Goal: Task Accomplishment & Management: Manage account settings

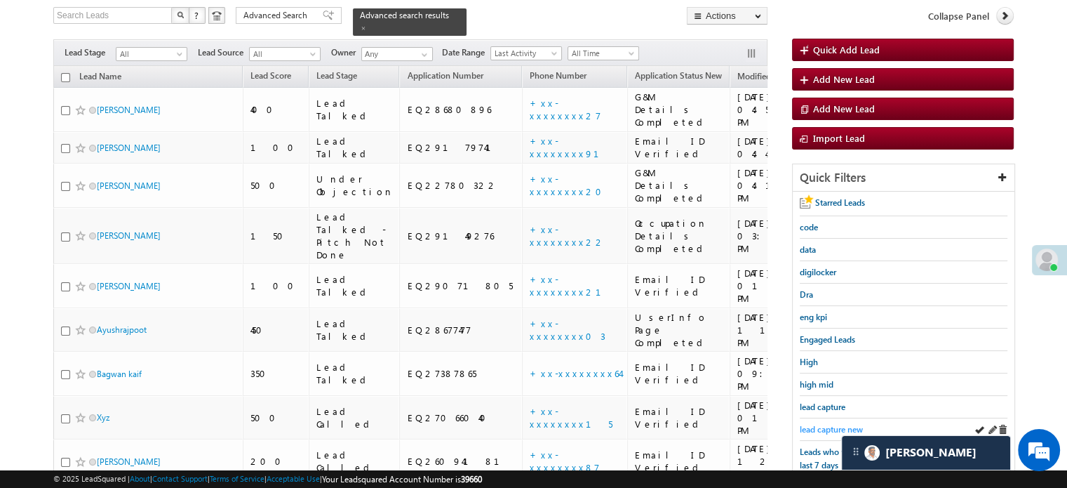
click at [826, 427] on span "lead capture new" at bounding box center [831, 429] width 63 height 11
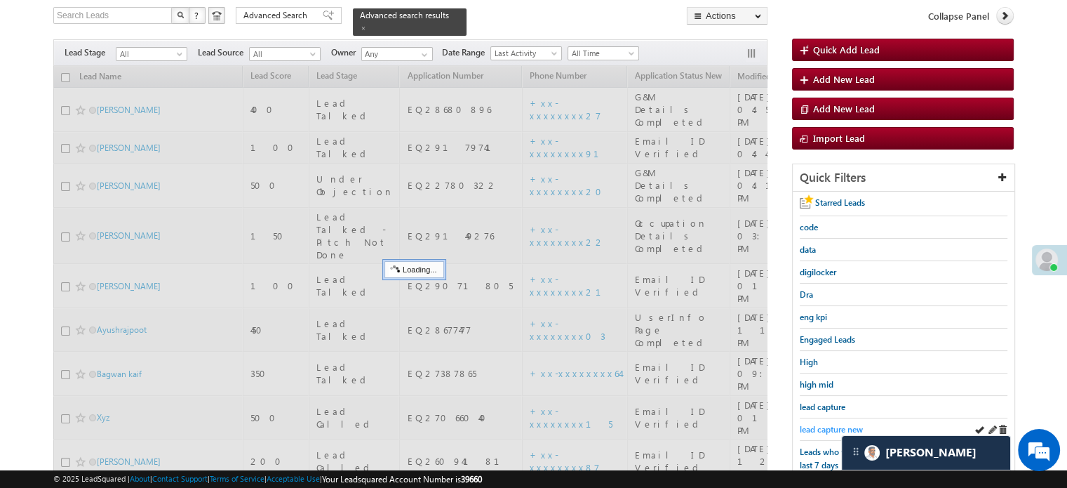
click at [833, 424] on span "lead capture new" at bounding box center [831, 429] width 63 height 11
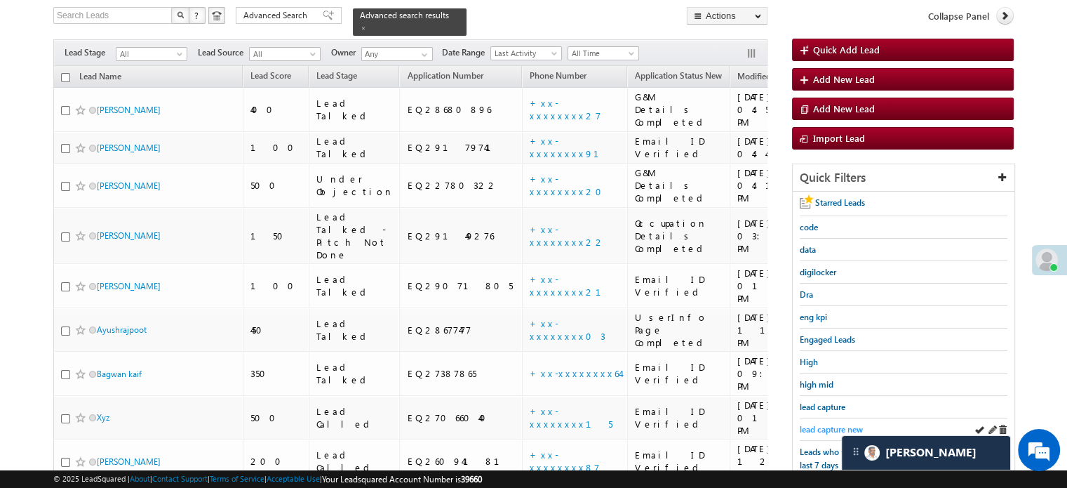
click at [822, 426] on span "lead capture new" at bounding box center [831, 429] width 63 height 11
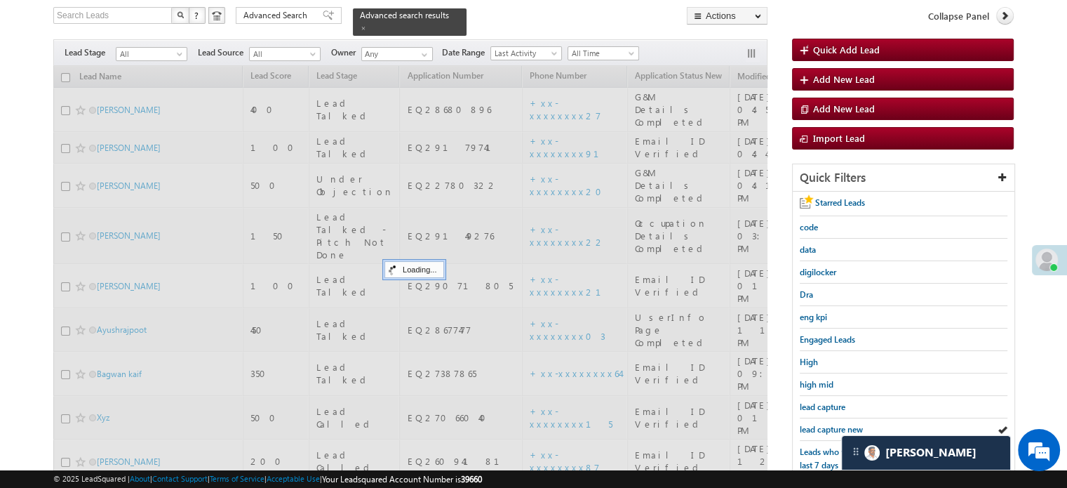
click at [822, 426] on span "lead capture new" at bounding box center [831, 429] width 63 height 11
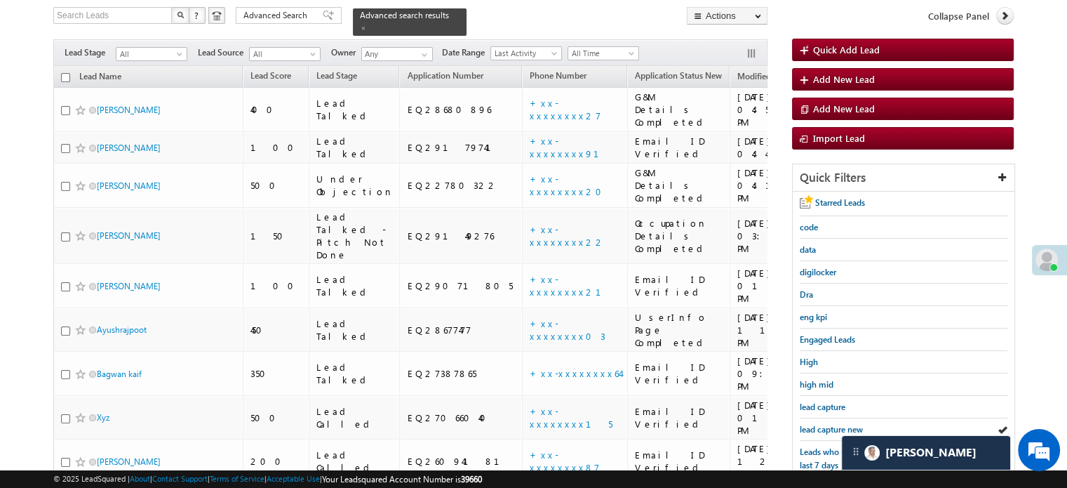
click at [822, 426] on span "lead capture new" at bounding box center [831, 429] width 63 height 11
click at [812, 424] on span "lead capture new" at bounding box center [831, 429] width 63 height 11
click at [826, 426] on span "lead capture new" at bounding box center [831, 429] width 63 height 11
click at [833, 424] on span "lead capture new" at bounding box center [831, 429] width 63 height 11
click at [844, 426] on span "lead capture new" at bounding box center [831, 429] width 63 height 11
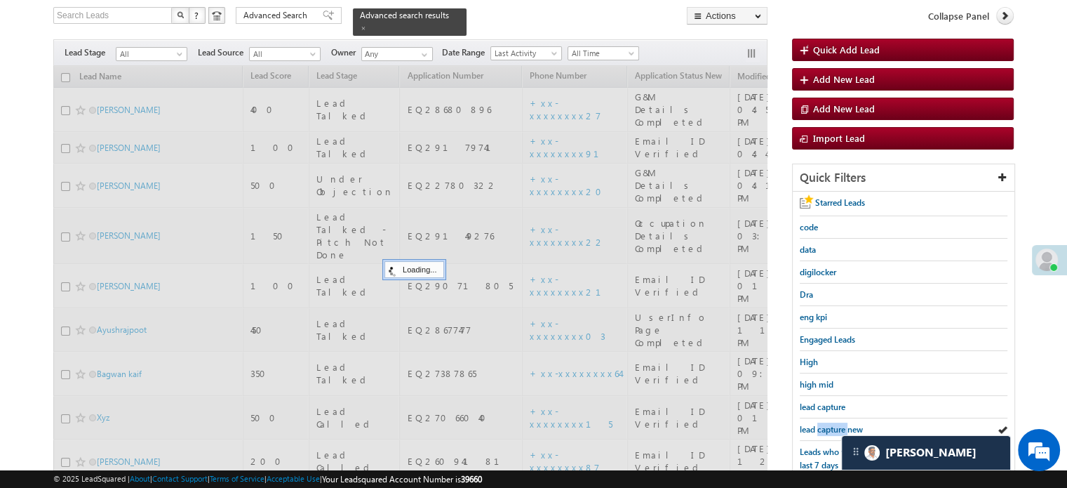
click at [844, 426] on span "lead capture new" at bounding box center [831, 429] width 63 height 11
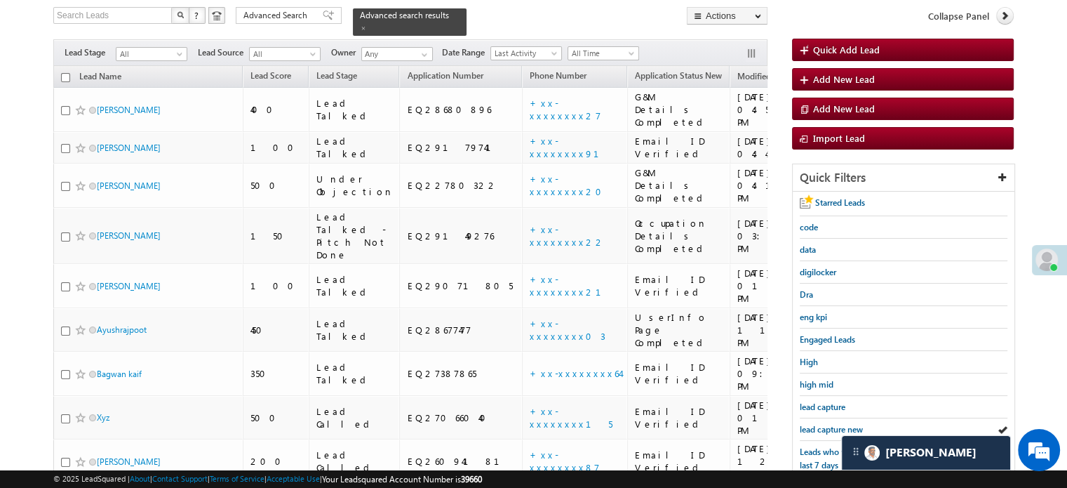
click at [844, 426] on span "lead capture new" at bounding box center [831, 429] width 63 height 11
click at [816, 425] on span "lead capture new" at bounding box center [831, 429] width 63 height 11
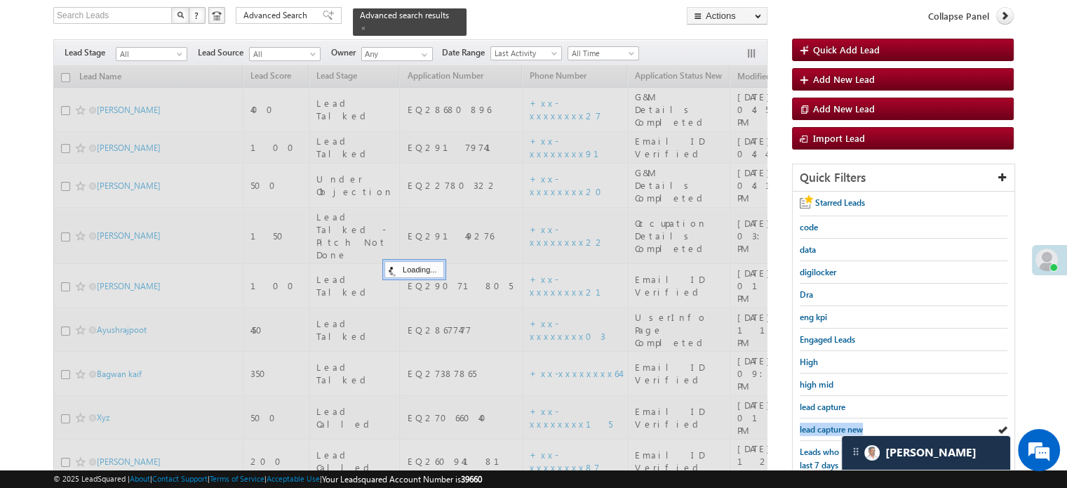
click at [816, 425] on span "lead capture new" at bounding box center [831, 429] width 63 height 11
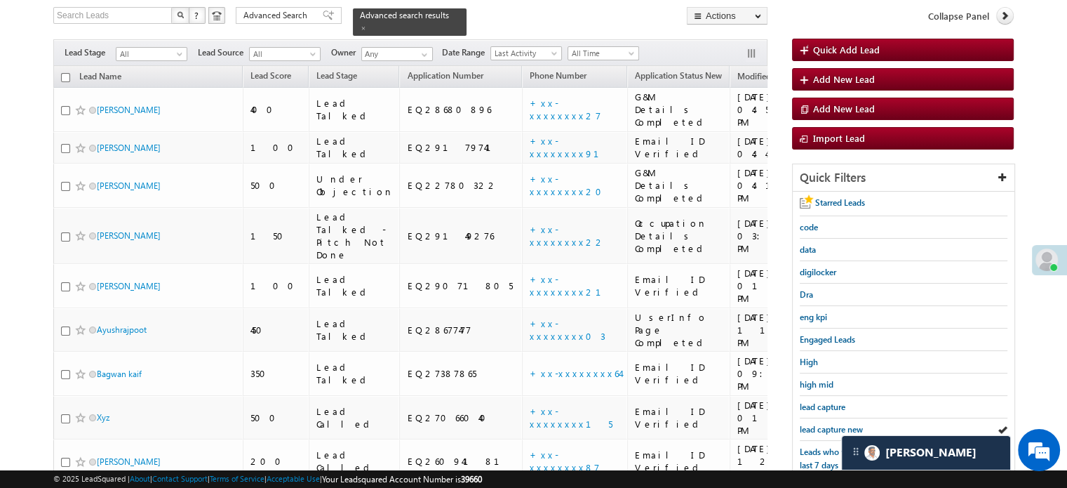
click at [816, 425] on span "lead capture new" at bounding box center [831, 429] width 63 height 11
click at [817, 425] on span "lead capture new" at bounding box center [831, 429] width 63 height 11
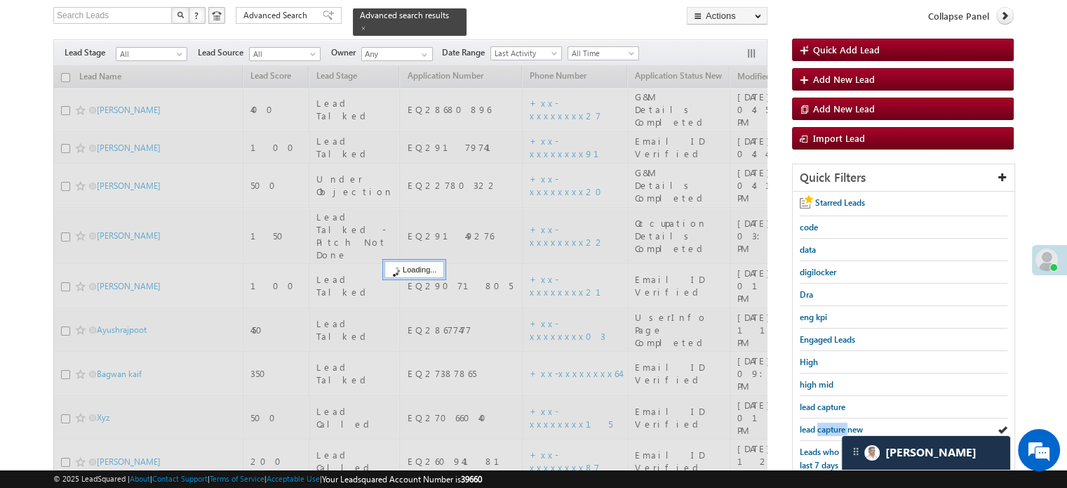
click at [817, 425] on span "lead capture new" at bounding box center [831, 429] width 63 height 11
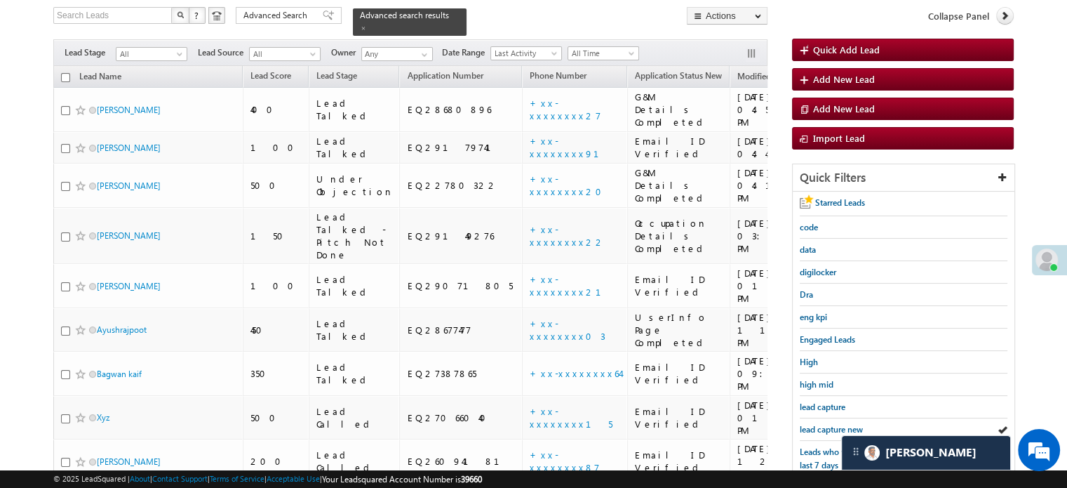
click at [817, 425] on span "lead capture new" at bounding box center [831, 429] width 63 height 11
click at [825, 424] on span "lead capture new" at bounding box center [831, 429] width 63 height 11
click at [817, 424] on span "lead capture new" at bounding box center [831, 429] width 63 height 11
click at [812, 427] on span "lead capture new" at bounding box center [831, 429] width 63 height 11
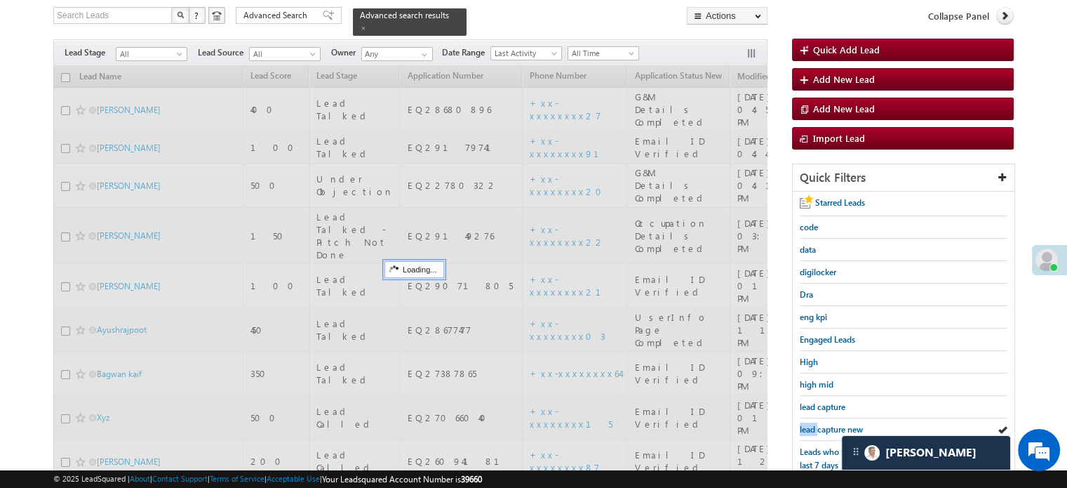
click at [812, 427] on span "lead capture new" at bounding box center [831, 429] width 63 height 11
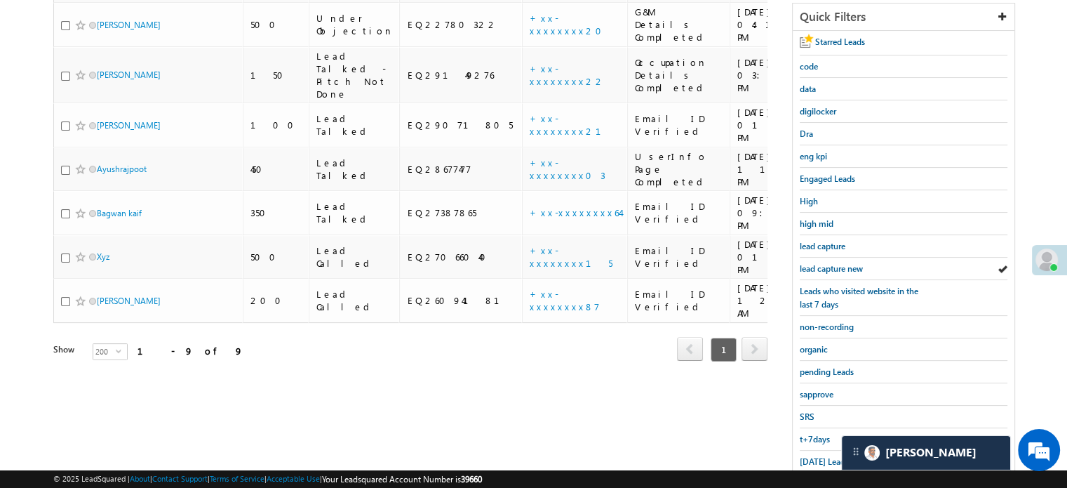
scroll to position [301, 0]
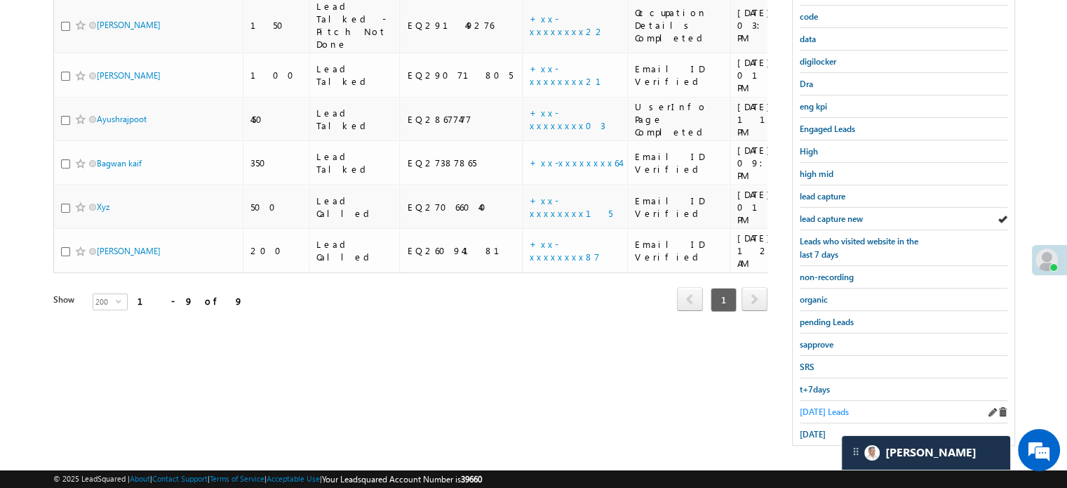
click at [803, 406] on span "Today's Leads" at bounding box center [824, 411] width 49 height 11
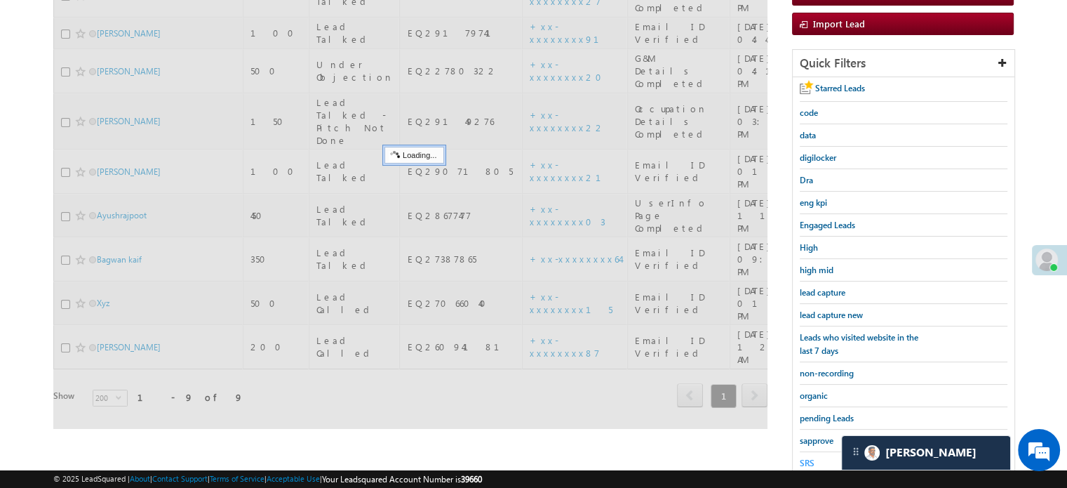
scroll to position [90, 0]
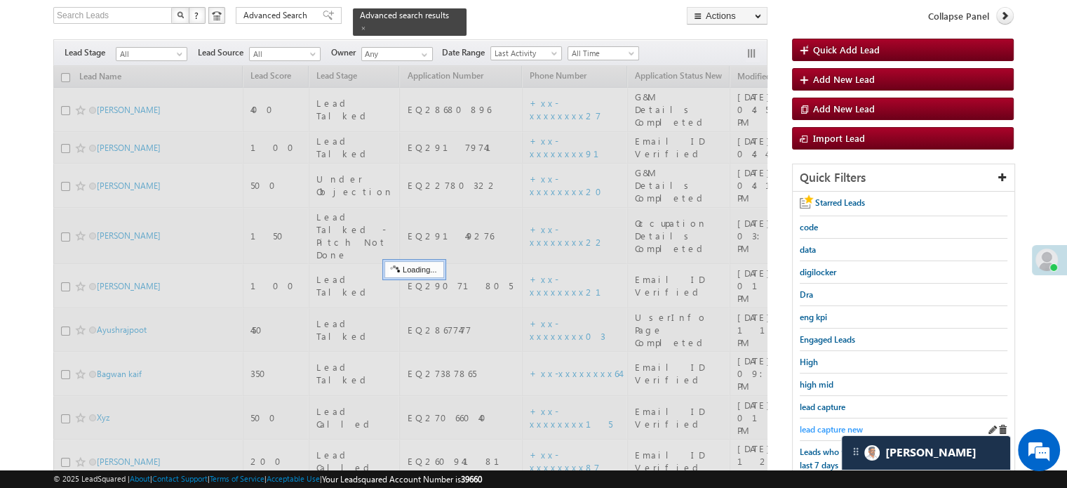
click at [810, 424] on span "lead capture new" at bounding box center [831, 429] width 63 height 11
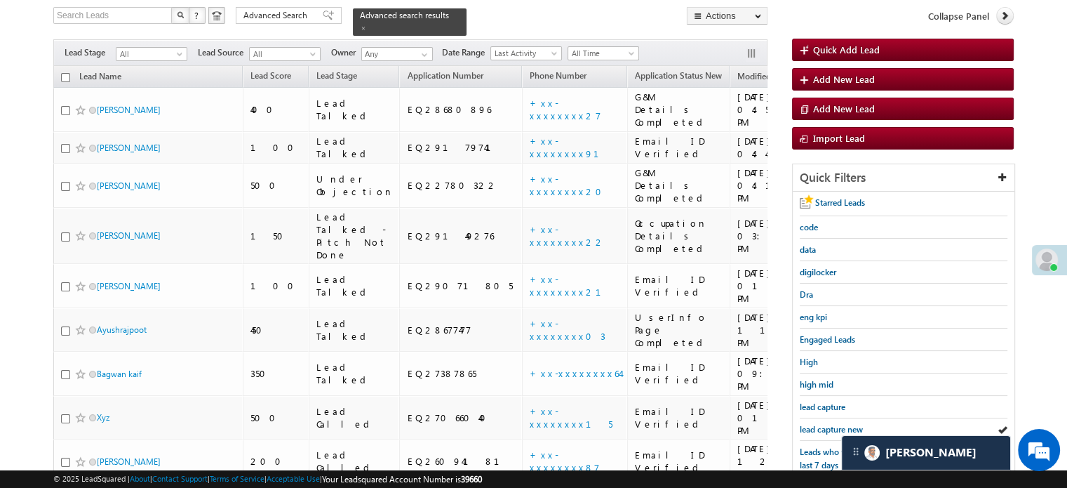
scroll to position [231, 0]
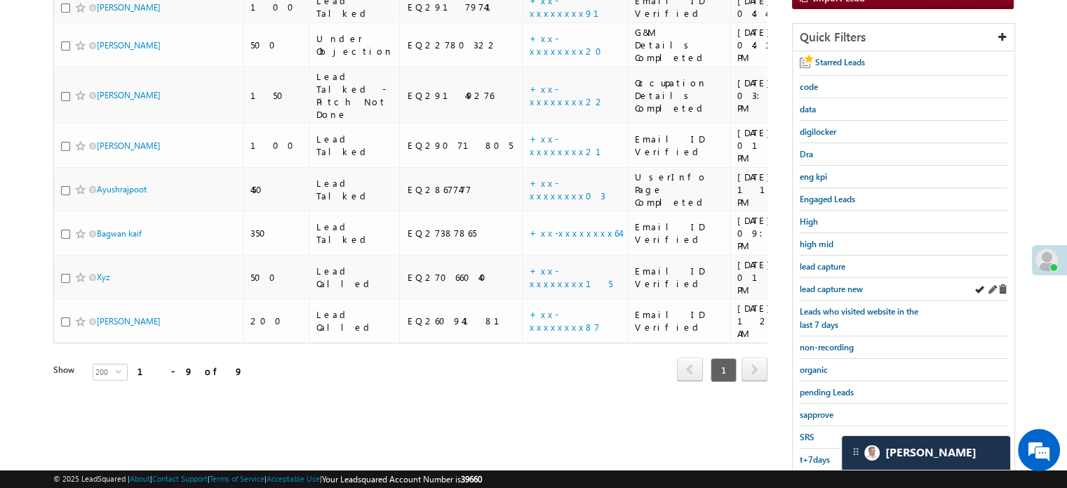
click at [815, 278] on div "lead capture new" at bounding box center [904, 289] width 208 height 22
click at [824, 283] on span "lead capture new" at bounding box center [831, 288] width 63 height 11
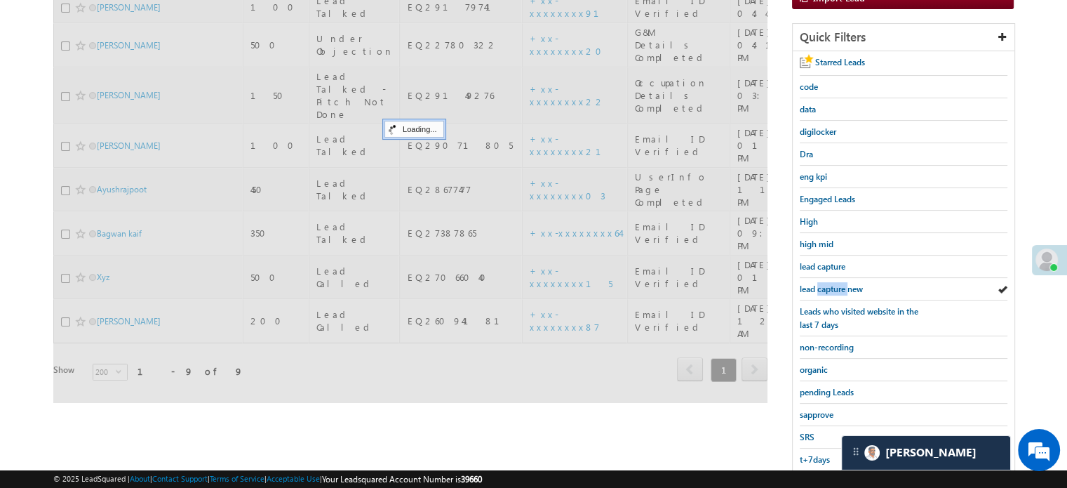
click at [824, 283] on span "lead capture new" at bounding box center [831, 288] width 63 height 11
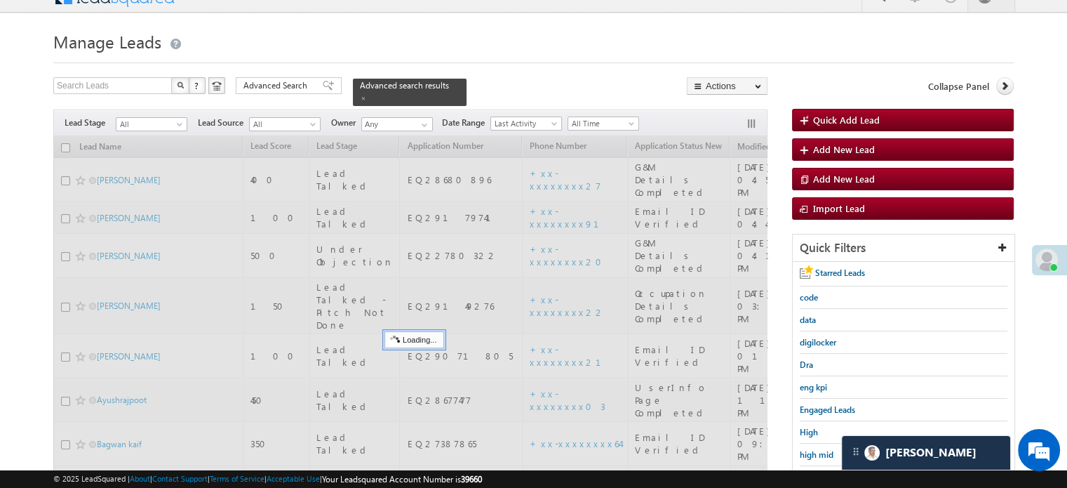
scroll to position [0, 0]
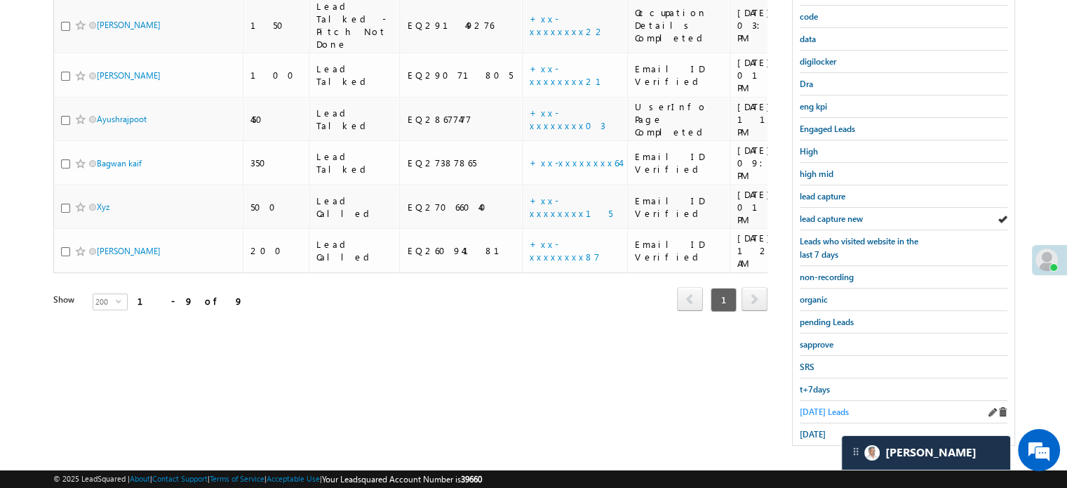
click at [814, 406] on span "Today's Leads" at bounding box center [824, 411] width 49 height 11
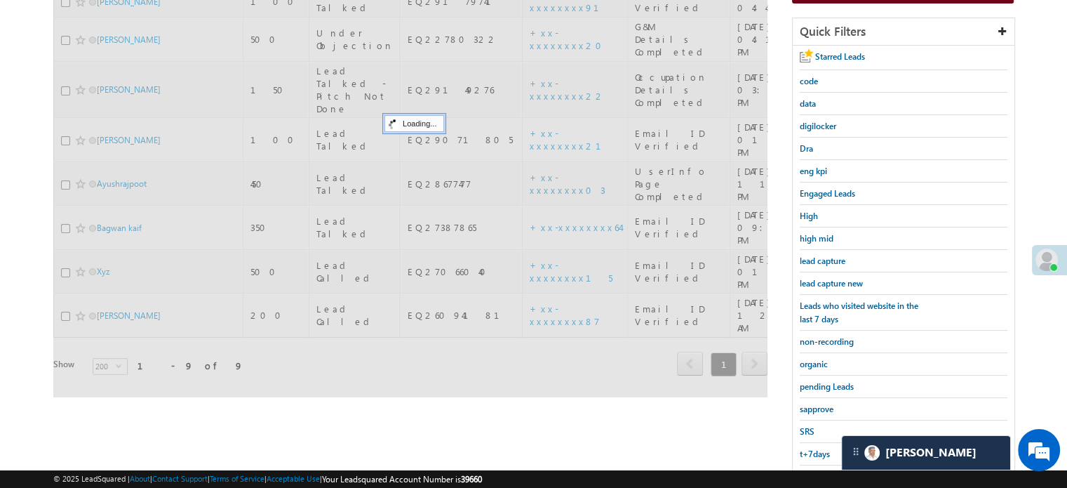
scroll to position [161, 0]
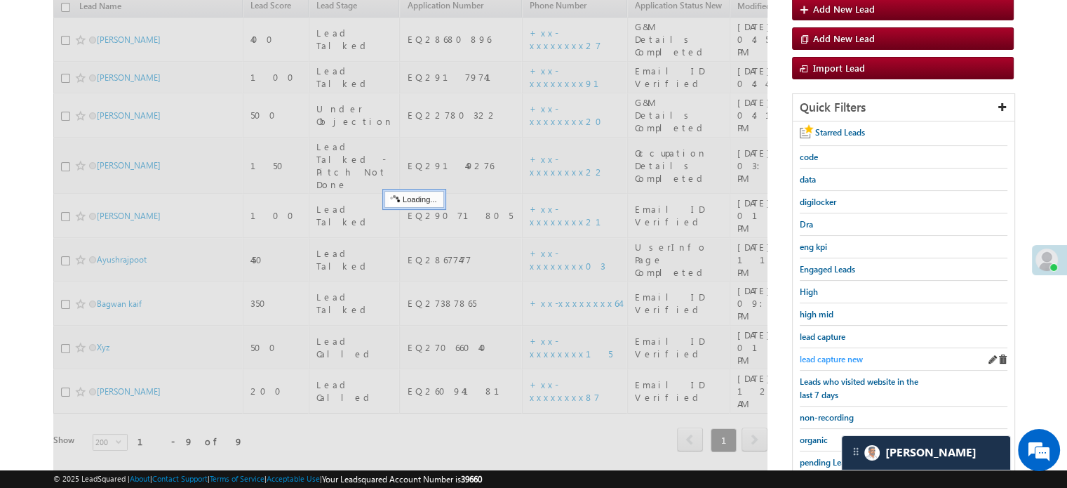
click at [829, 354] on span "lead capture new" at bounding box center [831, 359] width 63 height 11
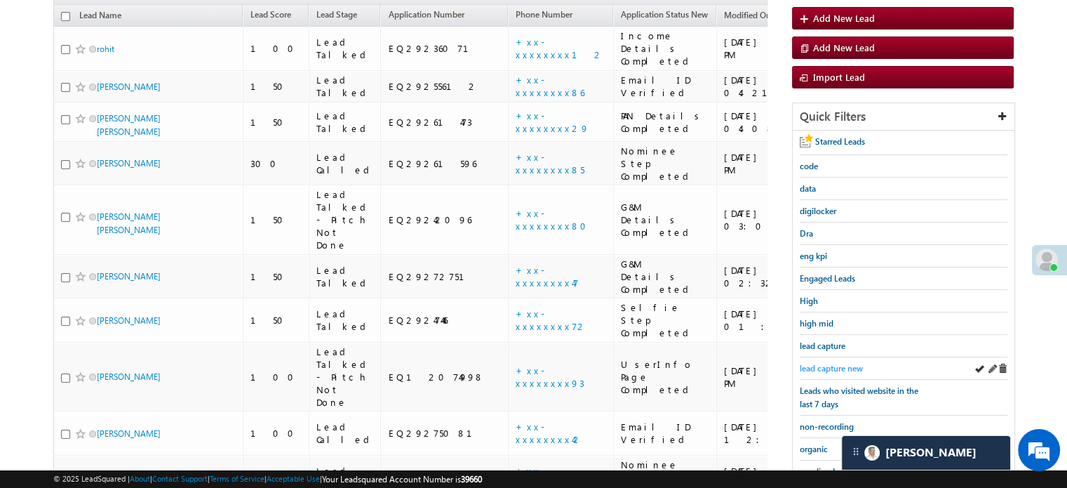
scroll to position [20, 0]
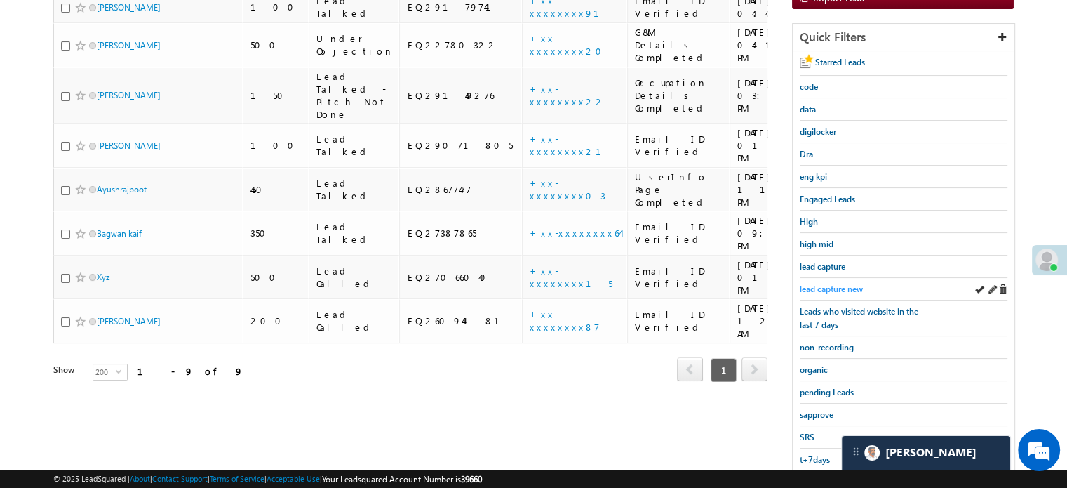
click at [833, 288] on span "lead capture new" at bounding box center [831, 288] width 63 height 11
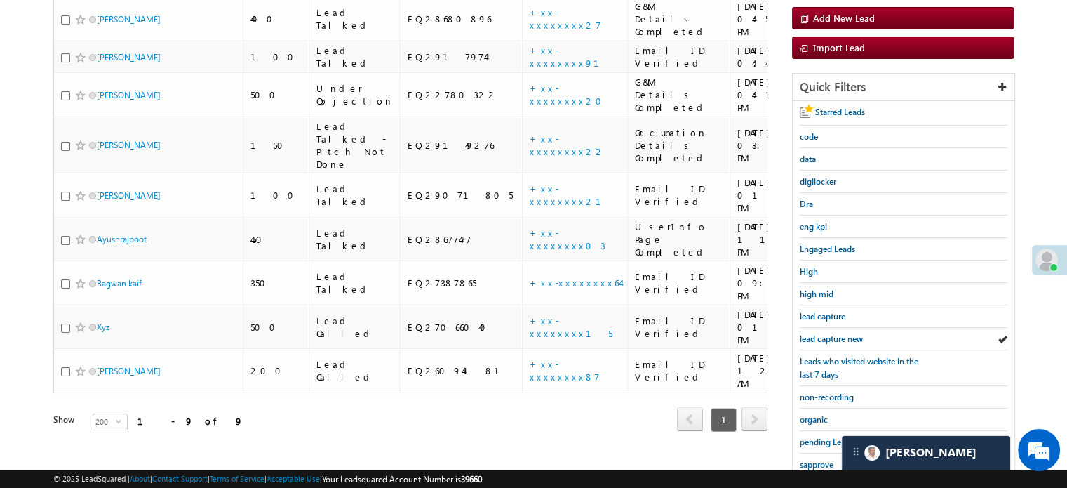
scroll to position [301, 0]
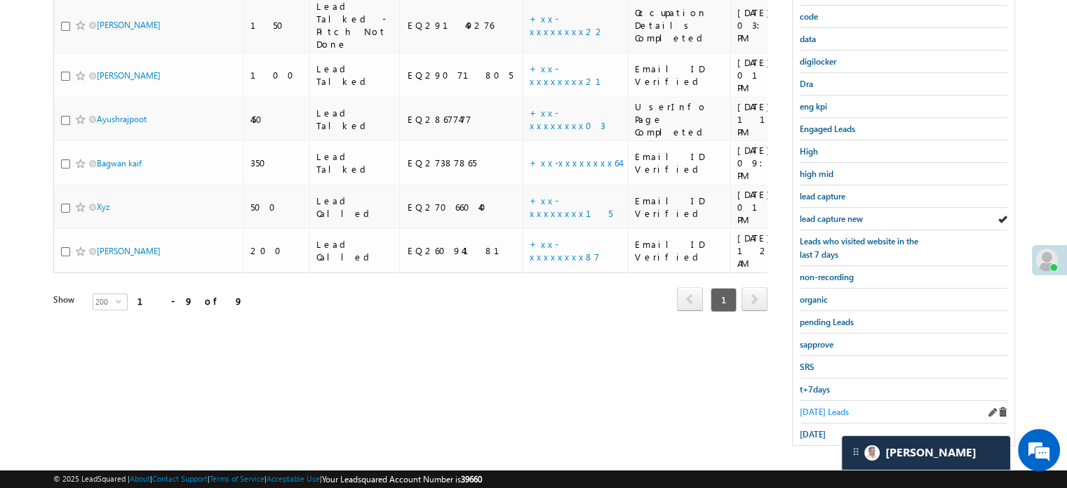
click at [801, 406] on span "Today's Leads" at bounding box center [824, 411] width 49 height 11
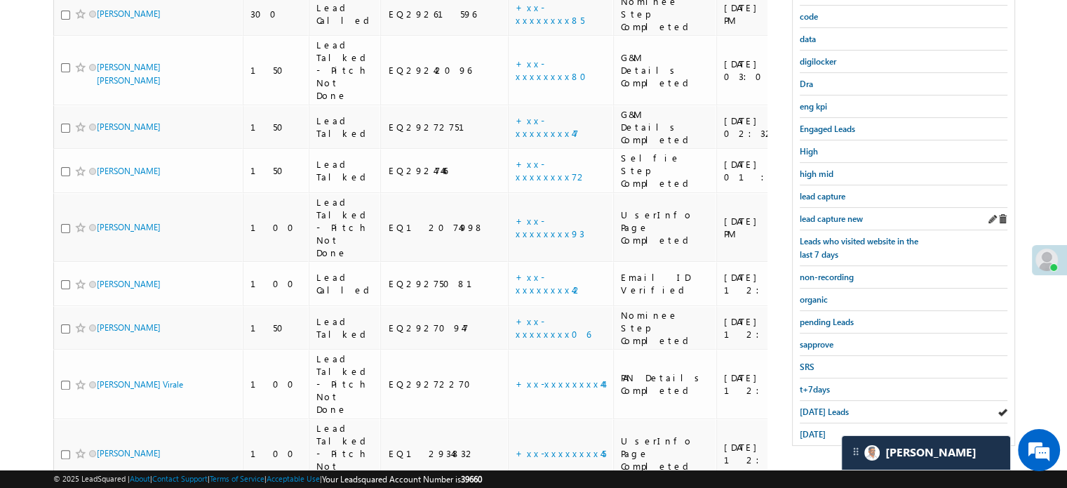
click at [826, 221] on div "lead capture new" at bounding box center [904, 219] width 208 height 22
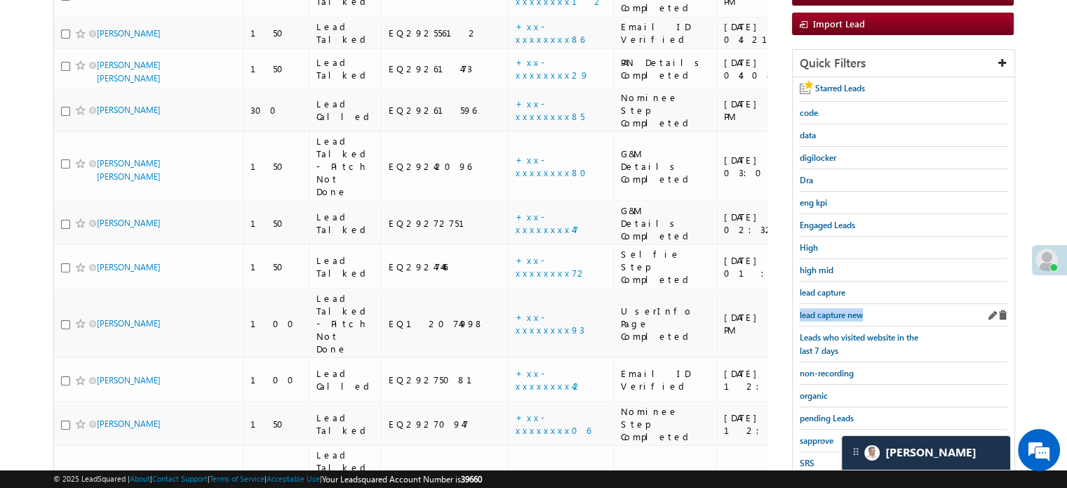
scroll to position [90, 0]
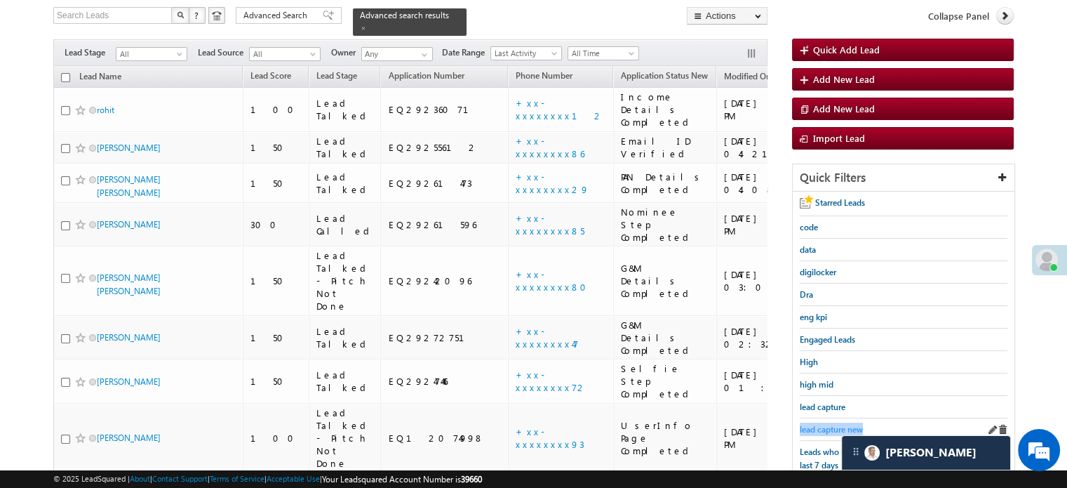
click at [829, 424] on span "lead capture new" at bounding box center [831, 429] width 63 height 11
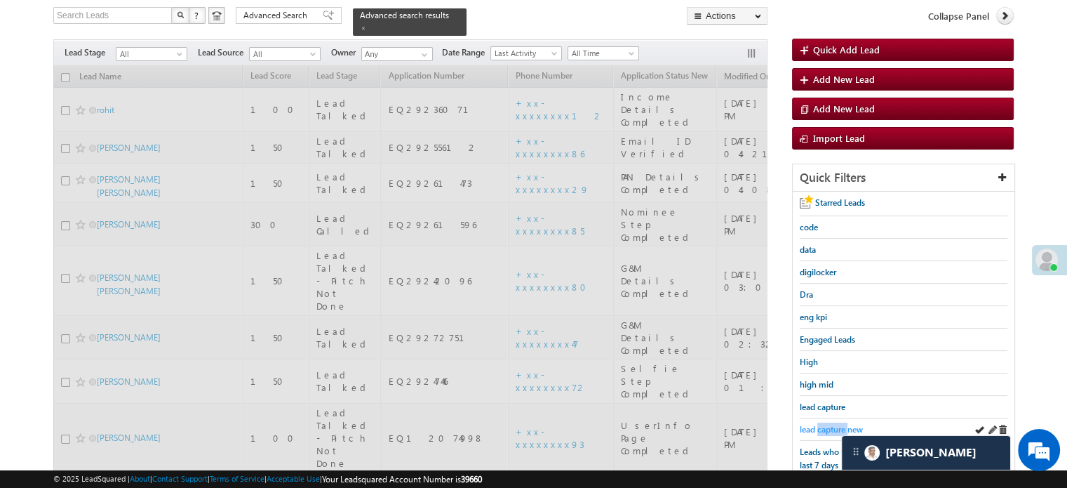
click at [829, 424] on span "lead capture new" at bounding box center [831, 429] width 63 height 11
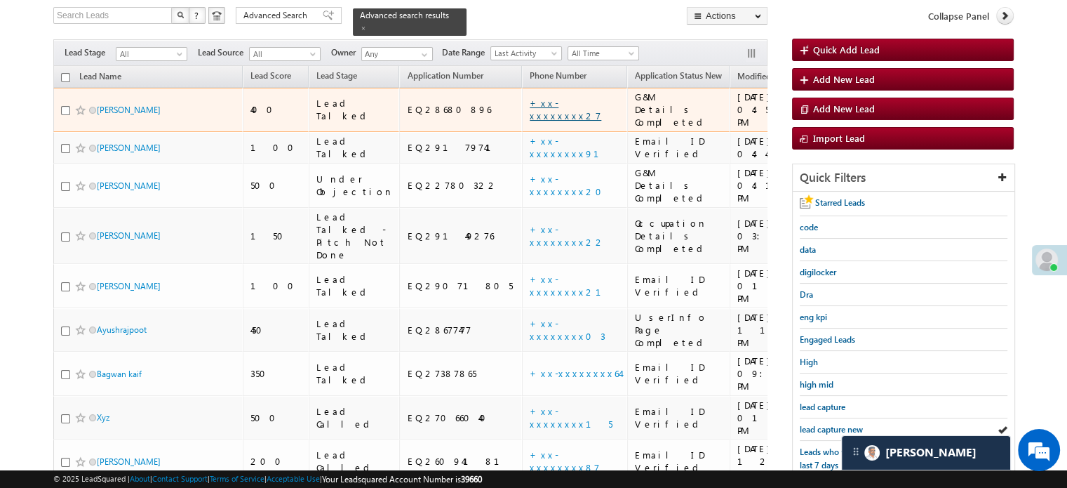
click at [530, 97] on link "+xx-xxxxxxxx27" at bounding box center [566, 109] width 72 height 25
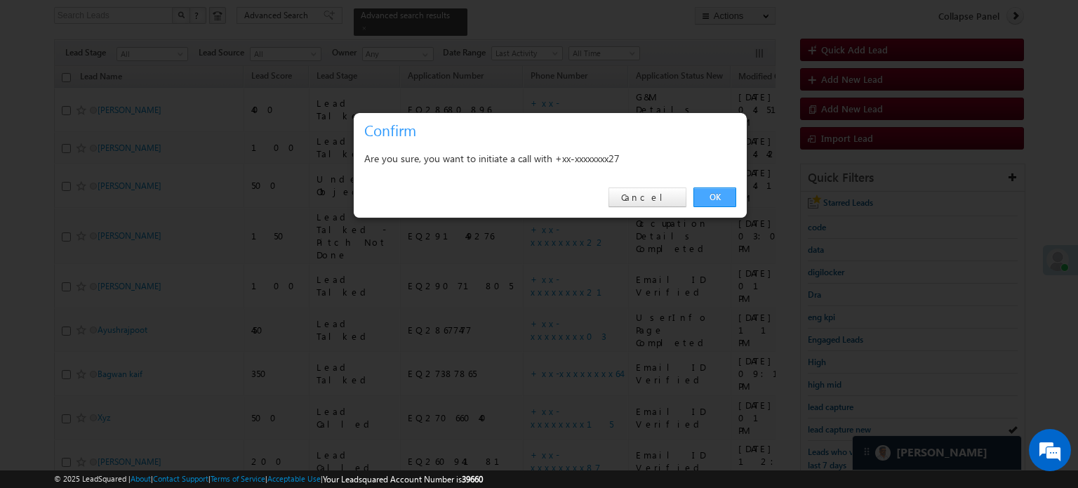
click at [718, 196] on link "OK" at bounding box center [714, 197] width 43 height 20
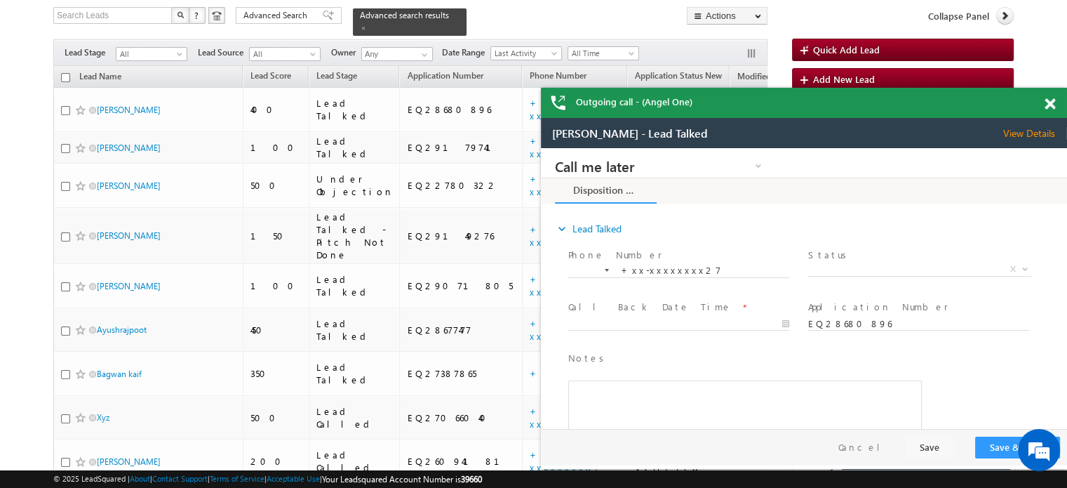
scroll to position [0, 0]
click at [1052, 102] on span at bounding box center [1050, 104] width 11 height 12
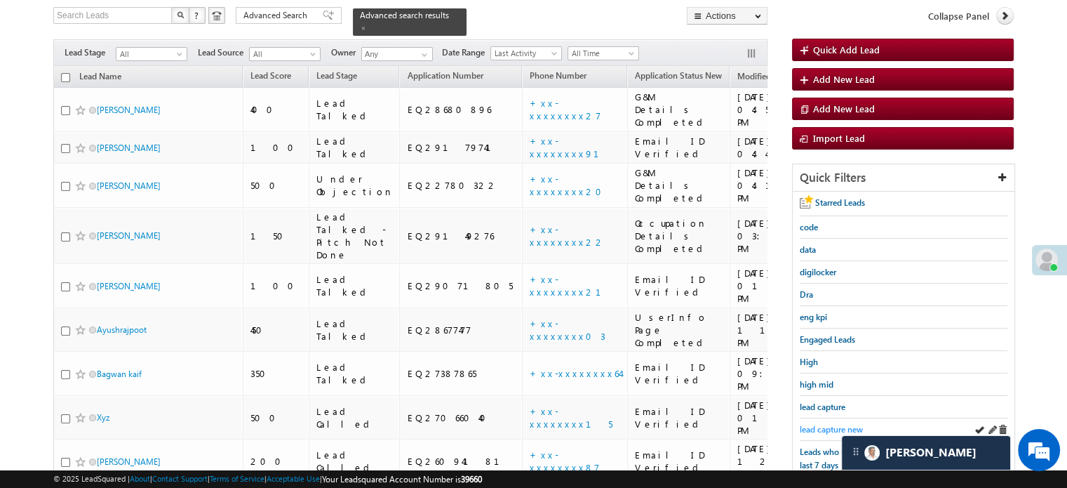
click at [825, 425] on span "lead capture new" at bounding box center [831, 429] width 63 height 11
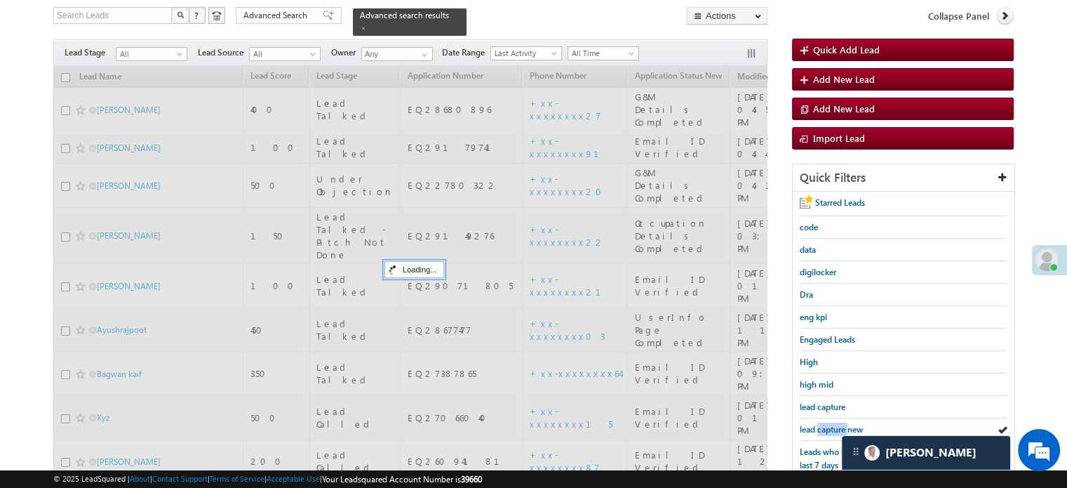
click at [825, 425] on span "lead capture new" at bounding box center [831, 429] width 63 height 11
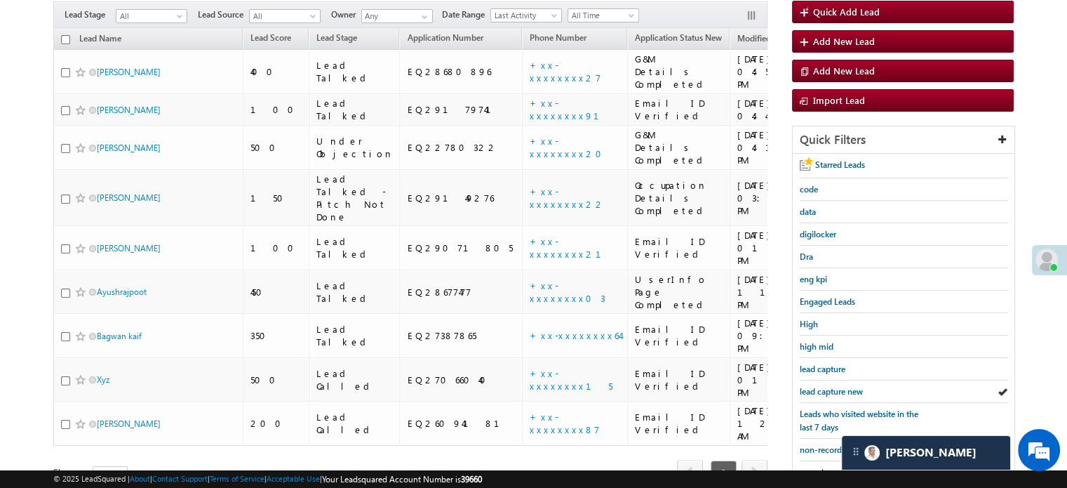
scroll to position [90, 0]
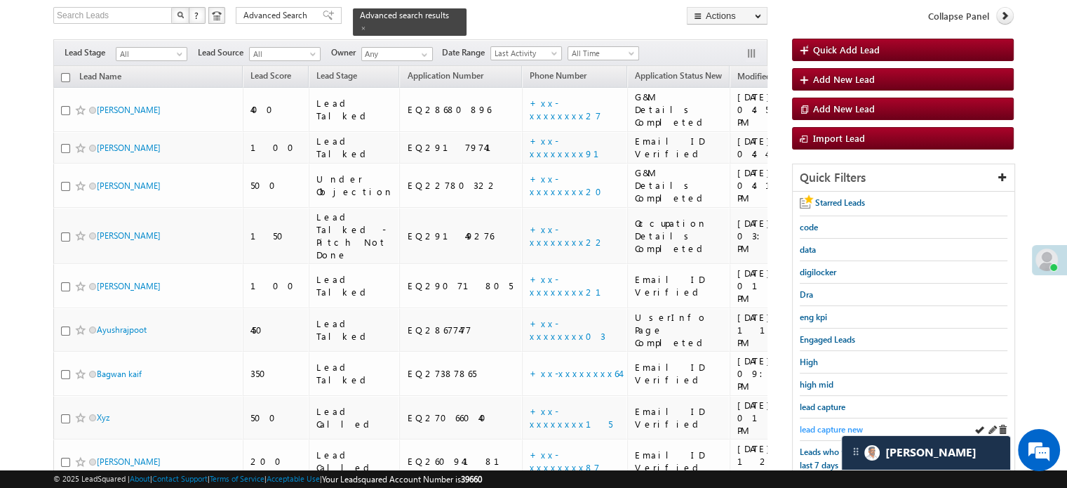
click at [829, 426] on span "lead capture new" at bounding box center [831, 429] width 63 height 11
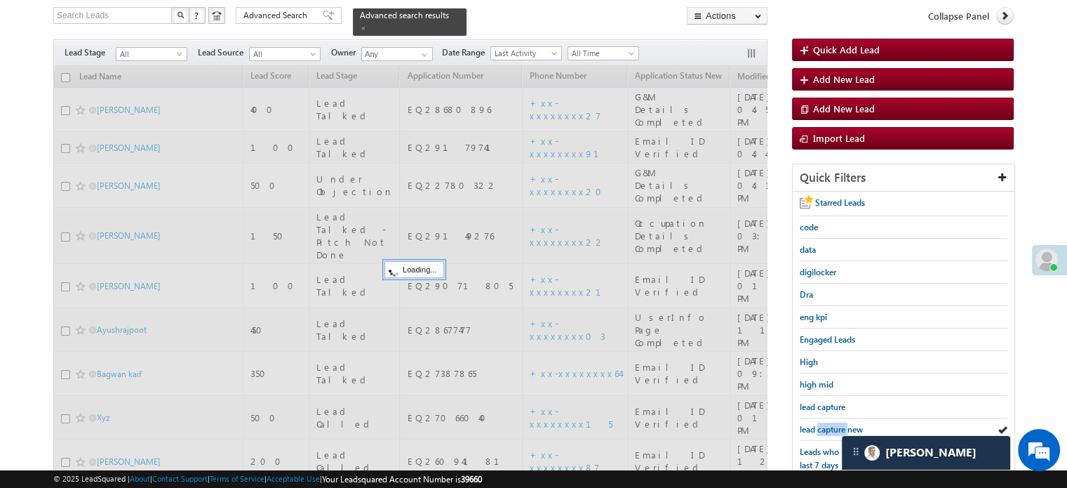
click at [829, 426] on span "lead capture new" at bounding box center [831, 429] width 63 height 11
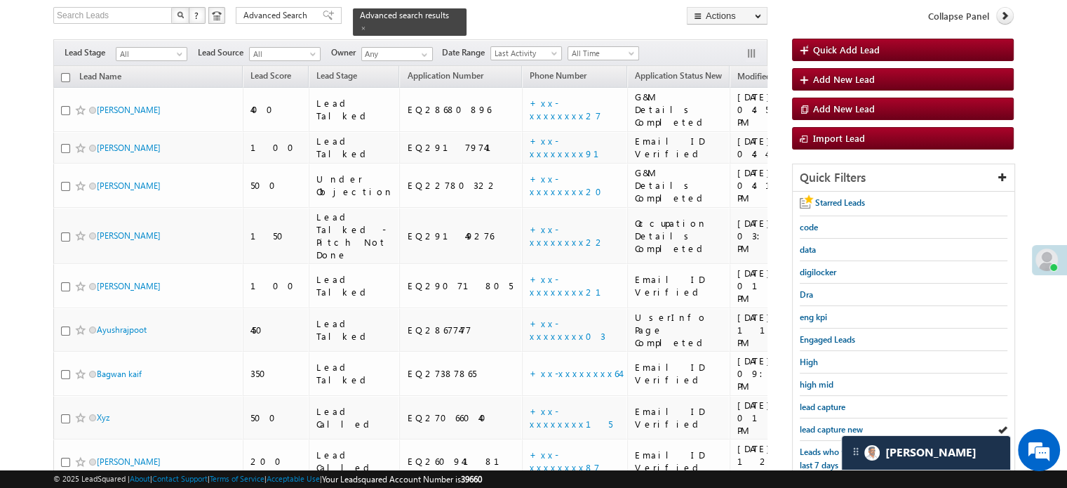
click at [829, 426] on span "lead capture new" at bounding box center [831, 429] width 63 height 11
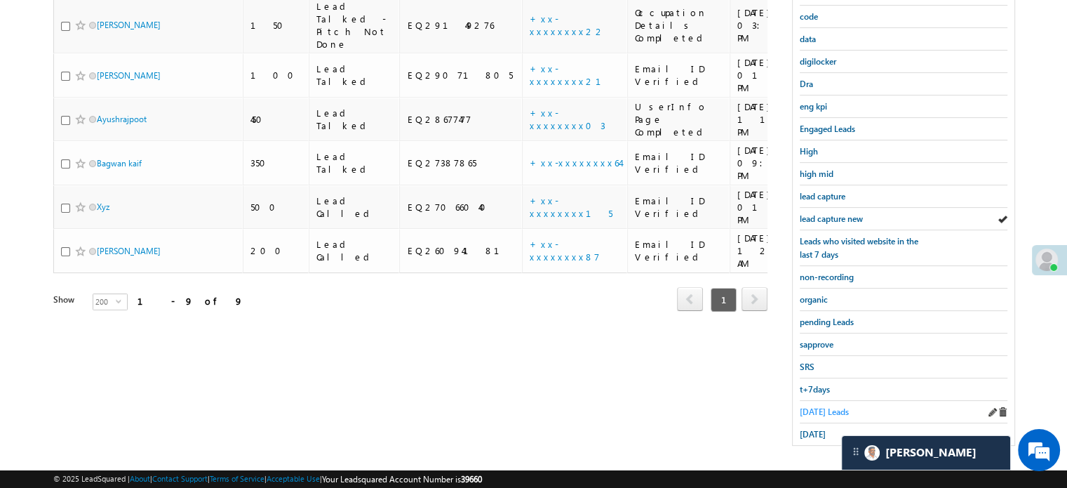
click at [822, 406] on span "Today's Leads" at bounding box center [824, 411] width 49 height 11
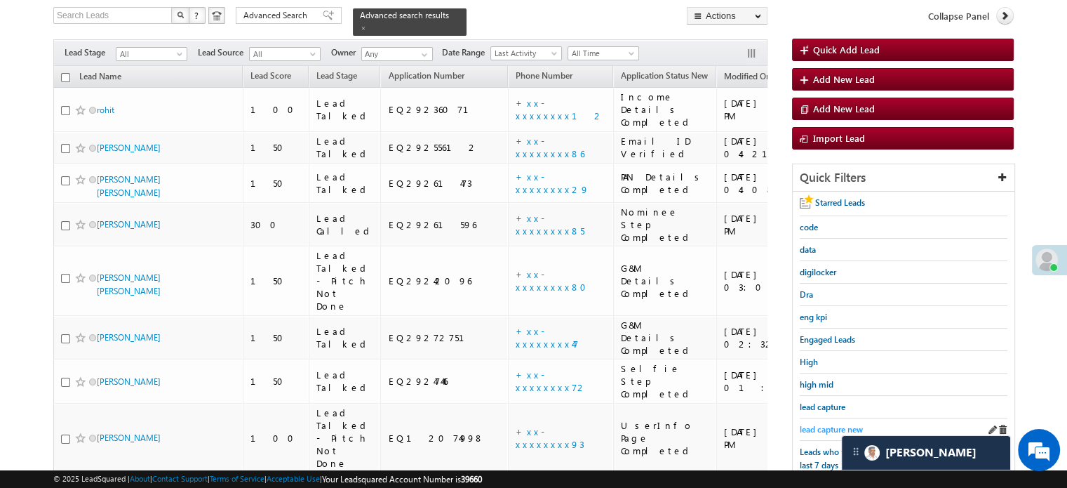
click at [827, 429] on span "lead capture new" at bounding box center [831, 429] width 63 height 11
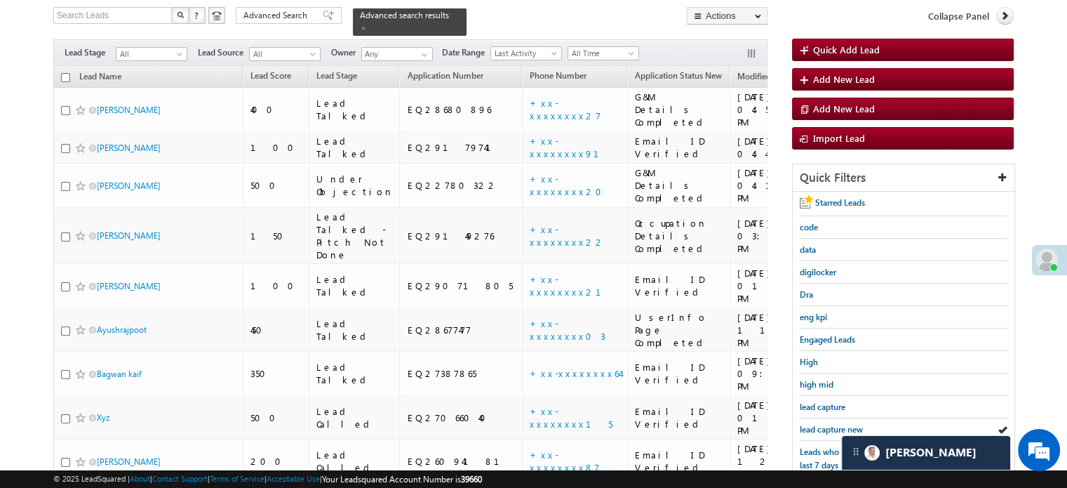
click at [827, 429] on span "lead capture new" at bounding box center [831, 429] width 63 height 11
click at [824, 428] on span "lead capture new" at bounding box center [831, 429] width 63 height 11
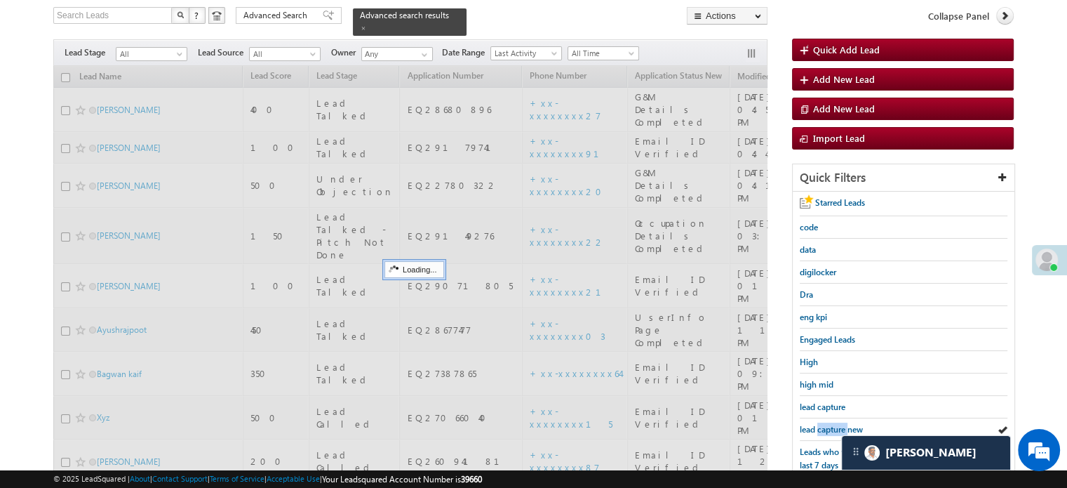
click at [824, 428] on span "lead capture new" at bounding box center [831, 429] width 63 height 11
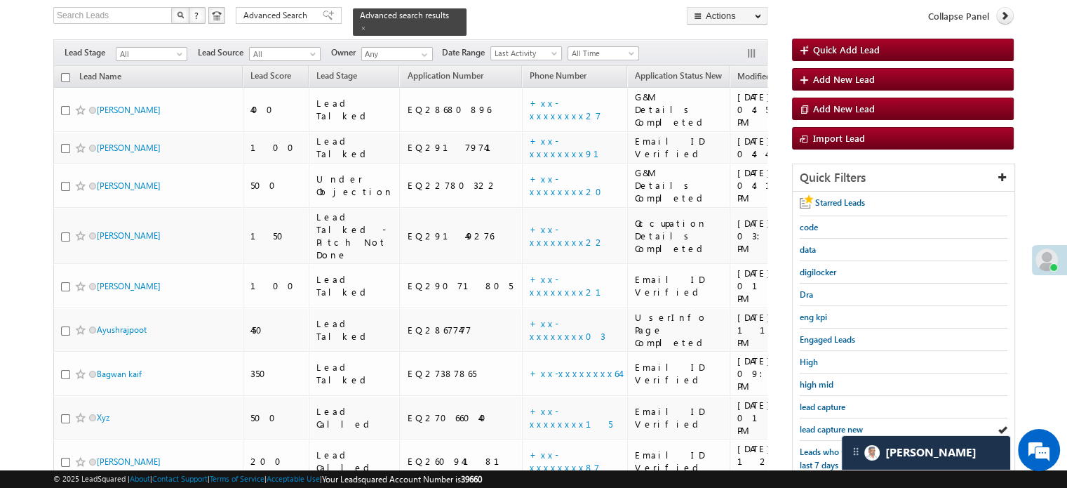
click at [824, 428] on span "lead capture new" at bounding box center [831, 429] width 63 height 11
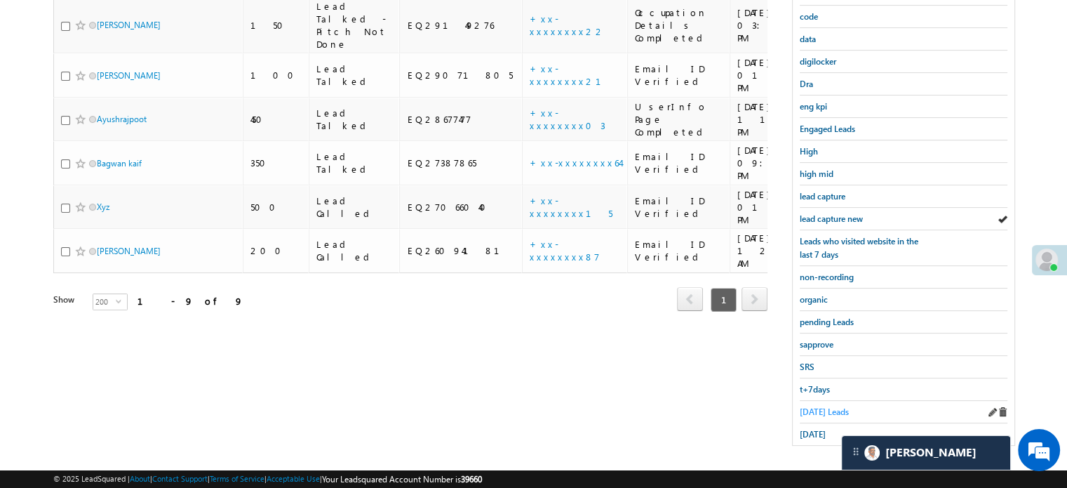
click at [815, 406] on span "Today's Leads" at bounding box center [824, 411] width 49 height 11
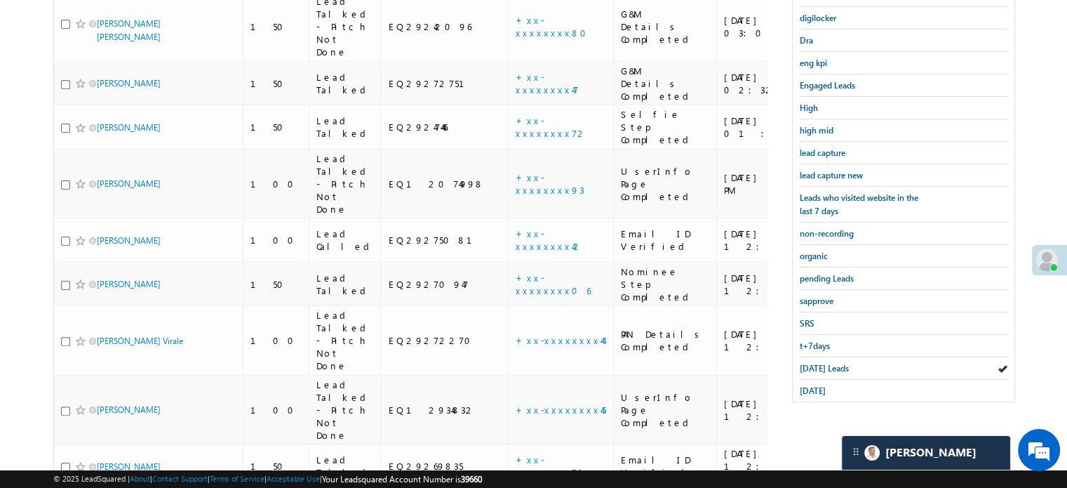
scroll to position [161, 0]
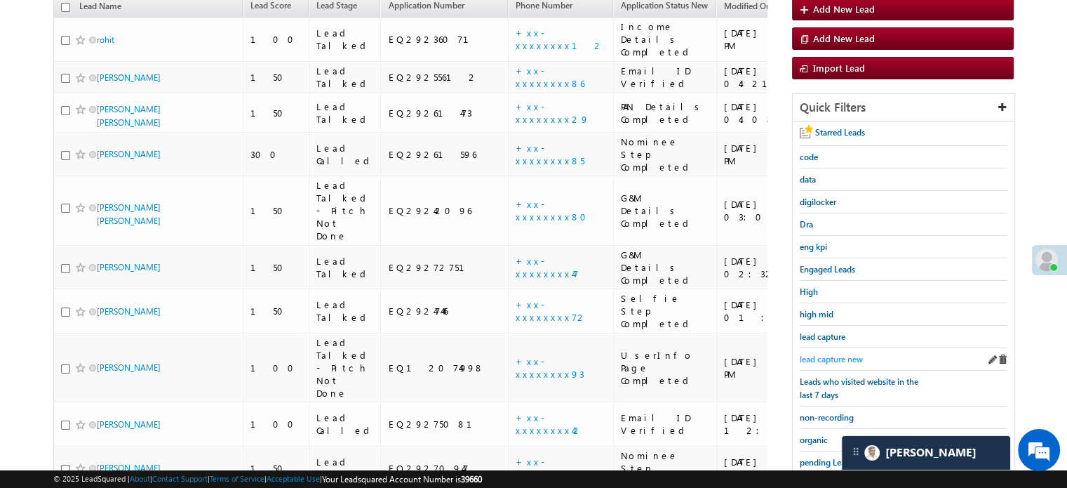
click at [836, 354] on span "lead capture new" at bounding box center [831, 359] width 63 height 11
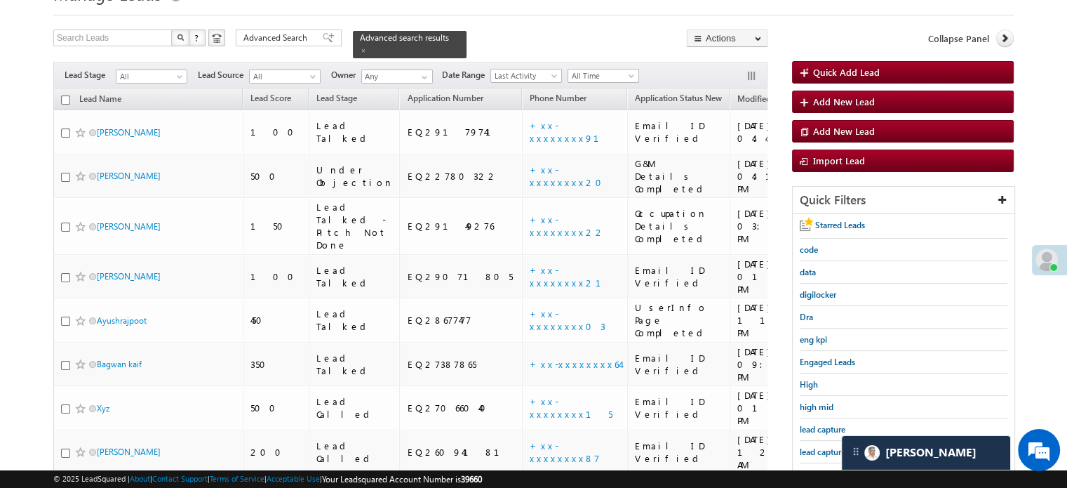
scroll to position [231, 0]
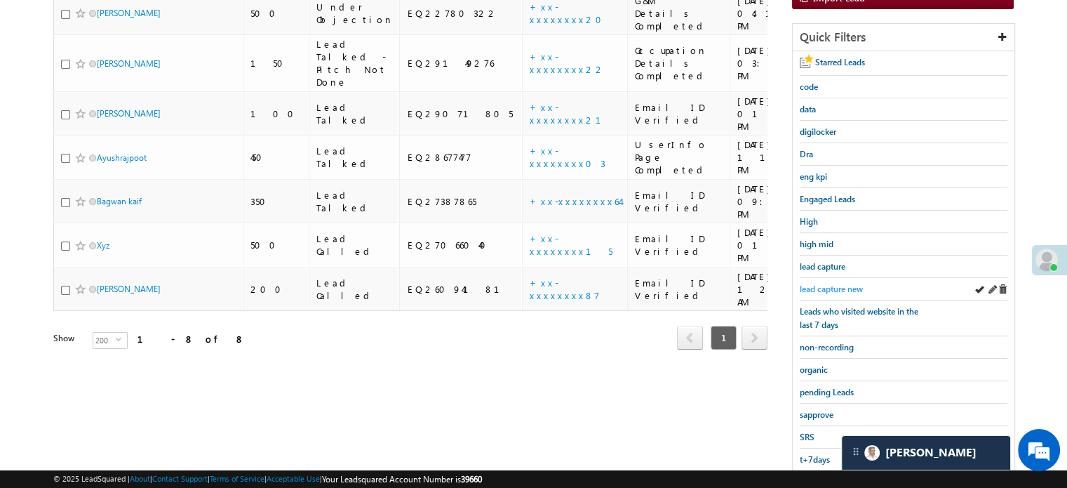
click at [814, 286] on span "lead capture new" at bounding box center [831, 288] width 63 height 11
click at [831, 283] on span "lead capture new" at bounding box center [831, 288] width 63 height 11
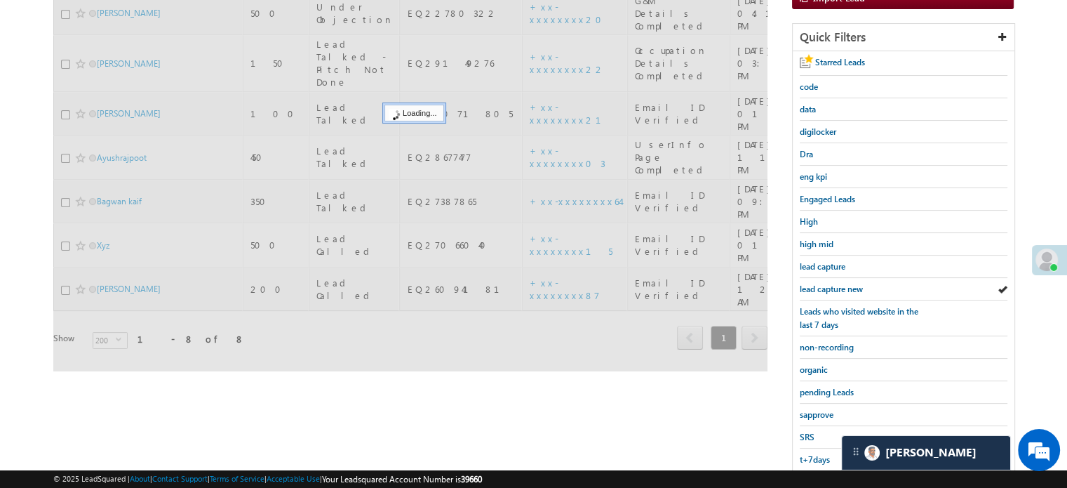
click at [831, 283] on span "lead capture new" at bounding box center [831, 288] width 63 height 11
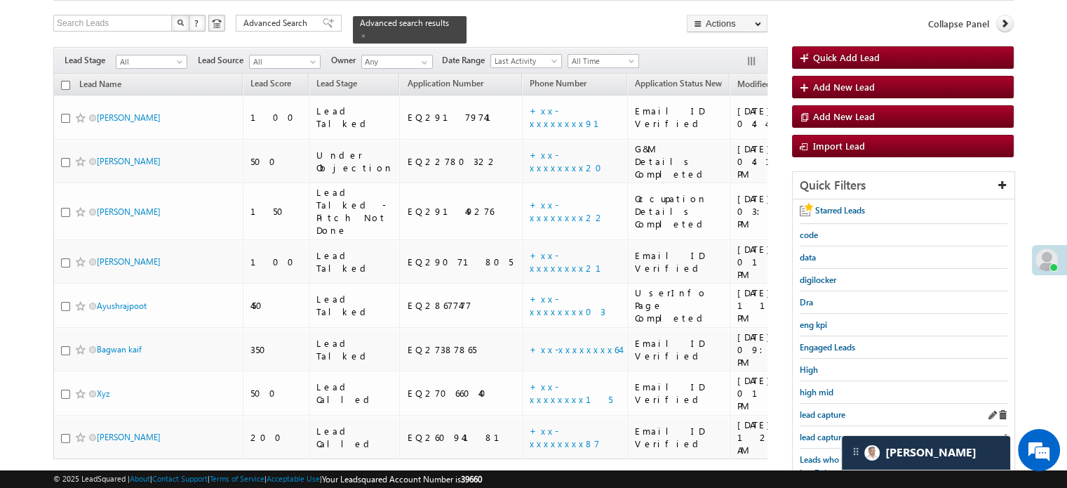
scroll to position [161, 0]
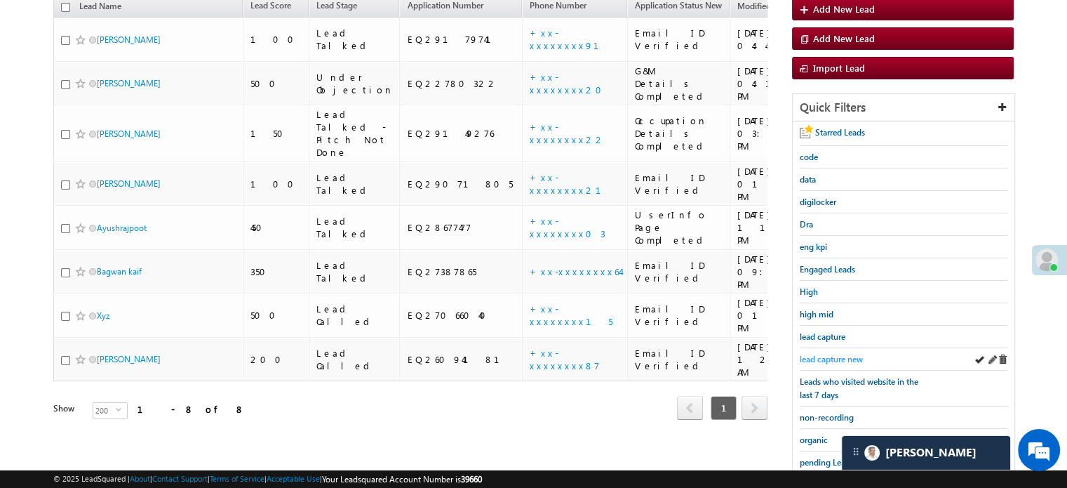
click at [856, 354] on span "lead capture new" at bounding box center [831, 359] width 63 height 11
click at [822, 356] on span "lead capture new" at bounding box center [831, 359] width 63 height 11
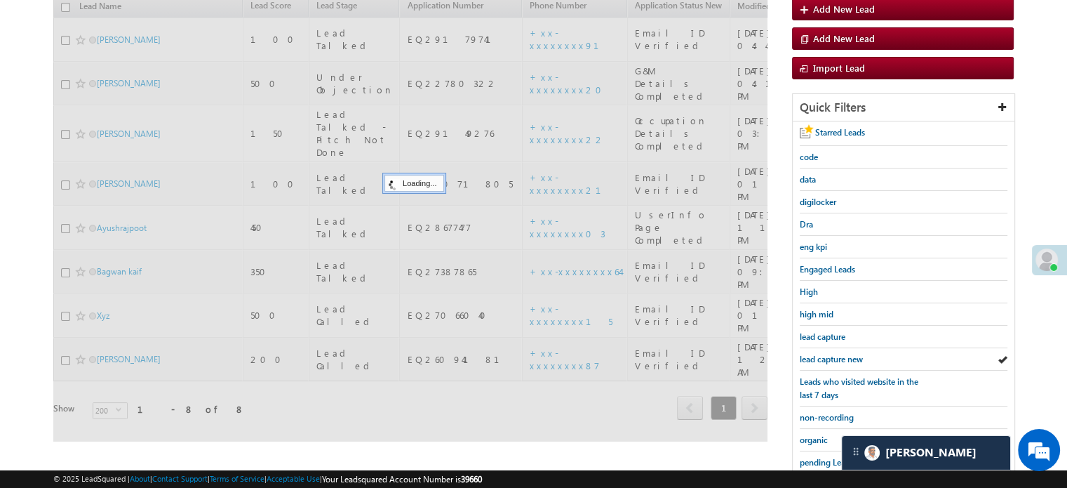
click at [824, 356] on span "lead capture new" at bounding box center [831, 359] width 63 height 11
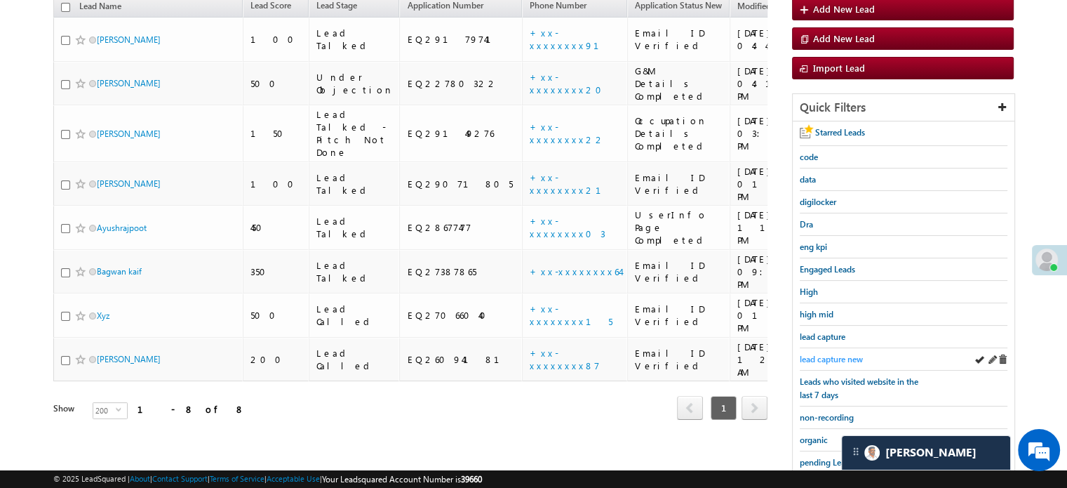
click at [831, 354] on span "lead capture new" at bounding box center [831, 359] width 63 height 11
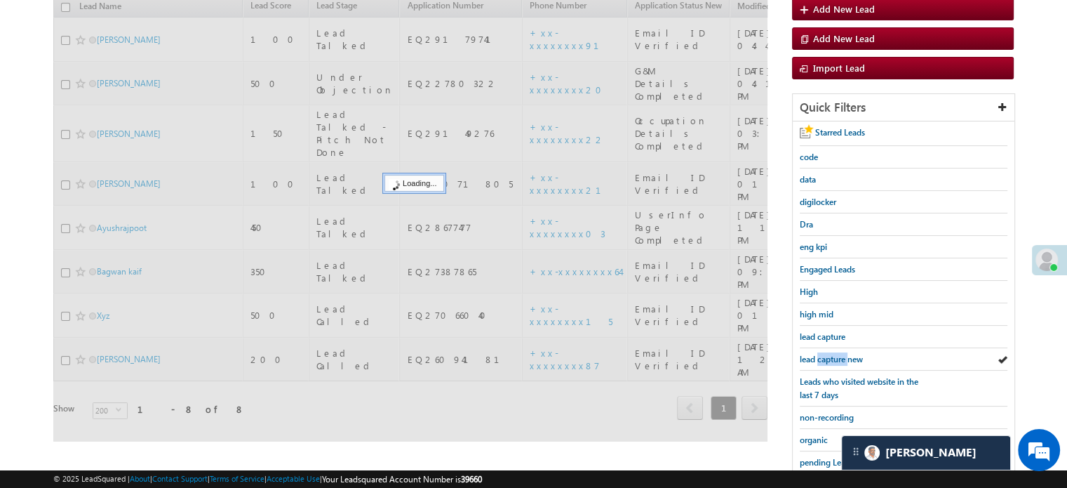
click at [831, 354] on span "lead capture new" at bounding box center [831, 359] width 63 height 11
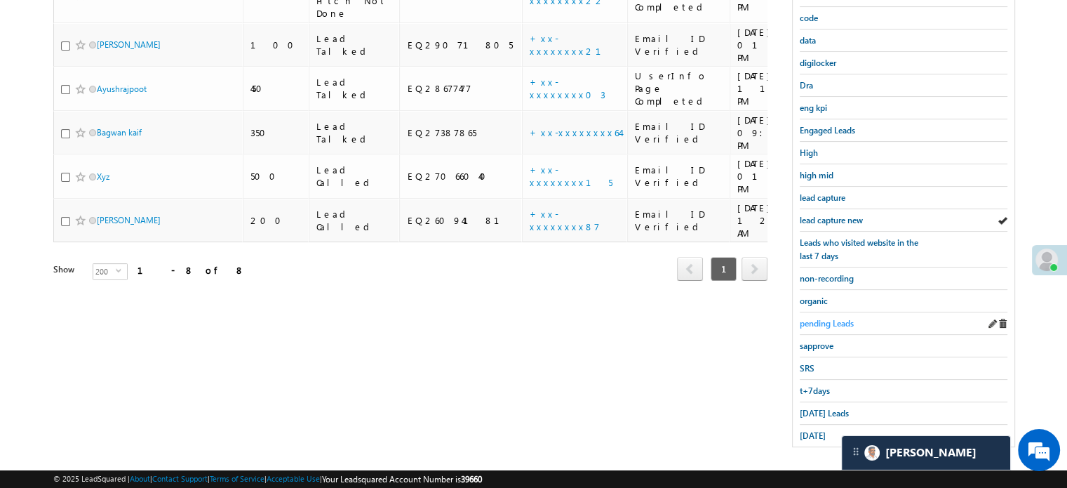
scroll to position [301, 0]
click at [812, 407] on span "Today's Leads" at bounding box center [824, 411] width 49 height 11
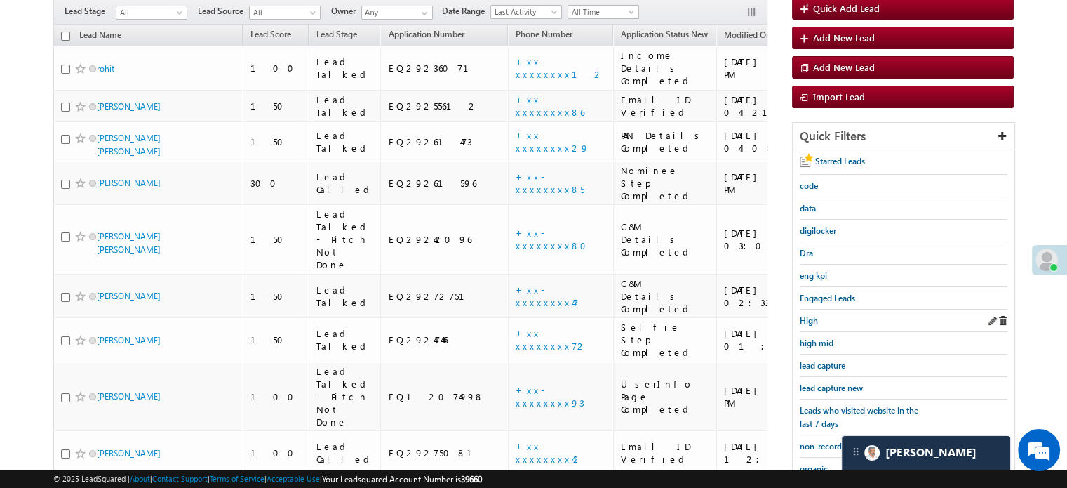
scroll to position [140, 0]
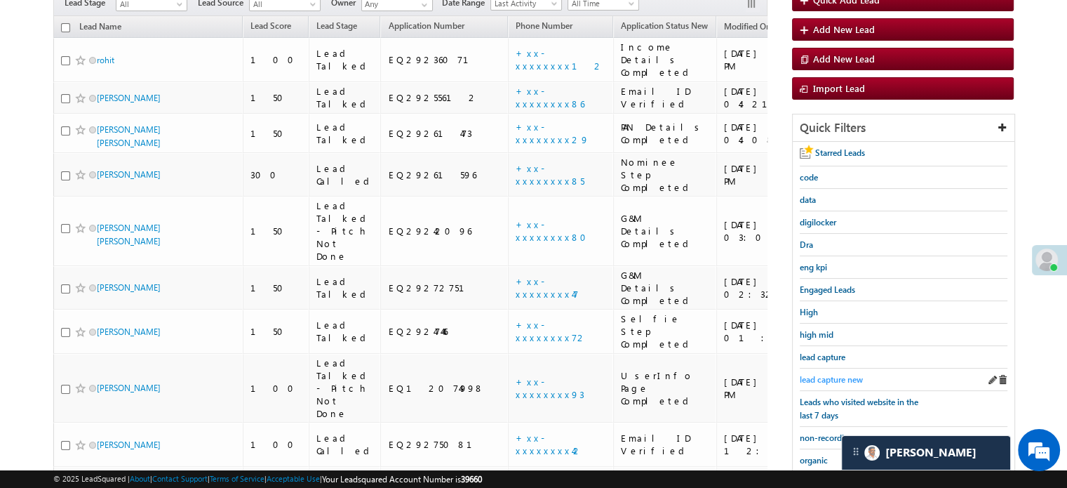
click at [829, 381] on link "lead capture new" at bounding box center [831, 379] width 63 height 13
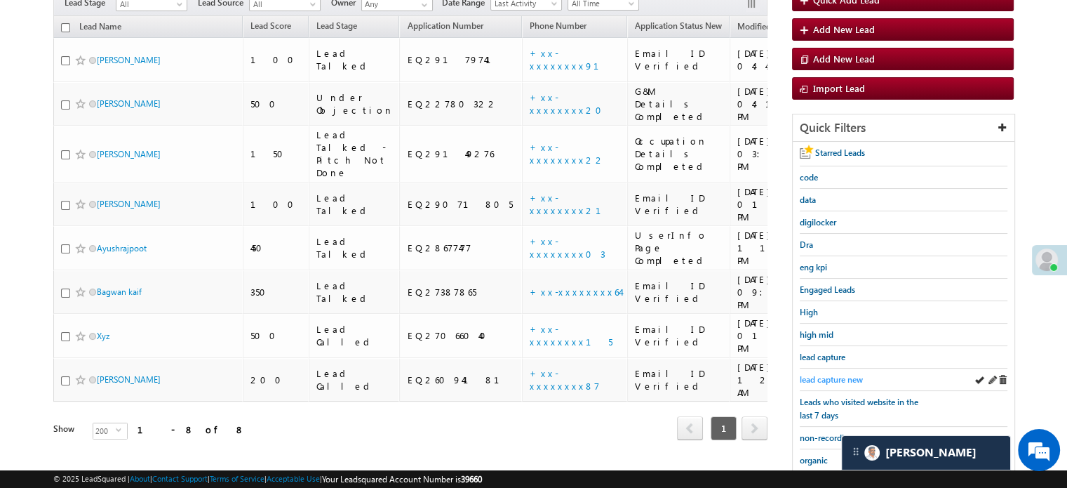
click at [819, 377] on span "lead capture new" at bounding box center [831, 379] width 63 height 11
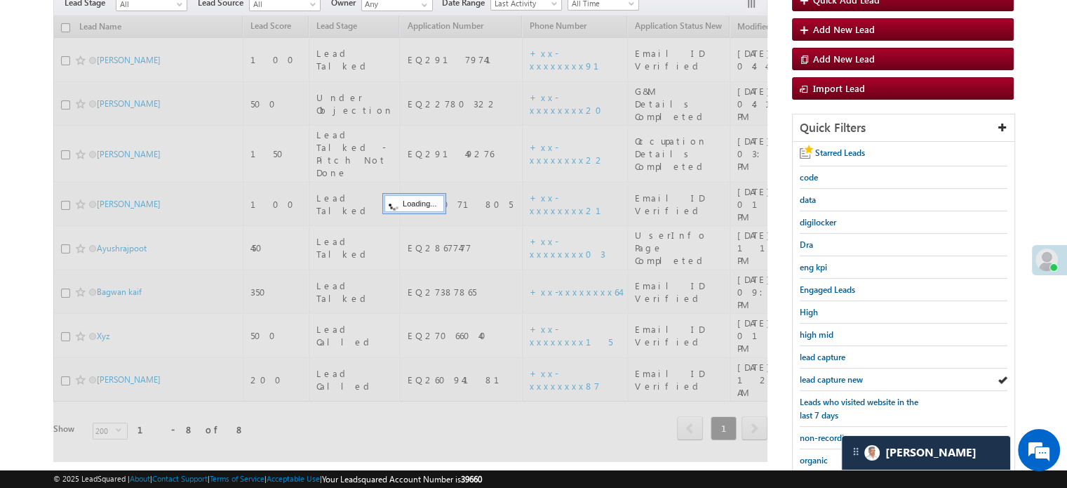
click at [819, 377] on span "lead capture new" at bounding box center [831, 379] width 63 height 11
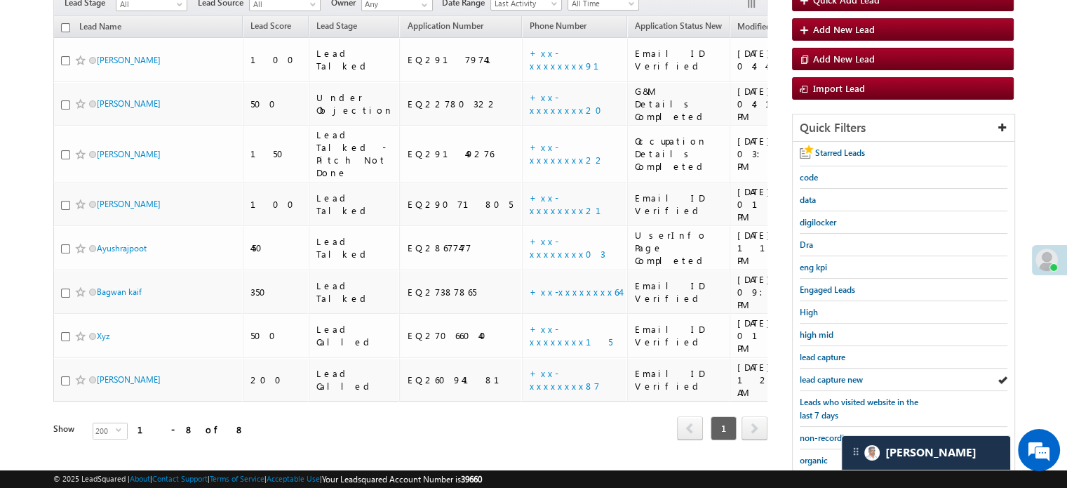
click at [819, 377] on span "lead capture new" at bounding box center [831, 379] width 63 height 11
click at [822, 377] on span "lead capture new" at bounding box center [831, 379] width 63 height 11
click at [607, 386] on div "Tags × Select at-least one lead to tag... × Close Lead Name Lead Score" at bounding box center [410, 247] width 714 height 463
click at [859, 374] on span "lead capture new" at bounding box center [831, 379] width 63 height 11
click at [825, 374] on span "lead capture new" at bounding box center [831, 379] width 63 height 11
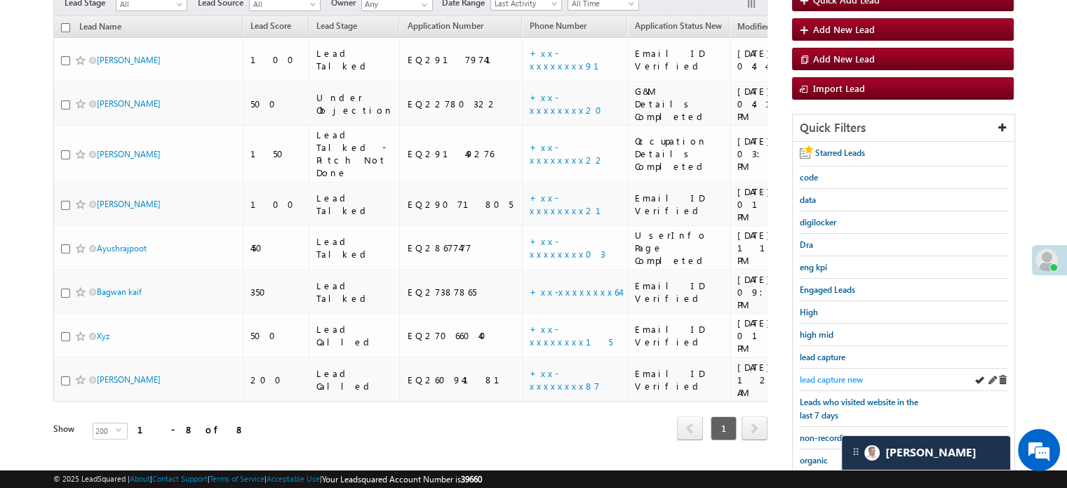
click at [830, 374] on span "lead capture new" at bounding box center [831, 379] width 63 height 11
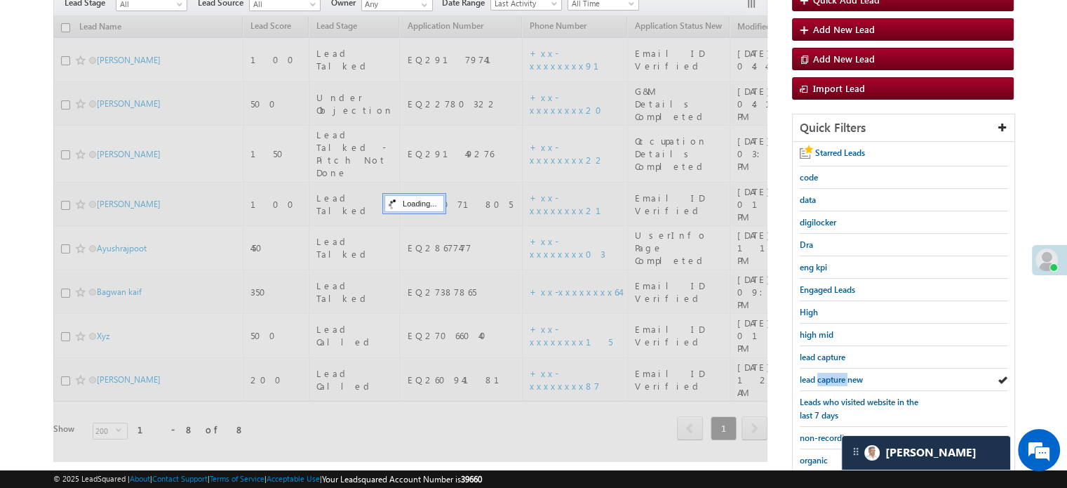
click at [830, 374] on span "lead capture new" at bounding box center [831, 379] width 63 height 11
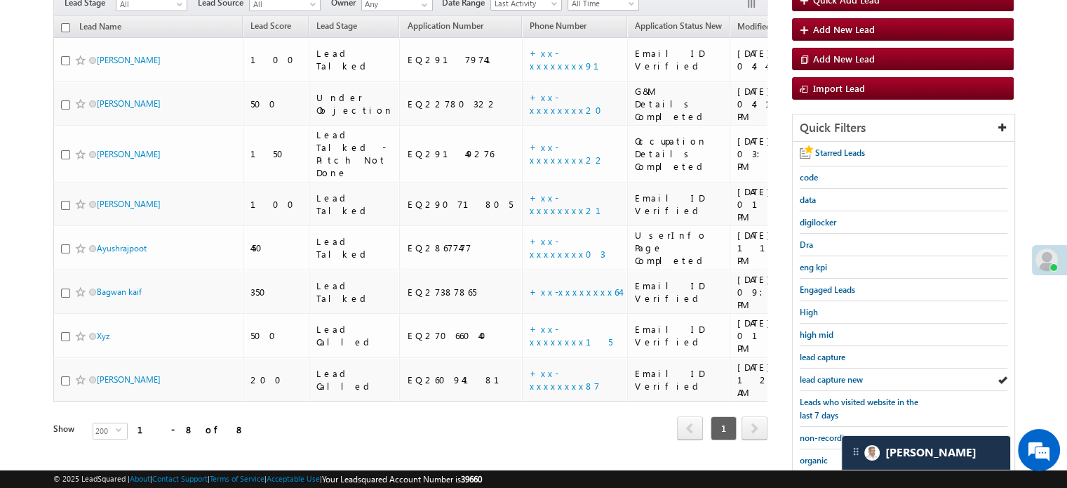
click at [830, 374] on span "lead capture new" at bounding box center [831, 379] width 63 height 11
click at [828, 381] on link "lead capture new" at bounding box center [831, 379] width 63 height 13
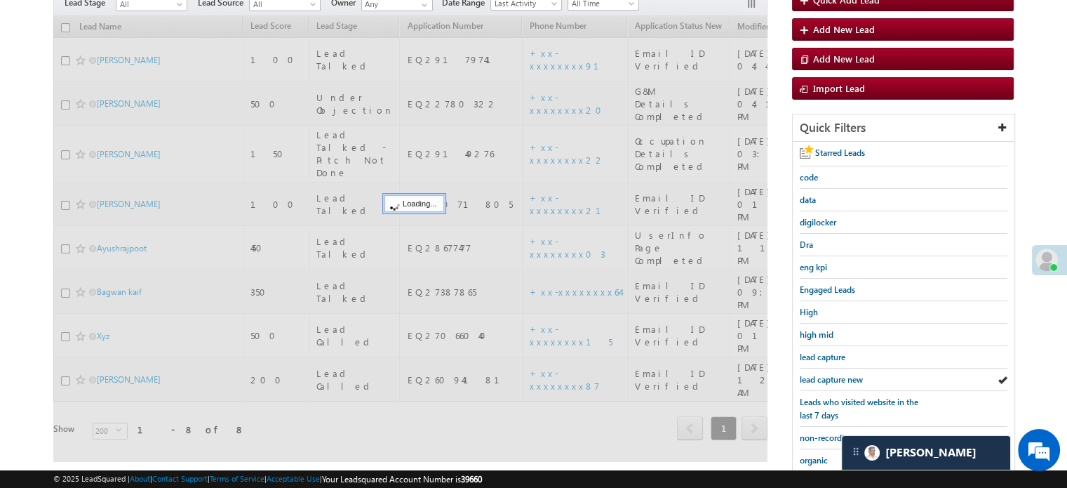
click at [828, 381] on link "lead capture new" at bounding box center [831, 379] width 63 height 13
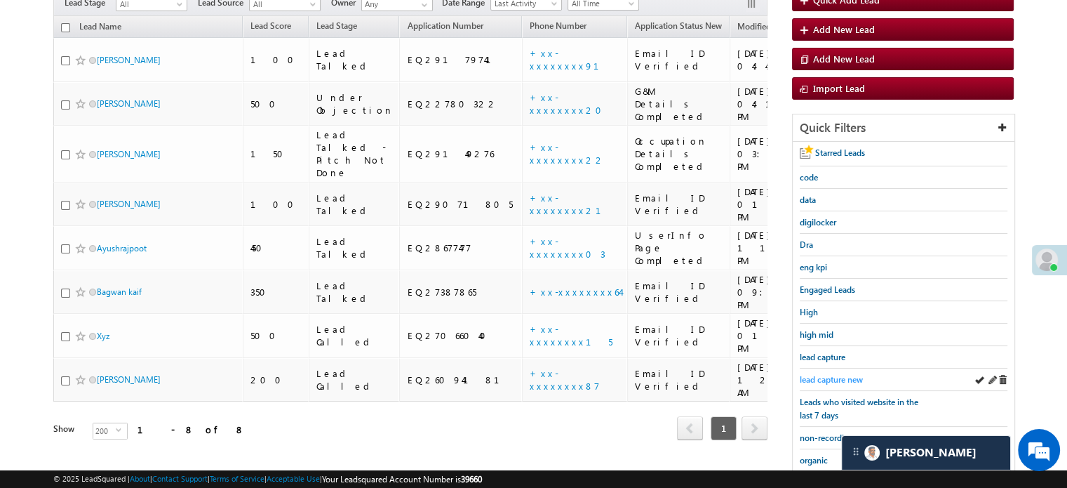
drag, startPoint x: 866, startPoint y: 374, endPoint x: 834, endPoint y: 374, distance: 31.6
click at [863, 374] on div "lead capture new" at bounding box center [904, 379] width 208 height 22
click at [834, 374] on span "lead capture new" at bounding box center [831, 379] width 63 height 11
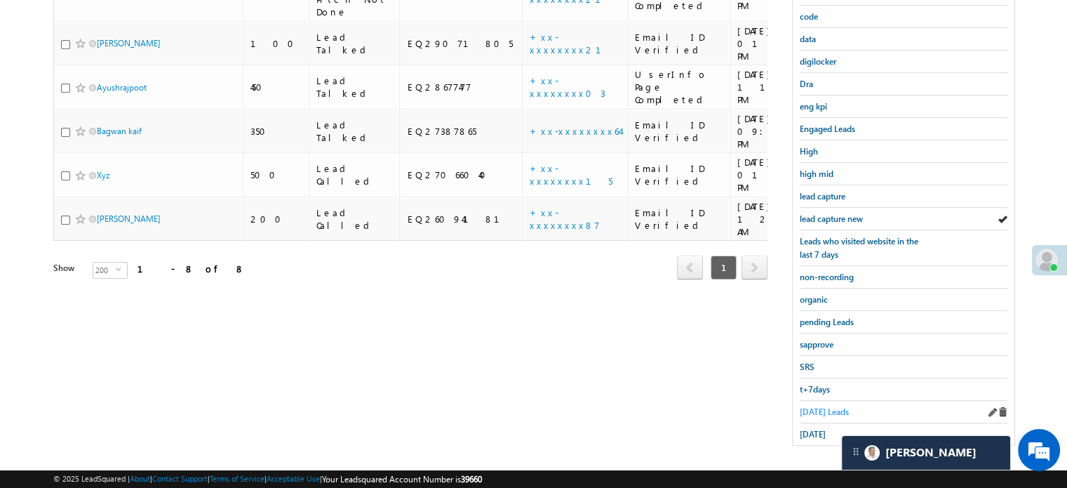
click at [810, 406] on span "Today's Leads" at bounding box center [824, 411] width 49 height 11
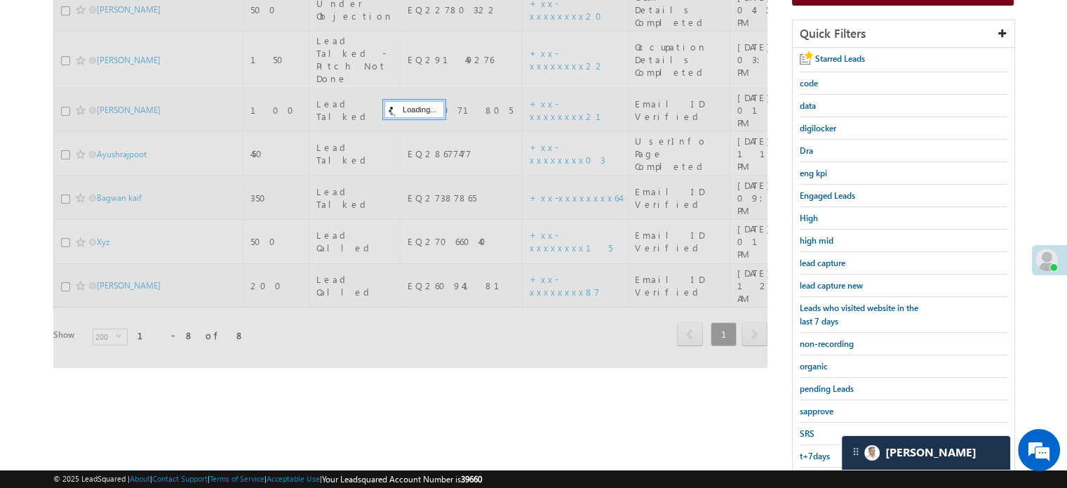
scroll to position [161, 0]
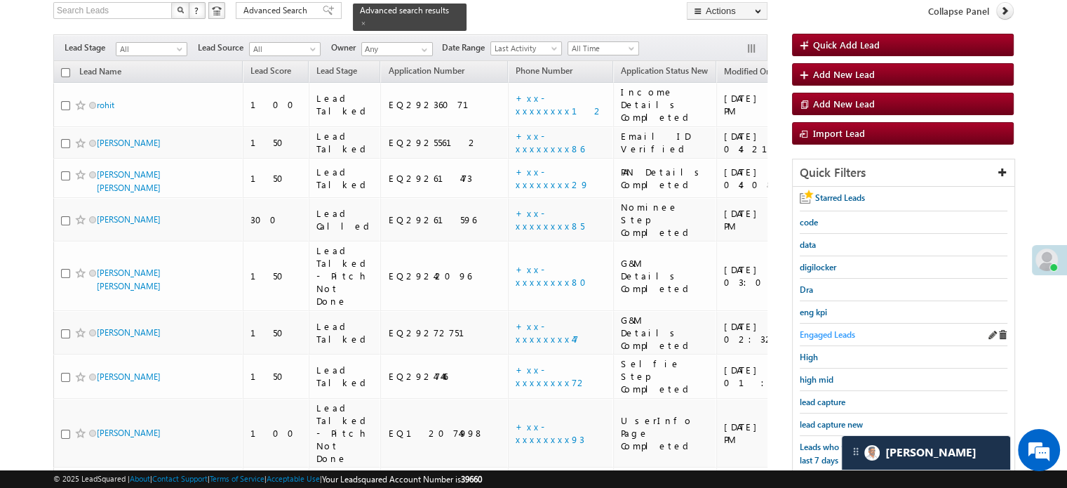
scroll to position [171, 0]
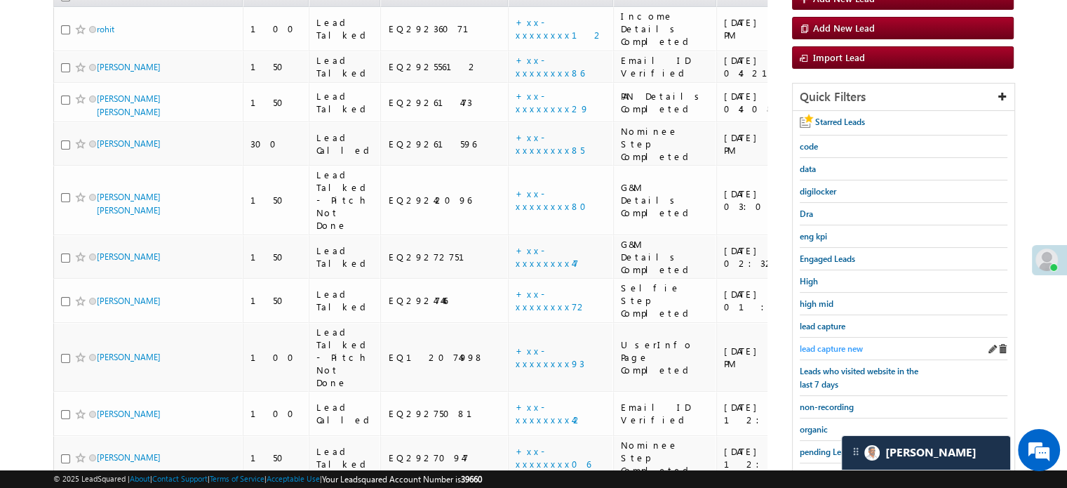
click at [838, 343] on span "lead capture new" at bounding box center [831, 348] width 63 height 11
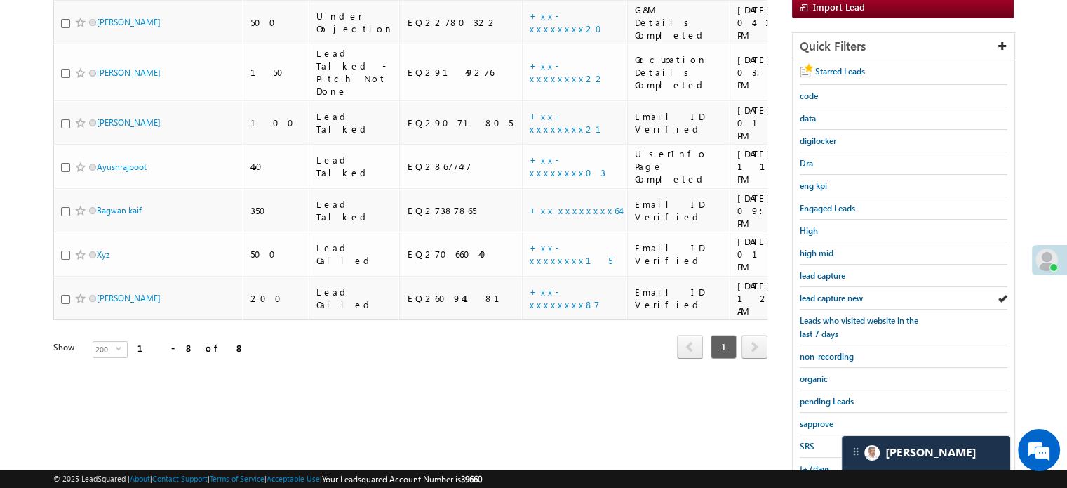
scroll to position [301, 0]
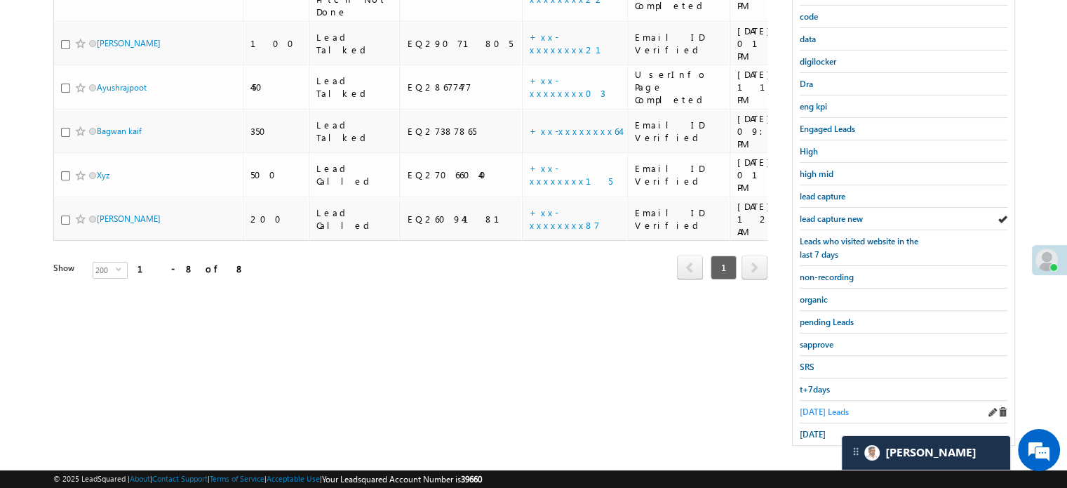
click at [811, 405] on link "Today's Leads" at bounding box center [824, 411] width 49 height 13
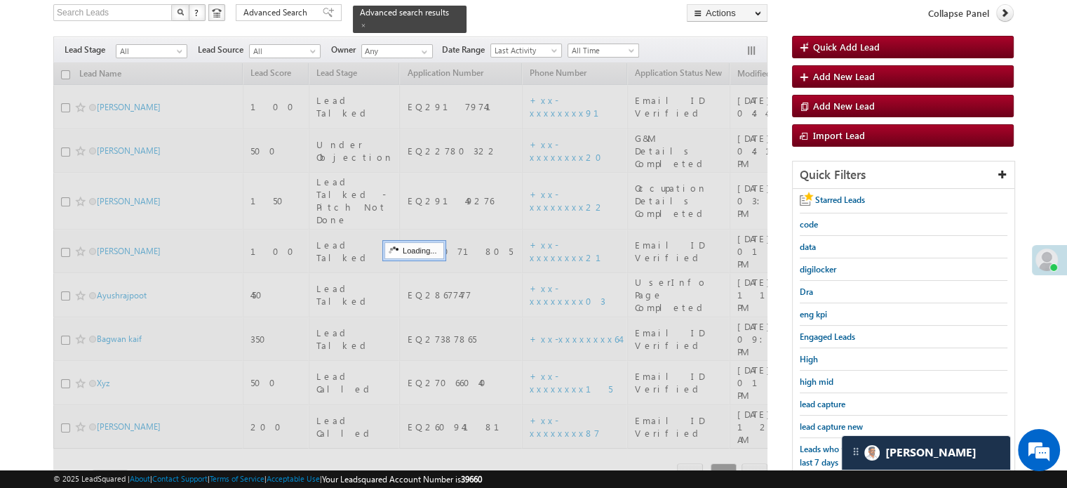
scroll to position [90, 0]
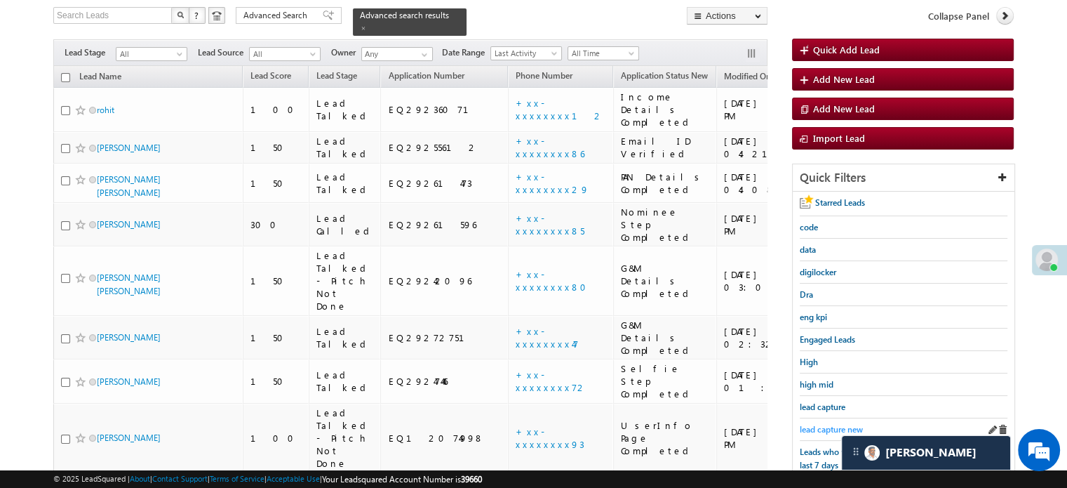
click at [827, 424] on span "lead capture new" at bounding box center [831, 429] width 63 height 11
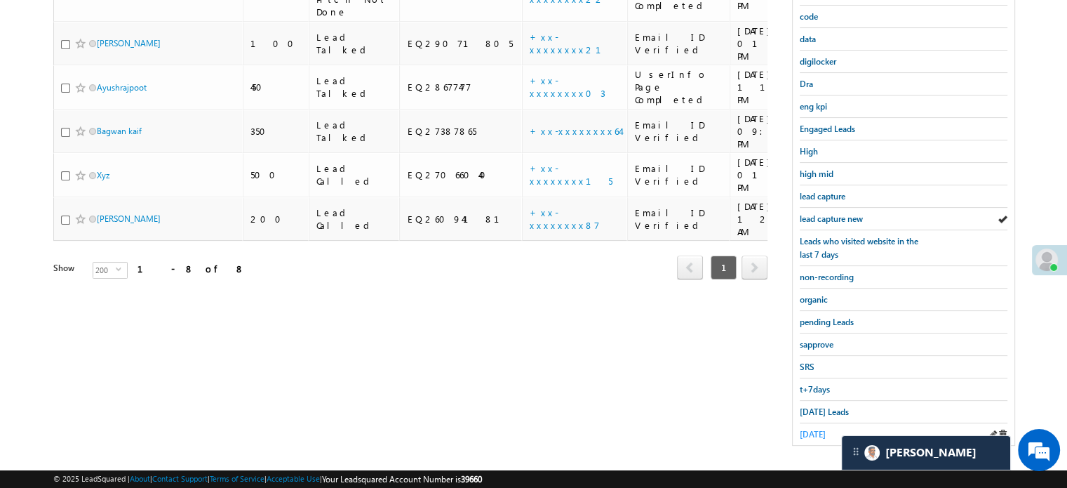
click at [826, 429] on span "yesterday" at bounding box center [813, 434] width 26 height 11
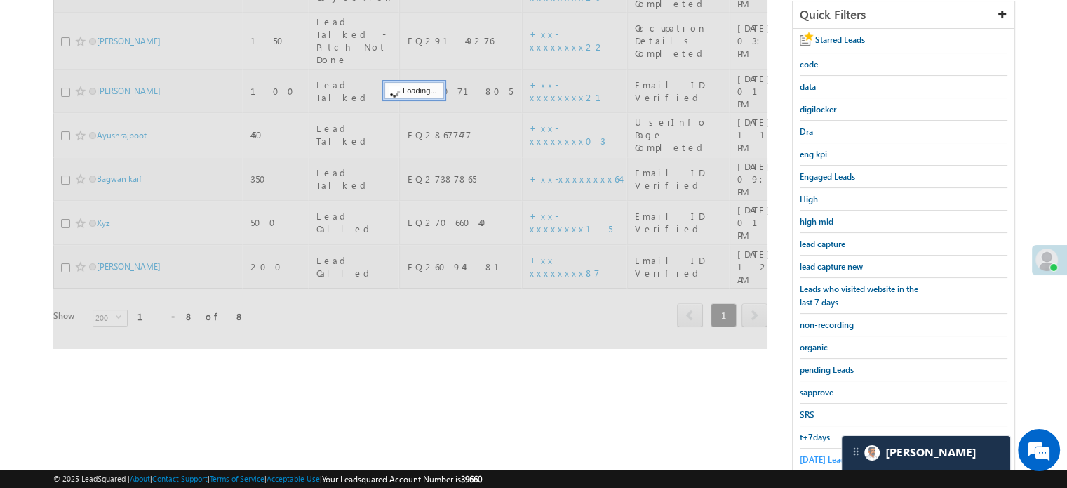
scroll to position [161, 0]
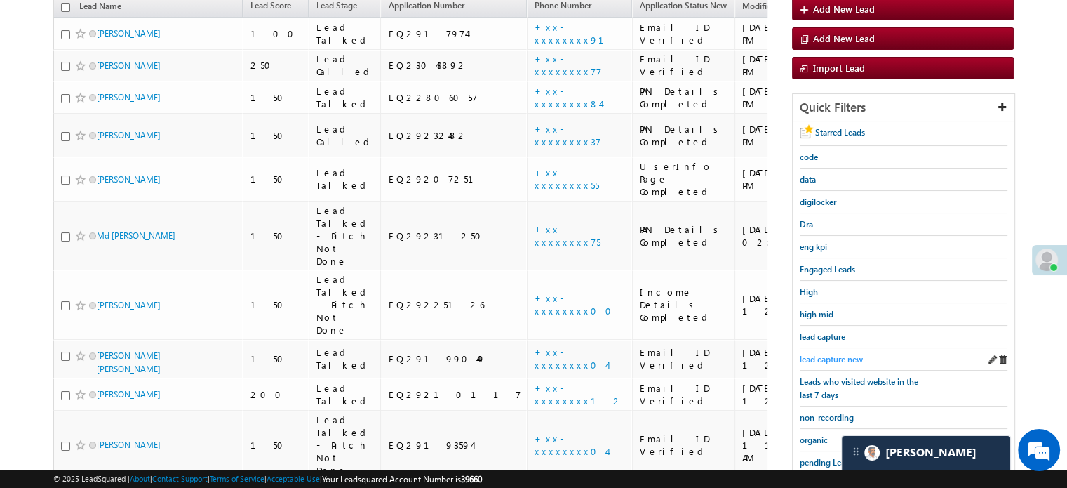
click at [833, 356] on span "lead capture new" at bounding box center [831, 359] width 63 height 11
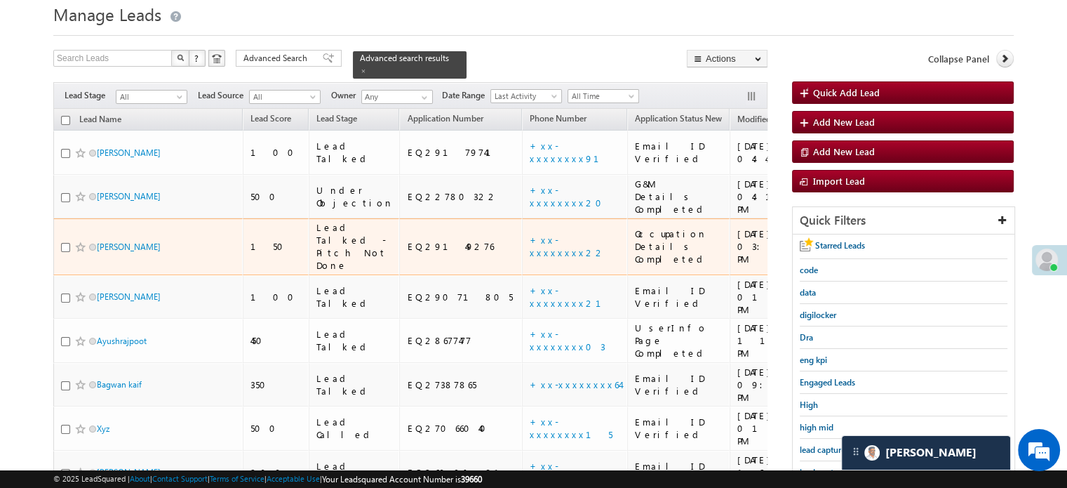
scroll to position [140, 0]
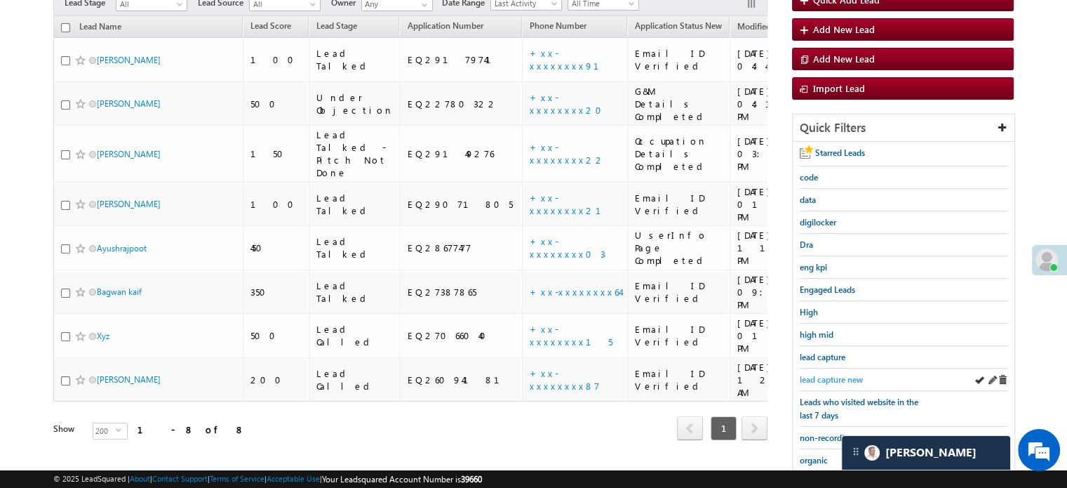
click at [831, 374] on span "lead capture new" at bounding box center [831, 379] width 63 height 11
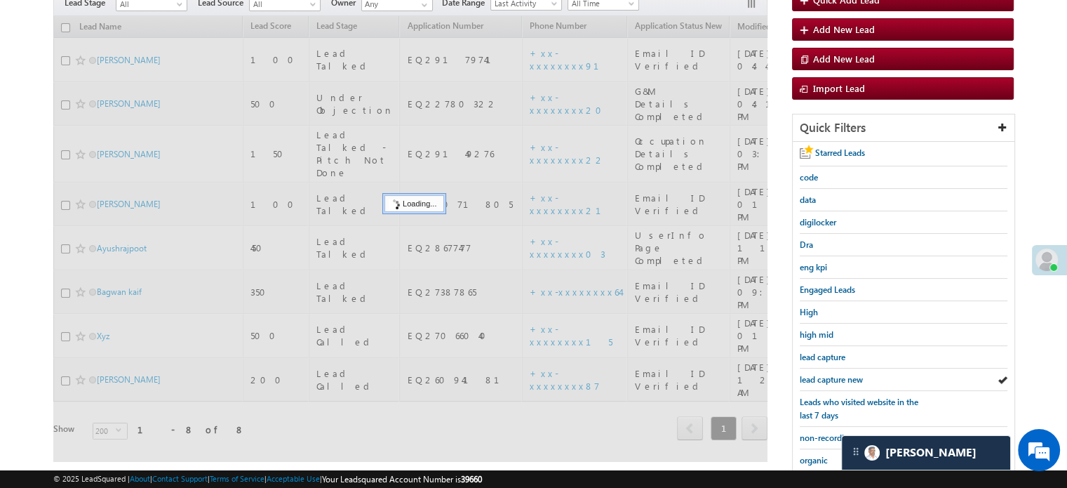
click at [831, 374] on span "lead capture new" at bounding box center [831, 379] width 63 height 11
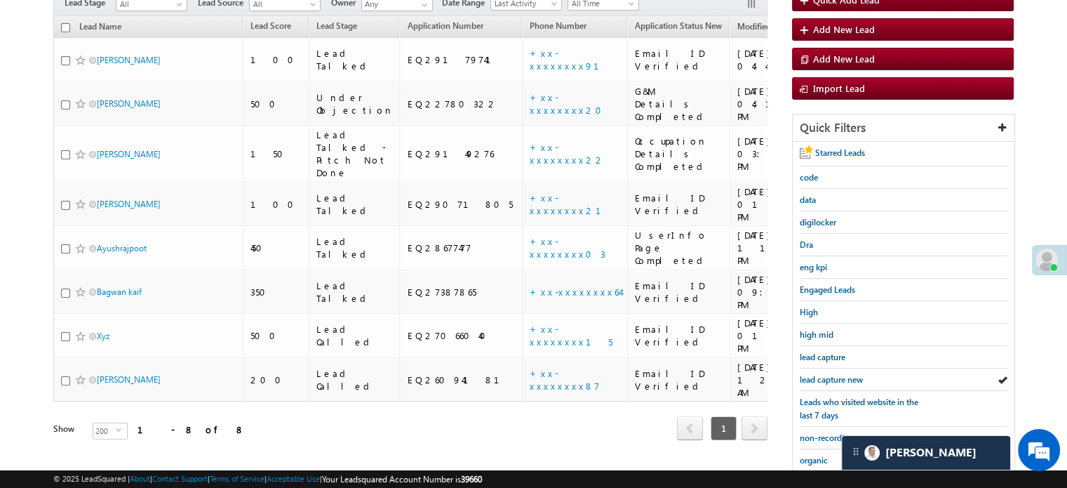
click at [831, 374] on span "lead capture new" at bounding box center [831, 379] width 63 height 11
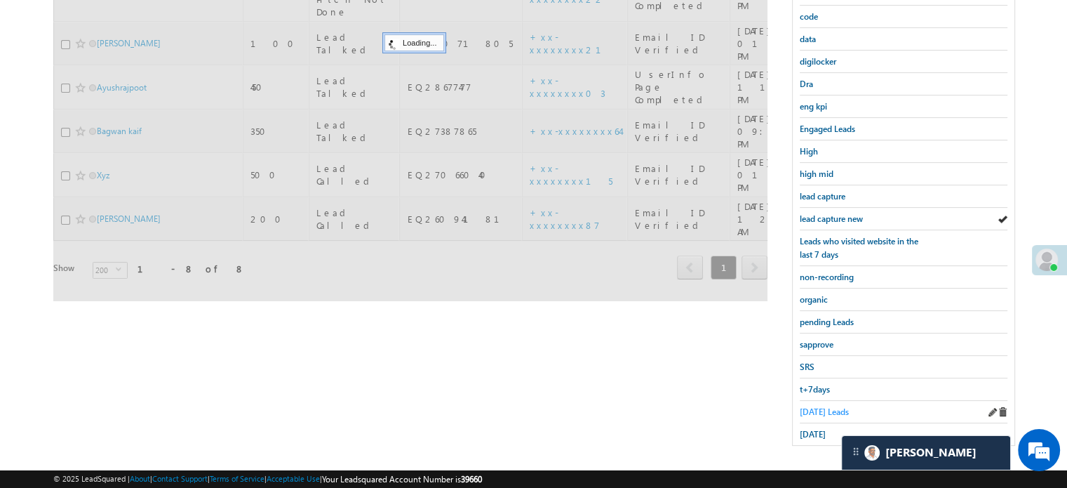
click at [822, 406] on span "Today's Leads" at bounding box center [824, 411] width 49 height 11
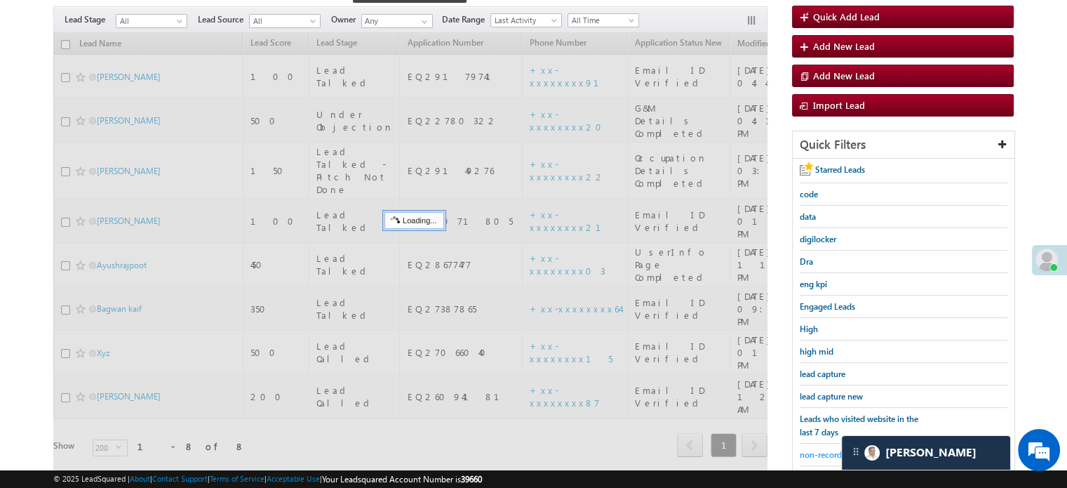
scroll to position [90, 0]
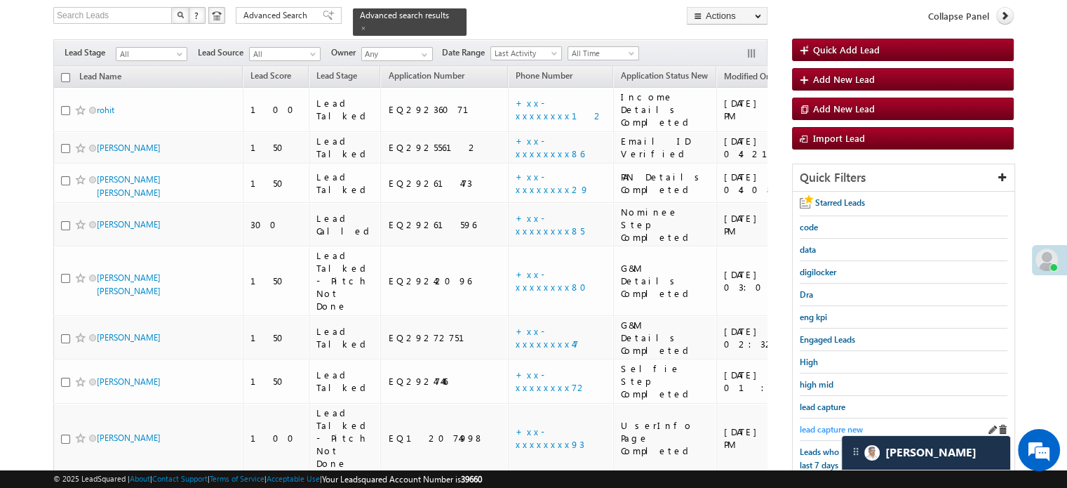
click at [829, 426] on span "lead capture new" at bounding box center [831, 429] width 63 height 11
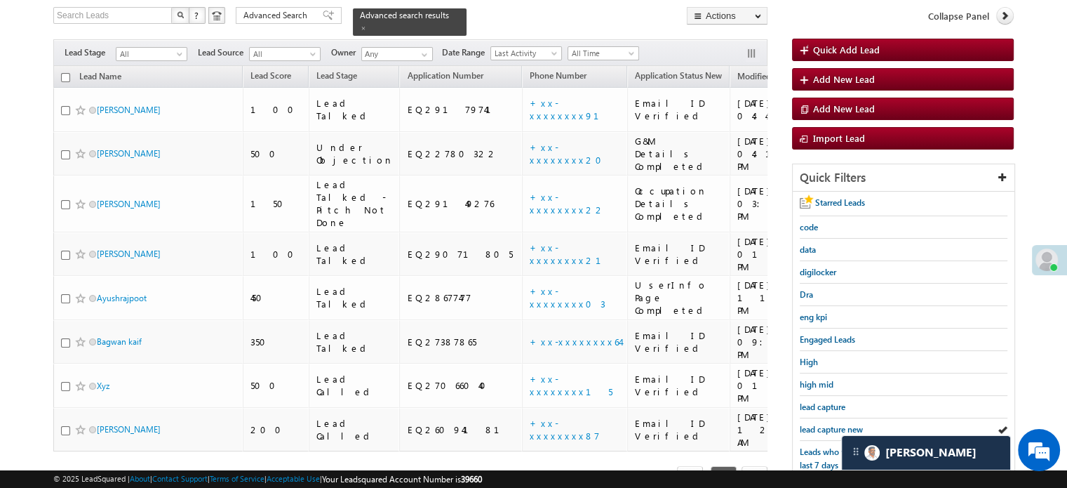
click at [829, 426] on span "lead capture new" at bounding box center [831, 429] width 63 height 11
click at [833, 424] on span "lead capture new" at bounding box center [831, 429] width 63 height 11
click at [838, 424] on span "lead capture new" at bounding box center [831, 429] width 63 height 11
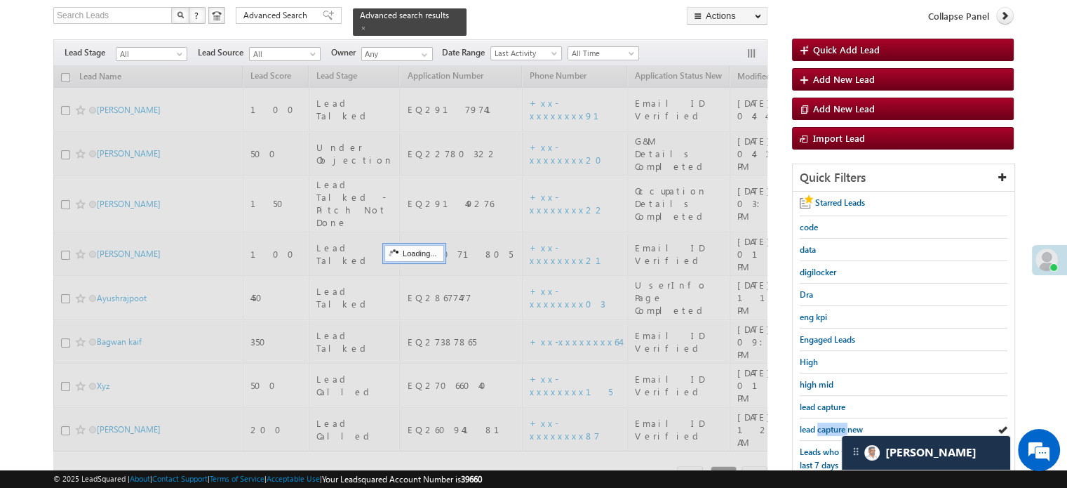
click at [838, 424] on span "lead capture new" at bounding box center [831, 429] width 63 height 11
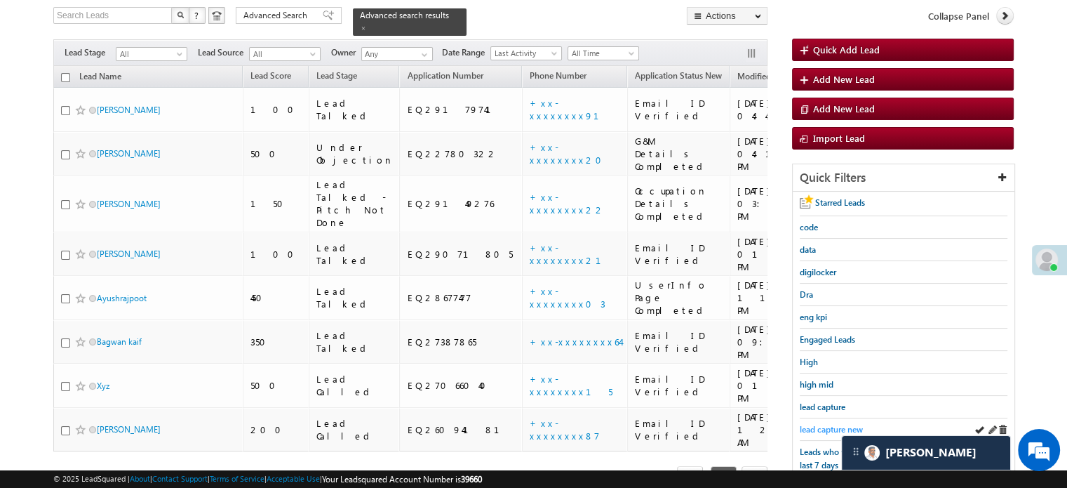
click at [825, 424] on span "lead capture new" at bounding box center [831, 429] width 63 height 11
click at [829, 424] on span "lead capture new" at bounding box center [831, 429] width 63 height 11
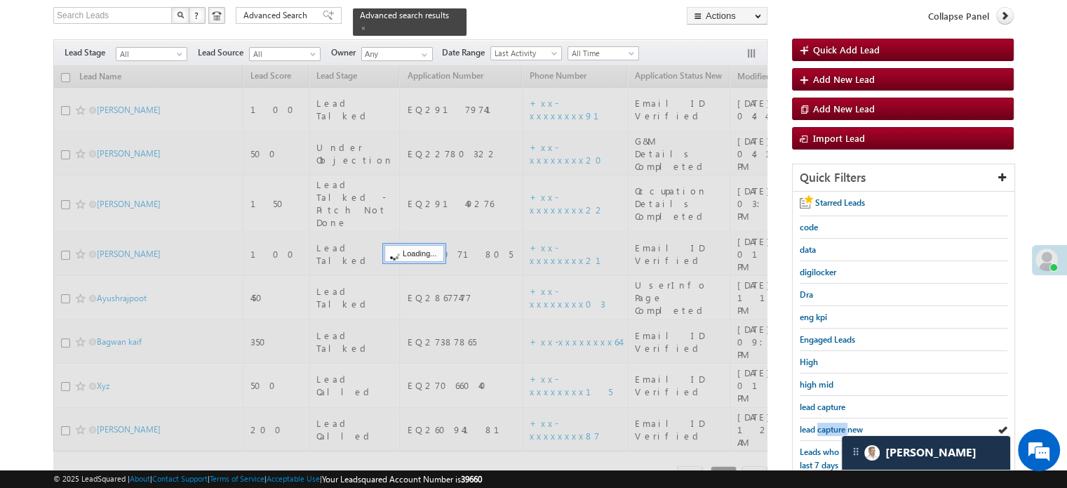
click at [829, 424] on span "lead capture new" at bounding box center [831, 429] width 63 height 11
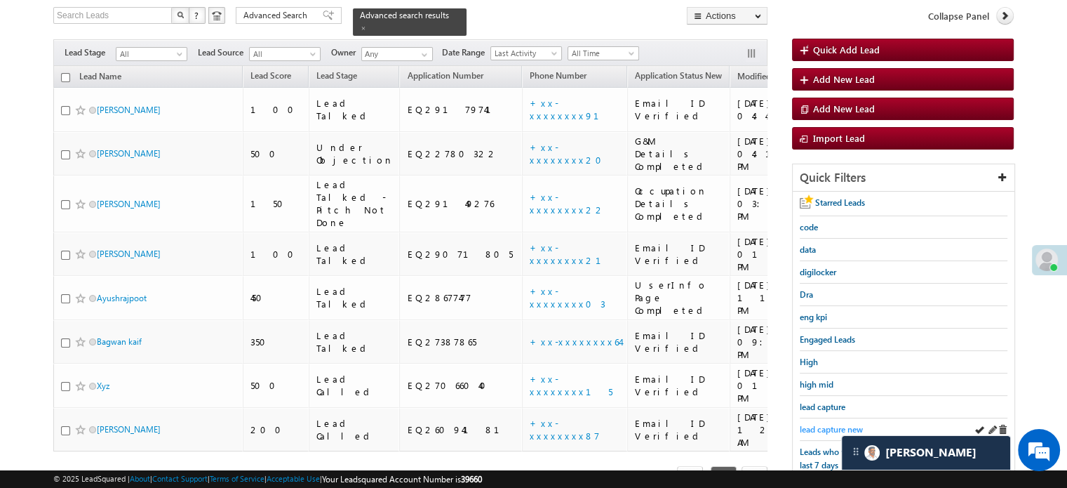
click at [826, 429] on span "lead capture new" at bounding box center [831, 429] width 63 height 11
click at [840, 441] on div "Leads who visited website in the last 7 days" at bounding box center [904, 459] width 208 height 36
click at [831, 424] on span "lead capture new" at bounding box center [831, 429] width 63 height 11
click at [819, 424] on span "lead capture new" at bounding box center [831, 429] width 63 height 11
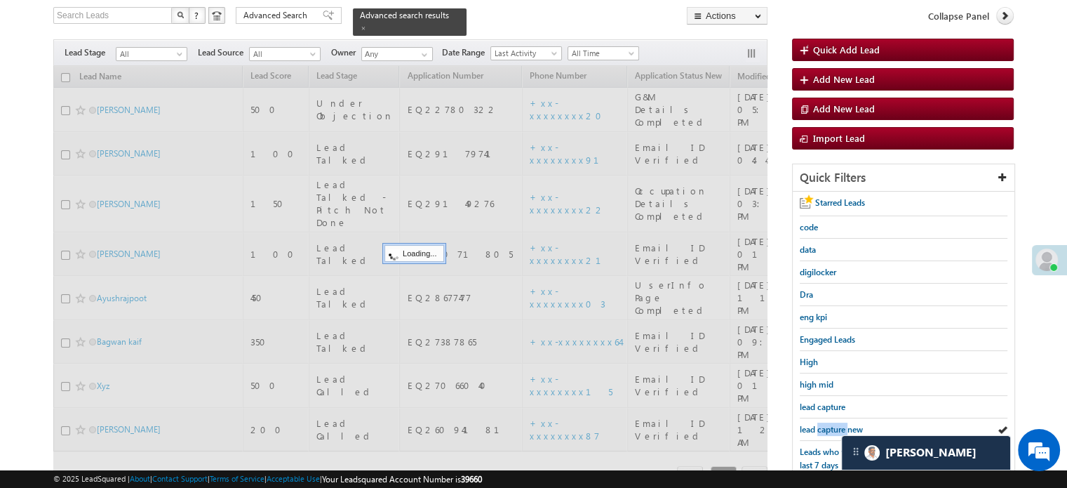
click at [819, 424] on span "lead capture new" at bounding box center [831, 429] width 63 height 11
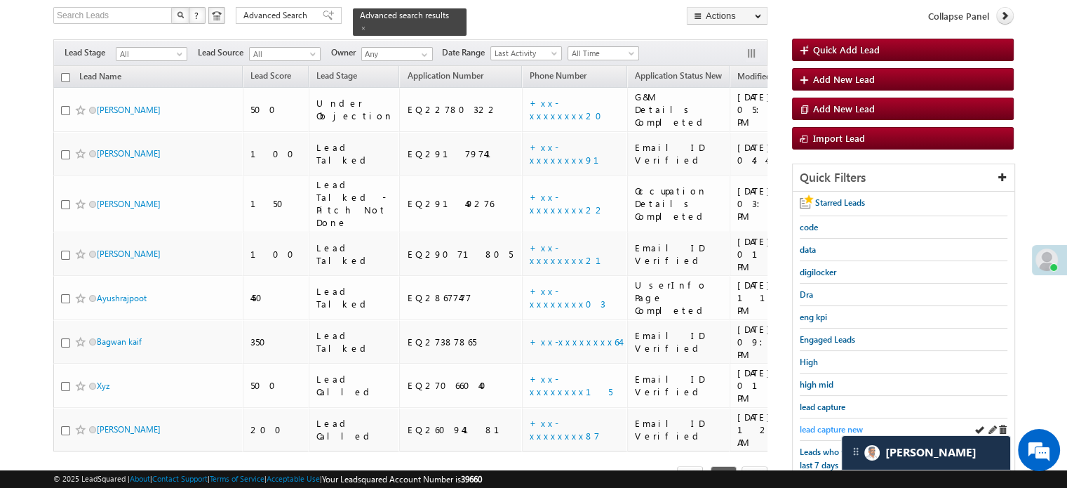
click at [823, 429] on span "lead capture new" at bounding box center [831, 429] width 63 height 11
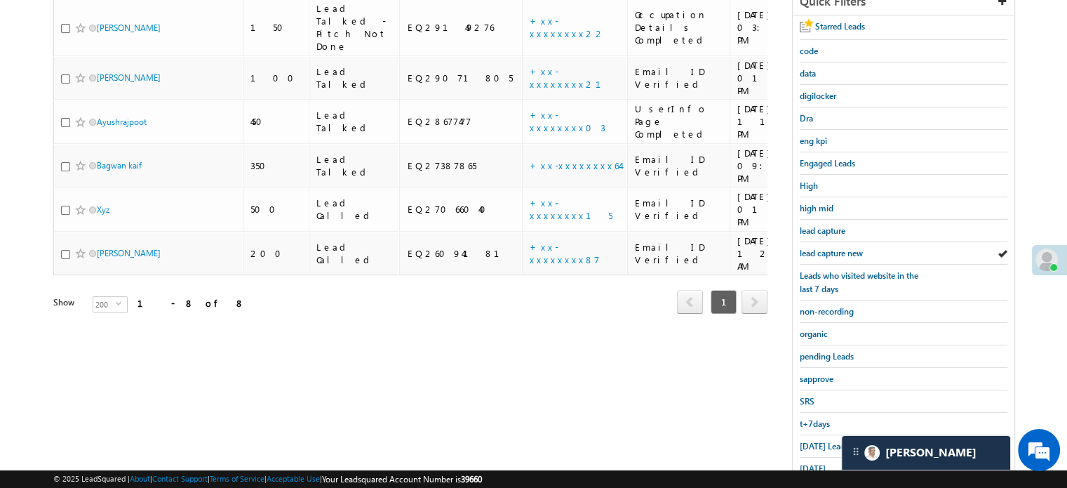
scroll to position [301, 0]
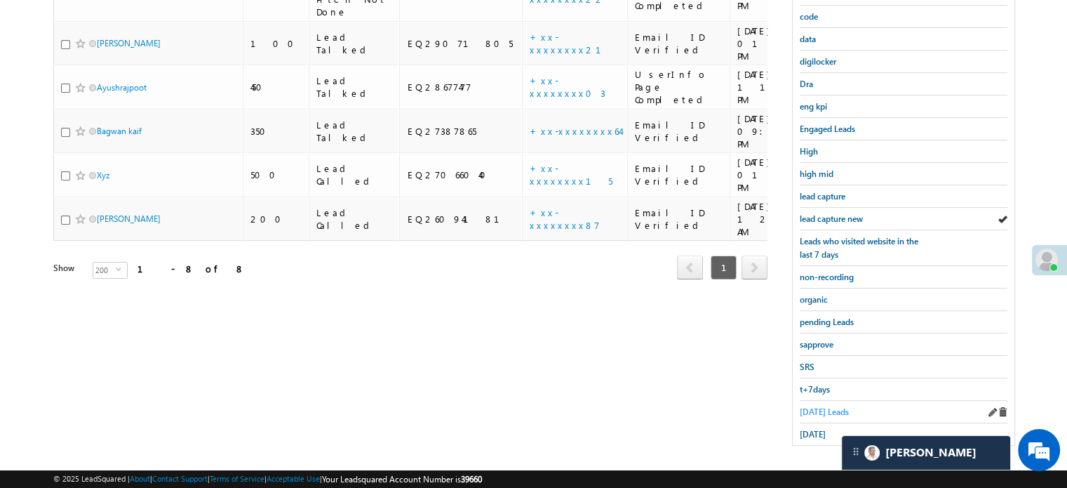
click at [844, 392] on div "t+7days" at bounding box center [904, 389] width 208 height 22
click at [840, 406] on span "Today's Leads" at bounding box center [824, 411] width 49 height 11
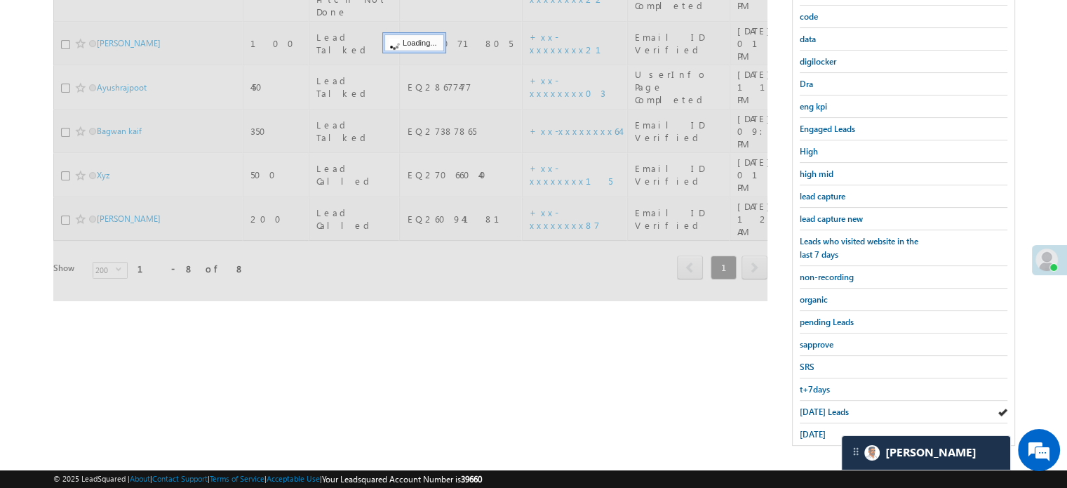
scroll to position [161, 0]
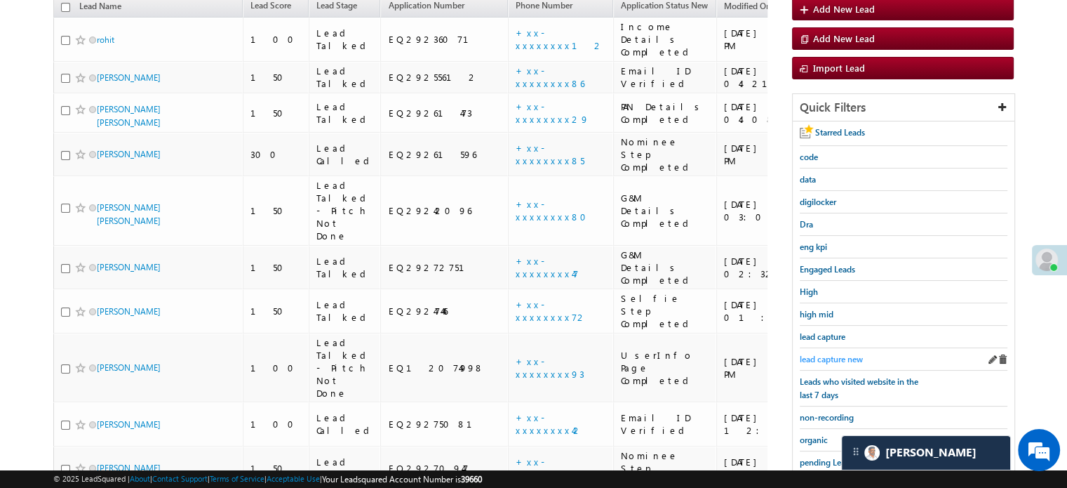
click at [847, 356] on span "lead capture new" at bounding box center [831, 359] width 63 height 11
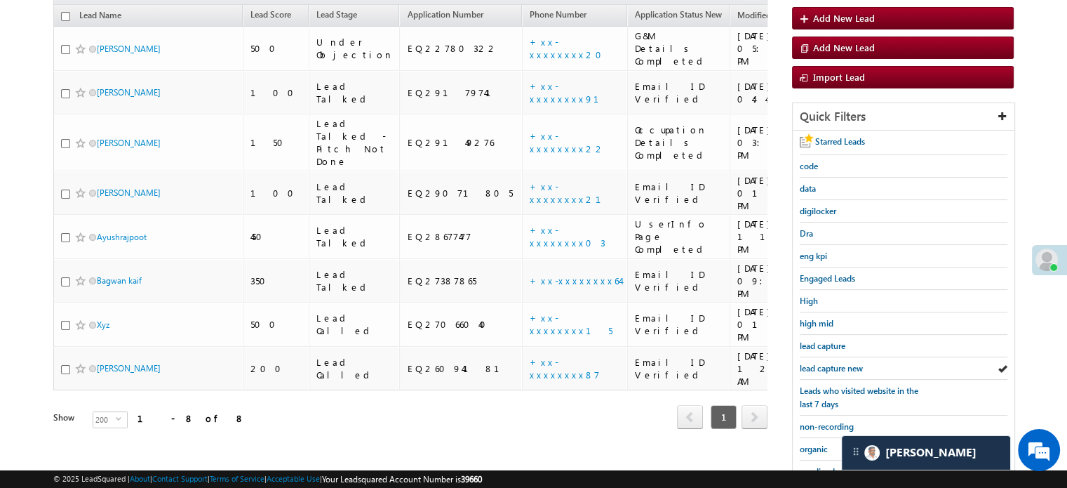
scroll to position [301, 0]
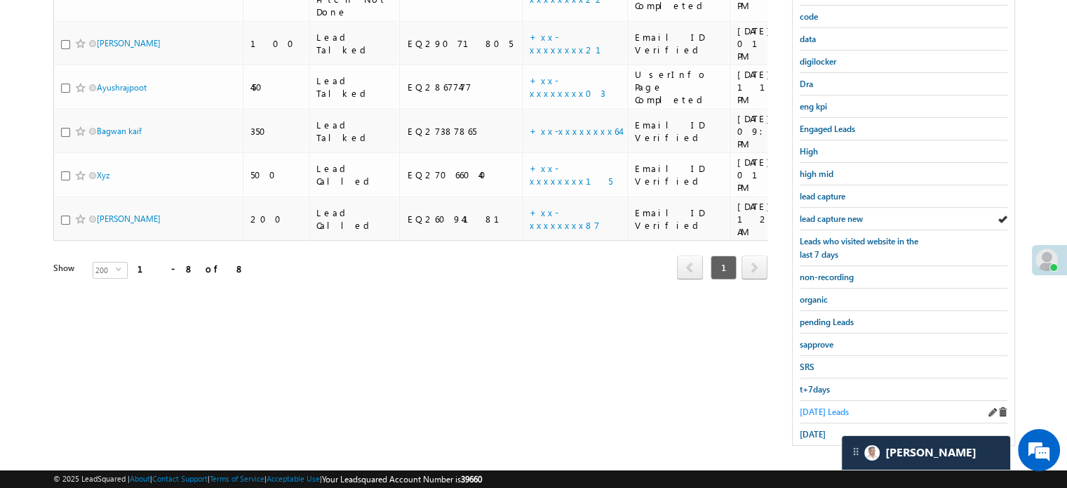
click at [819, 406] on span "Today's Leads" at bounding box center [824, 411] width 49 height 11
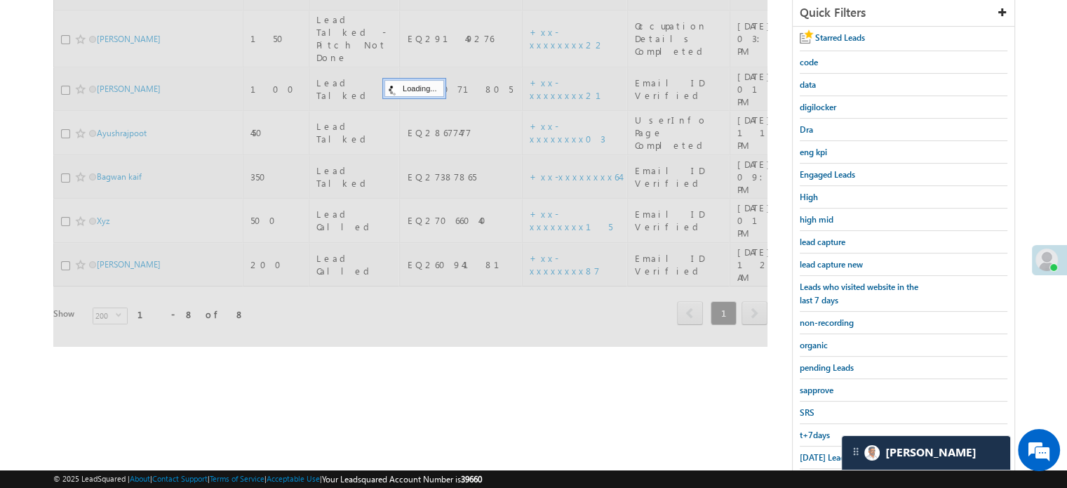
scroll to position [231, 0]
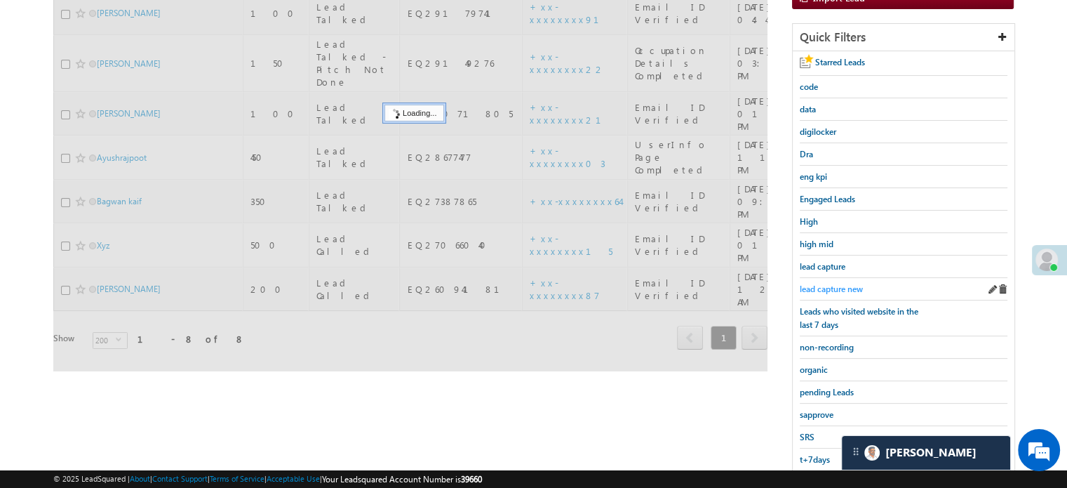
click at [845, 283] on span "lead capture new" at bounding box center [831, 288] width 63 height 11
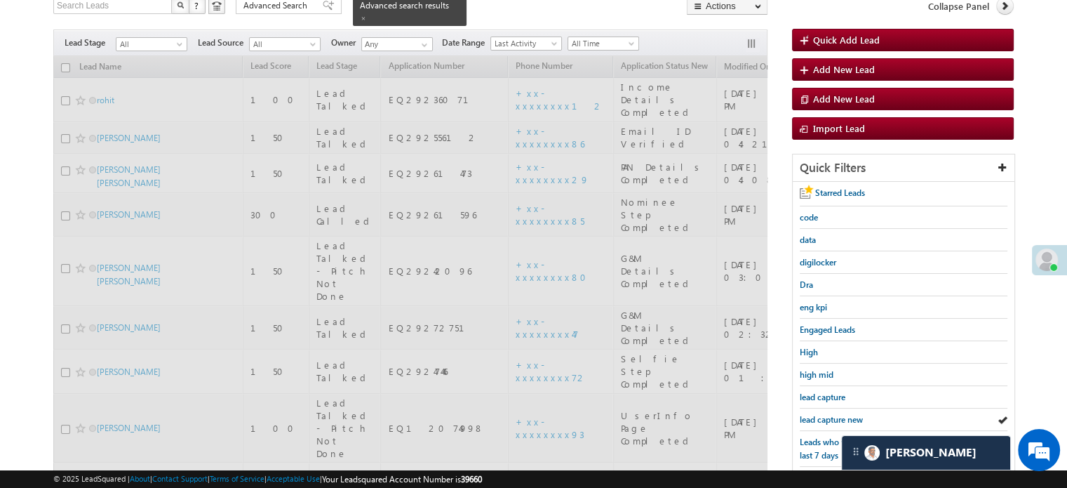
scroll to position [90, 0]
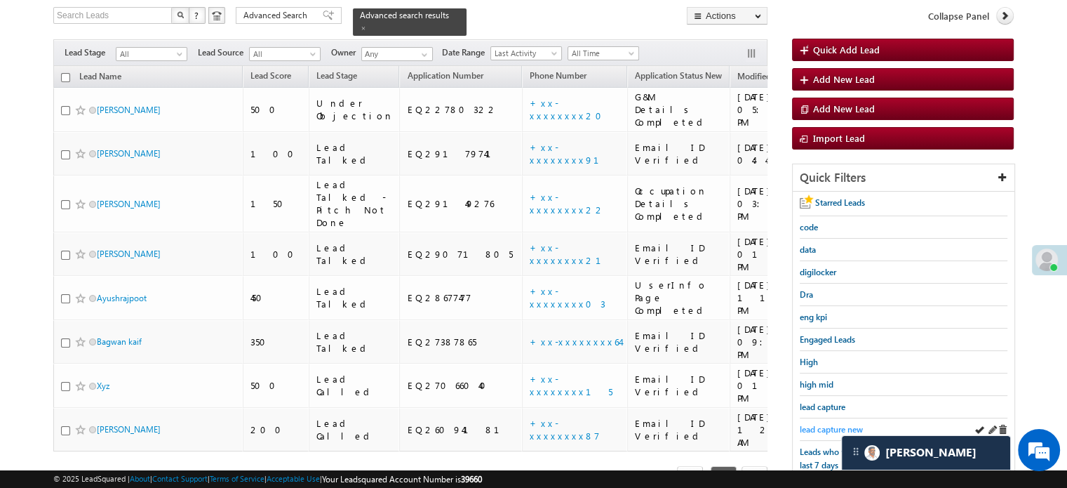
click at [836, 424] on span "lead capture new" at bounding box center [831, 429] width 63 height 11
click at [847, 424] on span "lead capture new" at bounding box center [831, 429] width 63 height 11
click at [817, 424] on span "lead capture new" at bounding box center [831, 429] width 63 height 11
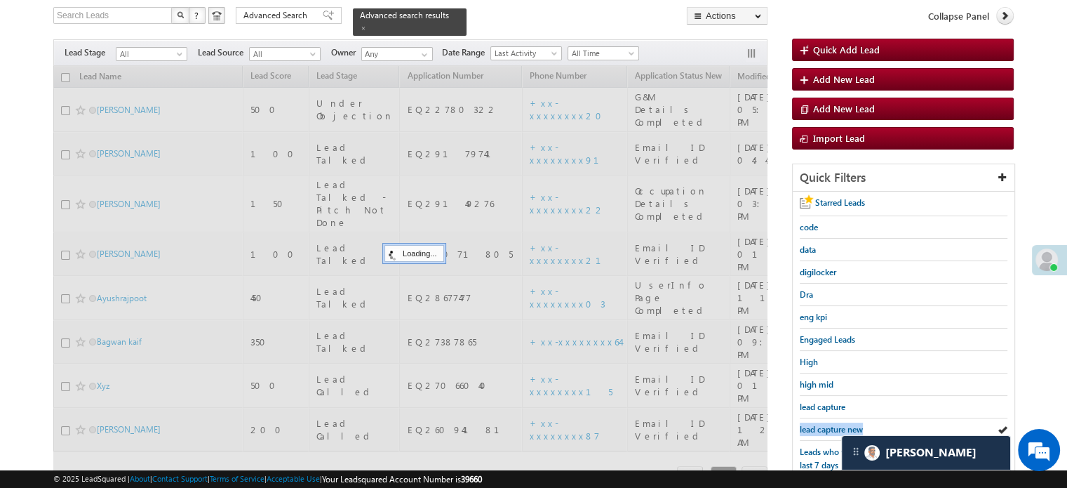
click at [817, 424] on span "lead capture new" at bounding box center [831, 429] width 63 height 11
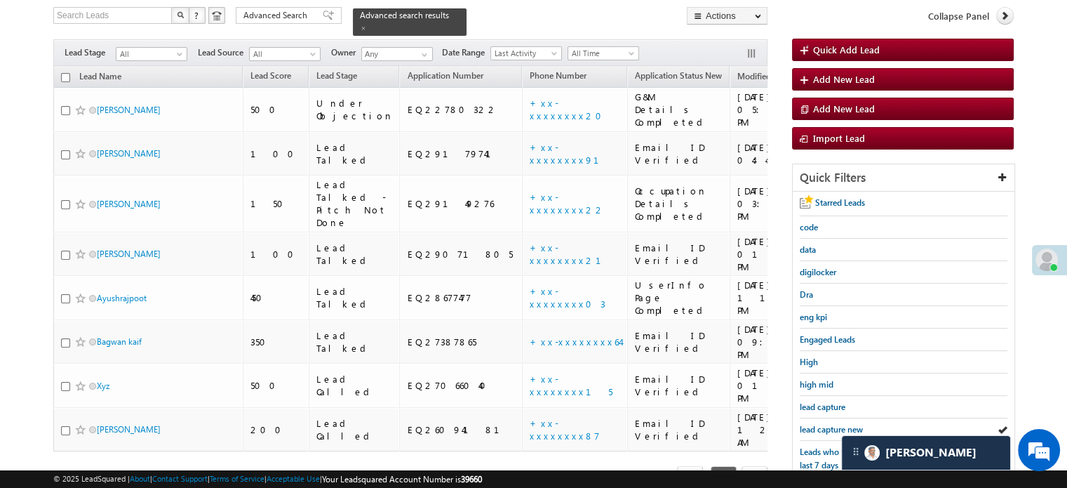
click at [817, 424] on span "lead capture new" at bounding box center [831, 429] width 63 height 11
click at [822, 428] on span "lead capture new" at bounding box center [831, 429] width 63 height 11
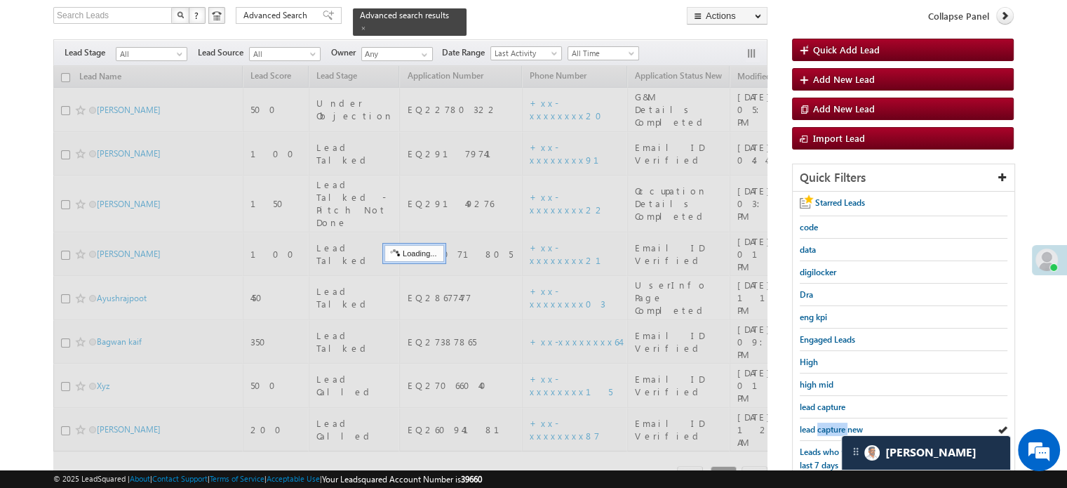
click at [822, 428] on span "lead capture new" at bounding box center [831, 429] width 63 height 11
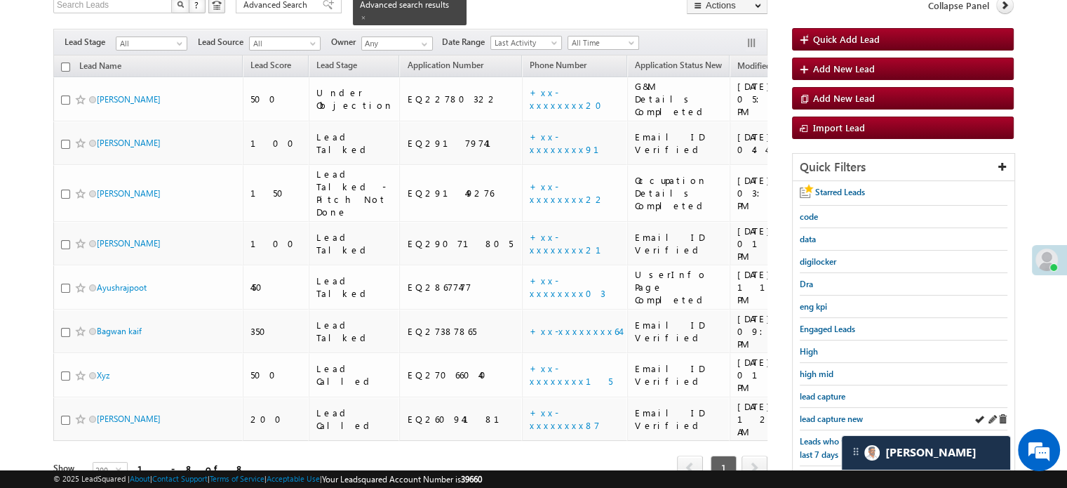
scroll to position [231, 0]
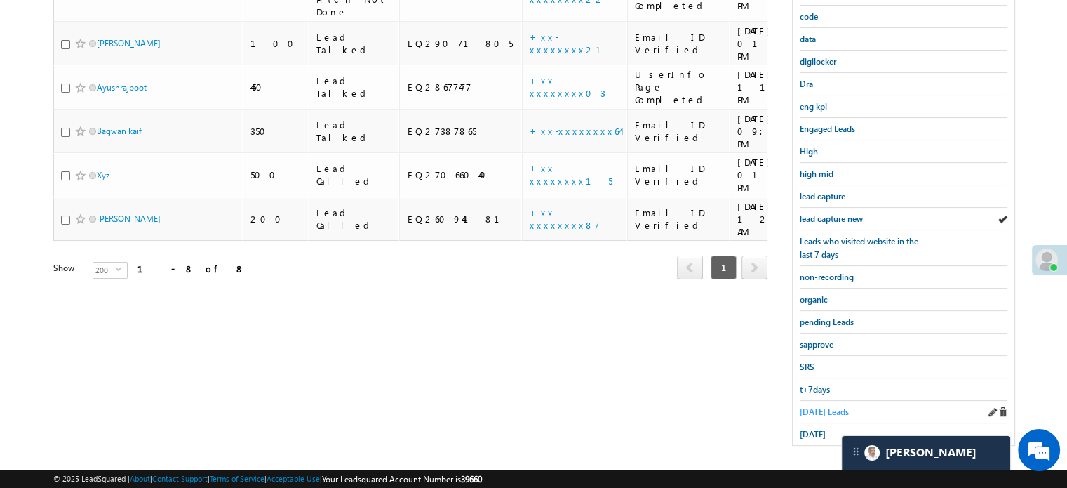
click at [831, 406] on span "Today's Leads" at bounding box center [824, 411] width 49 height 11
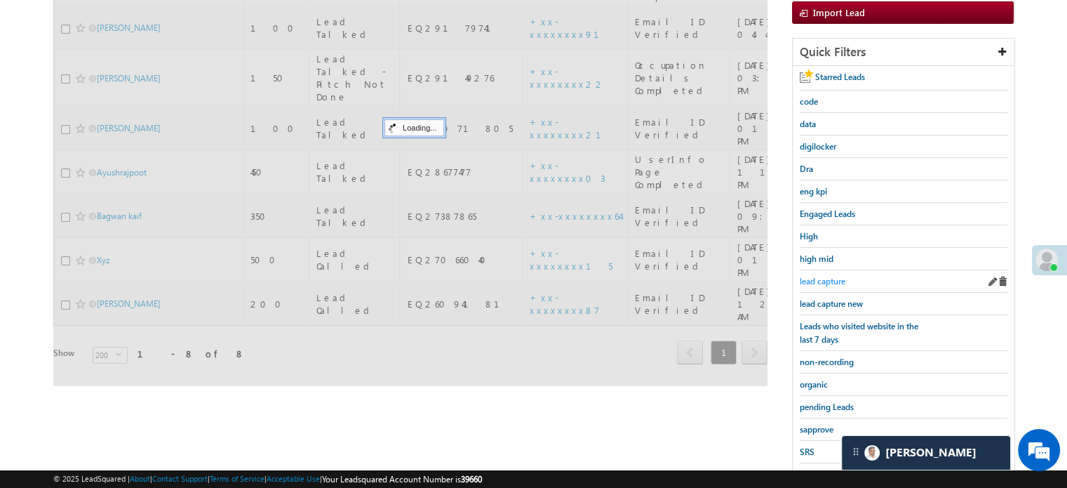
scroll to position [90, 0]
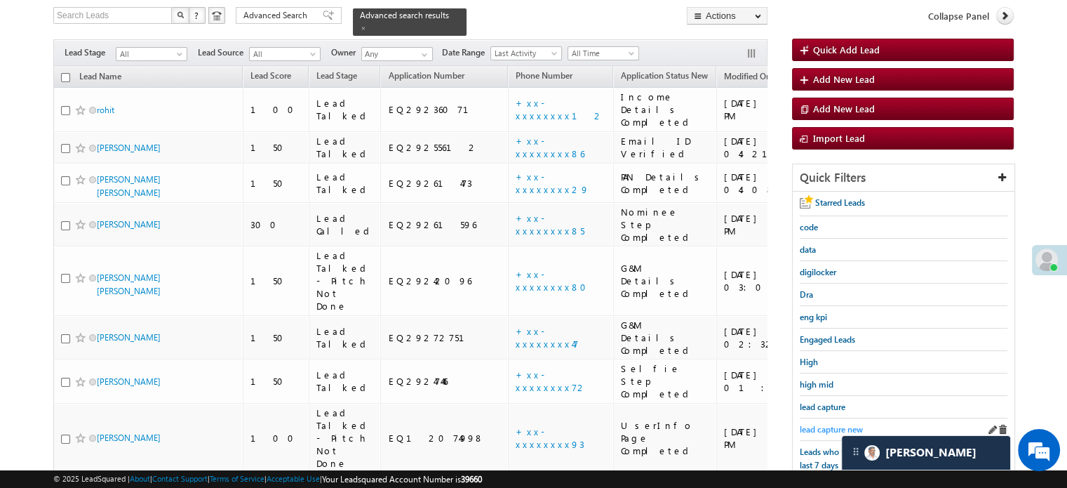
click at [830, 424] on span "lead capture new" at bounding box center [831, 429] width 63 height 11
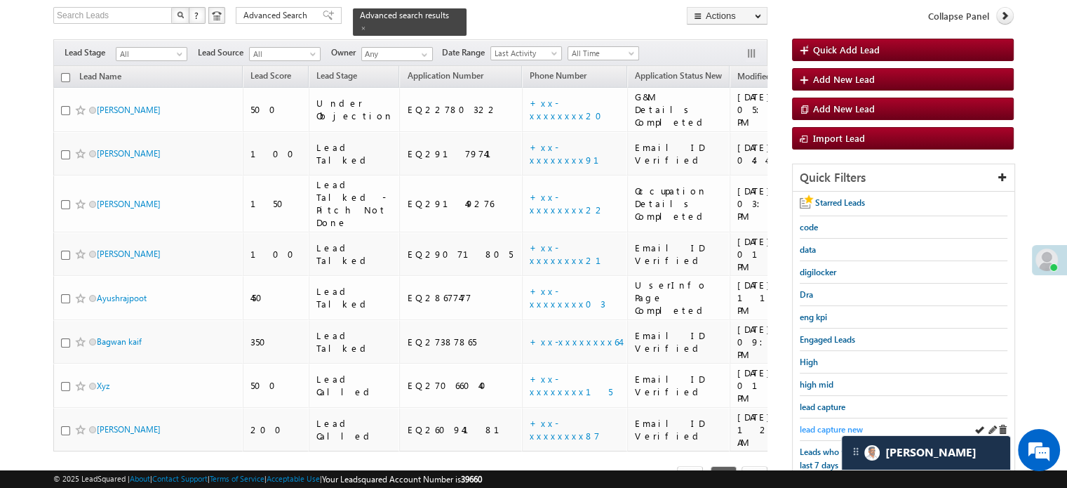
click at [803, 424] on span "lead capture new" at bounding box center [831, 429] width 63 height 11
click at [837, 424] on span "lead capture new" at bounding box center [831, 429] width 63 height 11
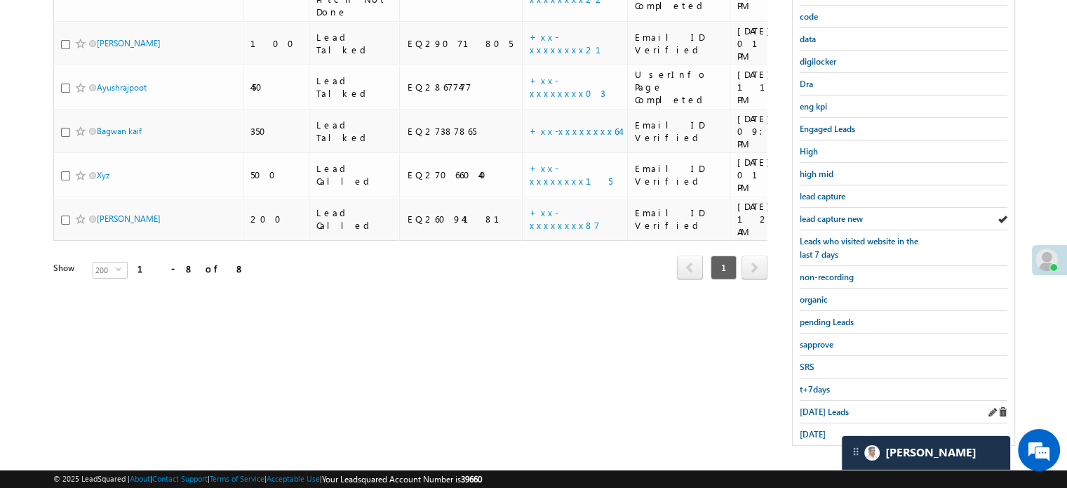
click at [814, 423] on div "yesterday" at bounding box center [904, 434] width 208 height 22
click at [813, 410] on span "Today's Leads" at bounding box center [824, 411] width 49 height 11
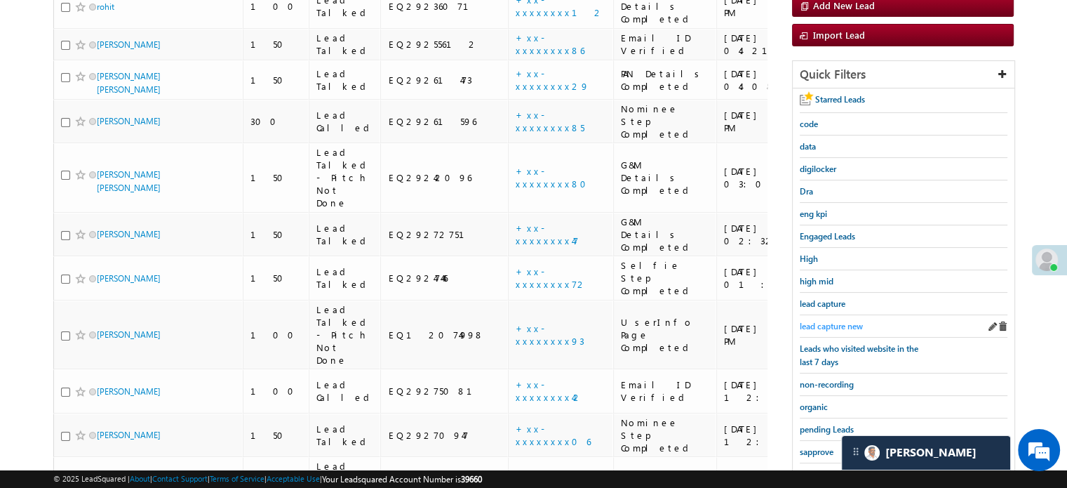
scroll to position [161, 0]
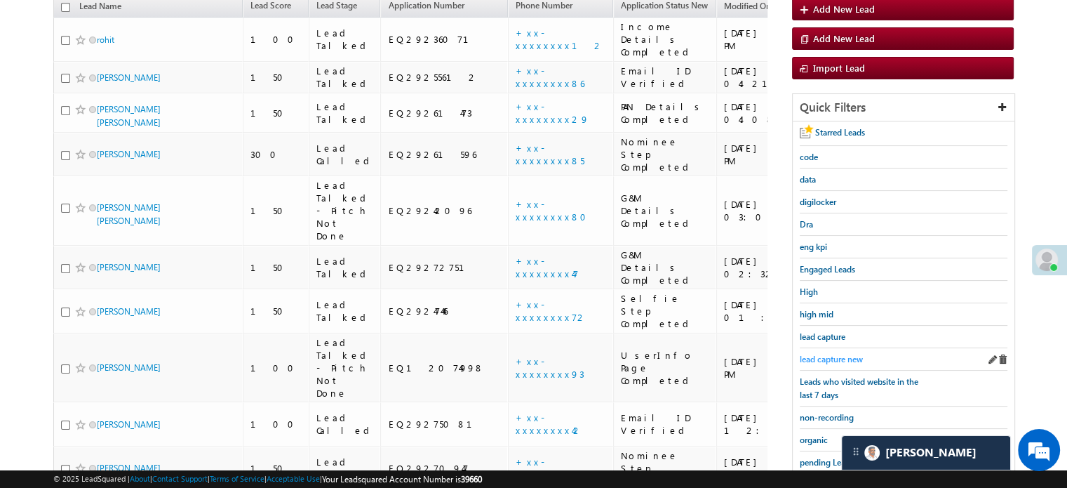
click at [836, 354] on span "lead capture new" at bounding box center [831, 359] width 63 height 11
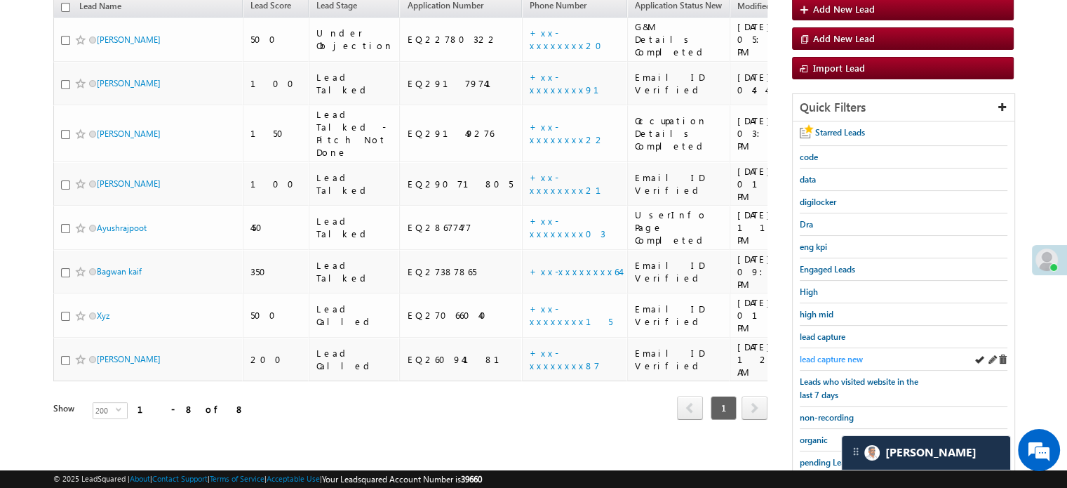
click at [831, 354] on span "lead capture new" at bounding box center [831, 359] width 63 height 11
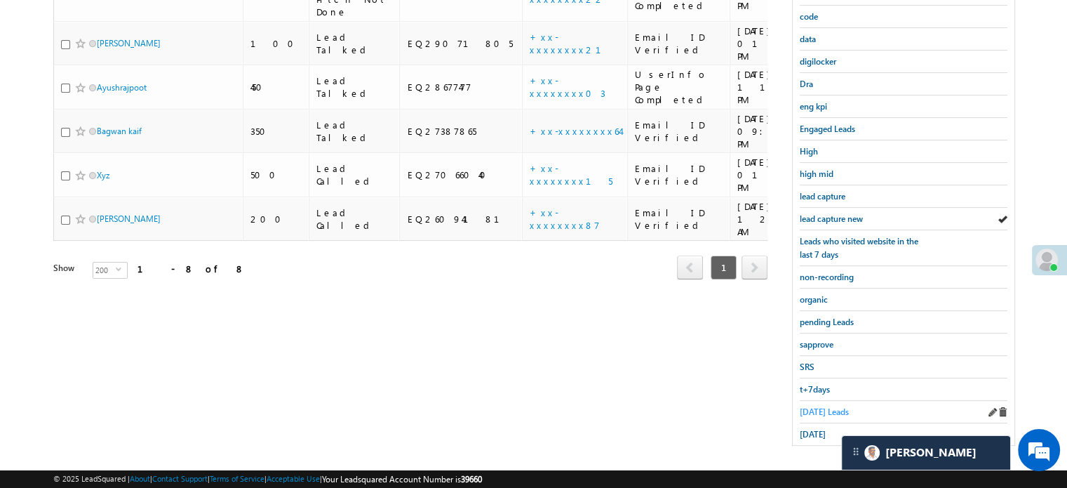
click at [825, 410] on span "Today's Leads" at bounding box center [824, 411] width 49 height 11
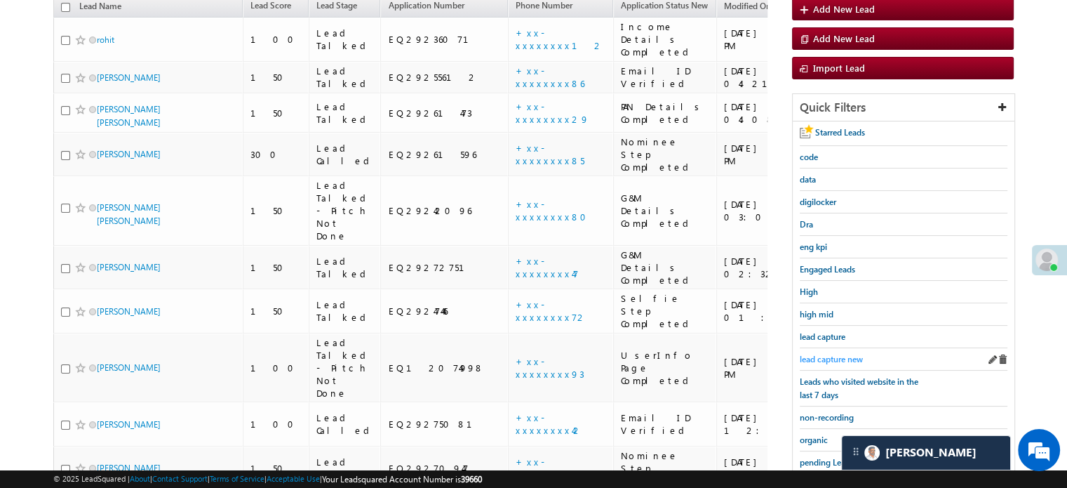
click at [831, 354] on span "lead capture new" at bounding box center [831, 359] width 63 height 11
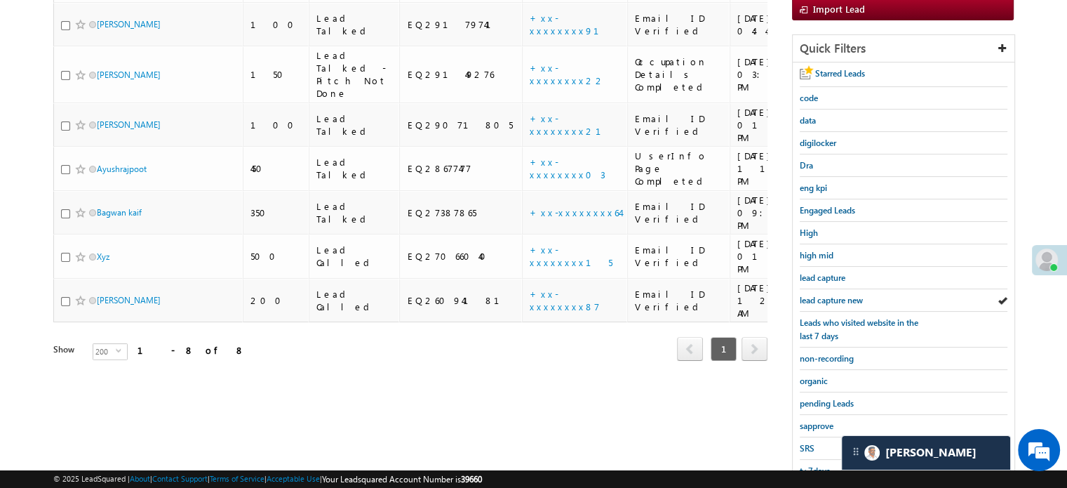
scroll to position [301, 0]
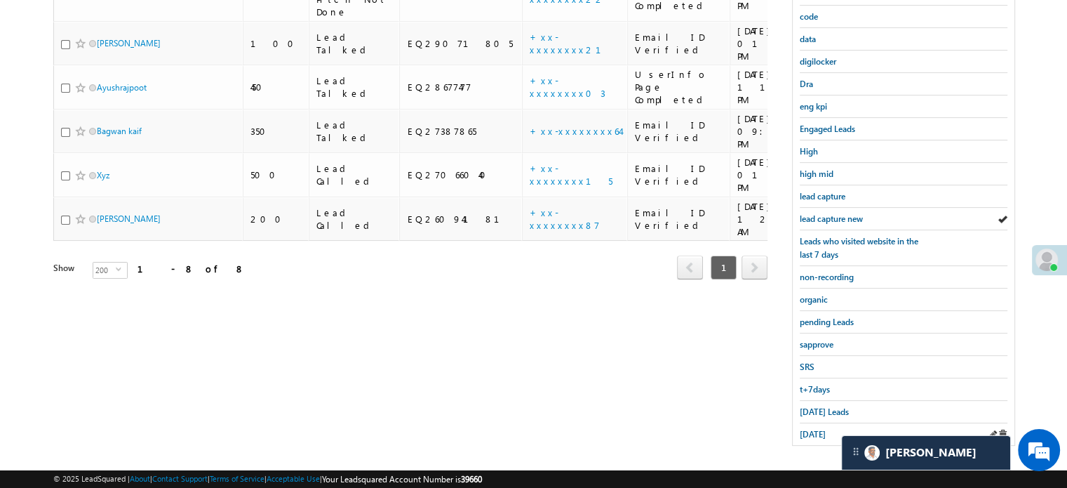
click at [825, 423] on div "yesterday" at bounding box center [904, 434] width 208 height 22
click at [822, 429] on span "yesterday" at bounding box center [813, 434] width 26 height 11
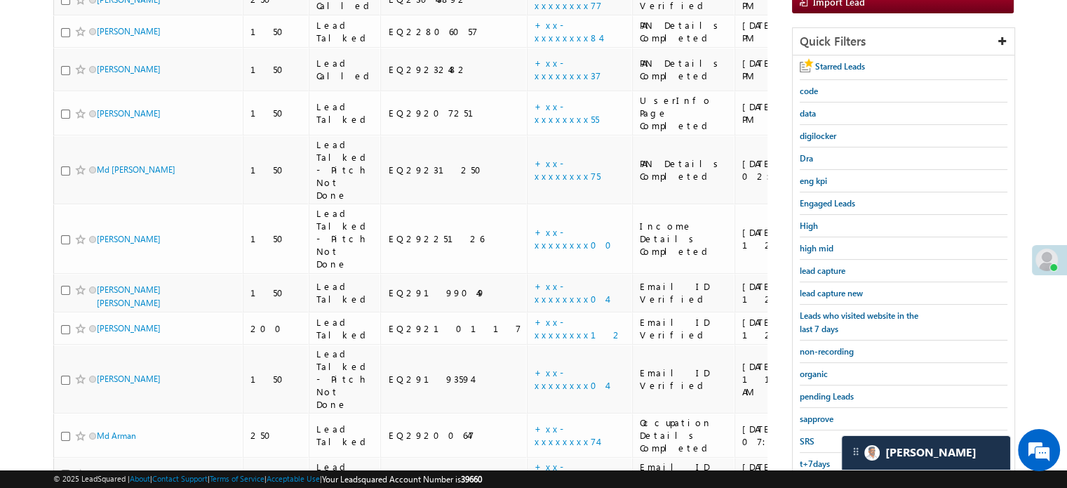
scroll to position [154, 0]
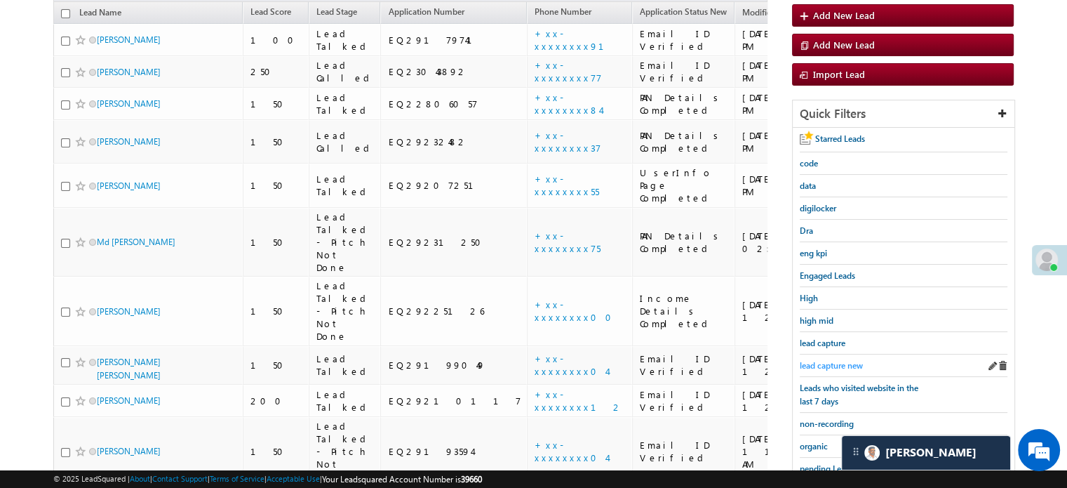
click at [813, 360] on span "lead capture new" at bounding box center [831, 365] width 63 height 11
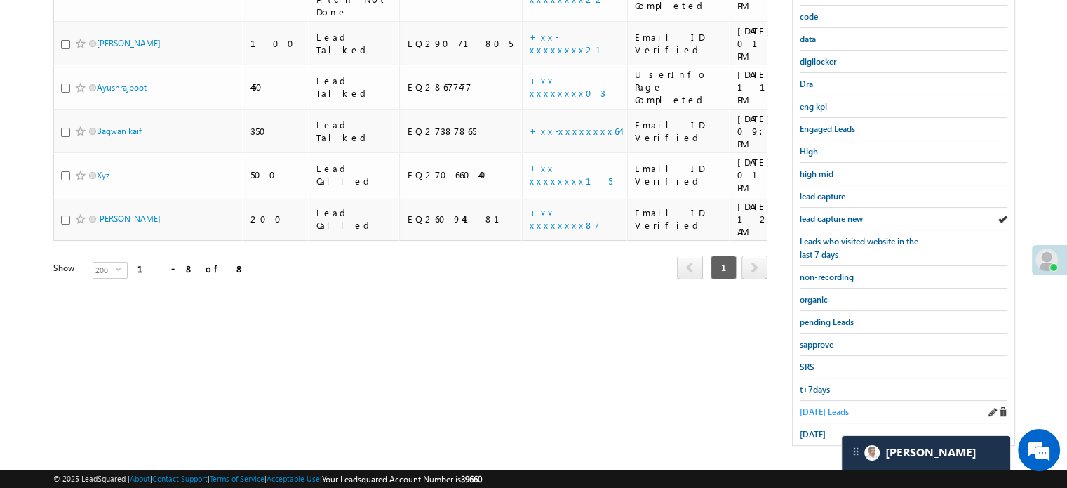
click at [813, 406] on span "Today's Leads" at bounding box center [824, 411] width 49 height 11
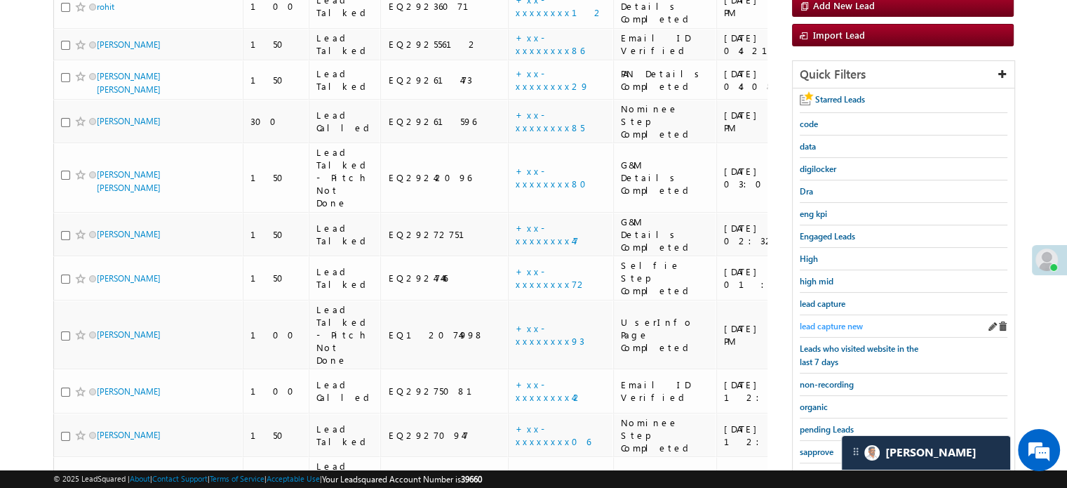
scroll to position [301, 0]
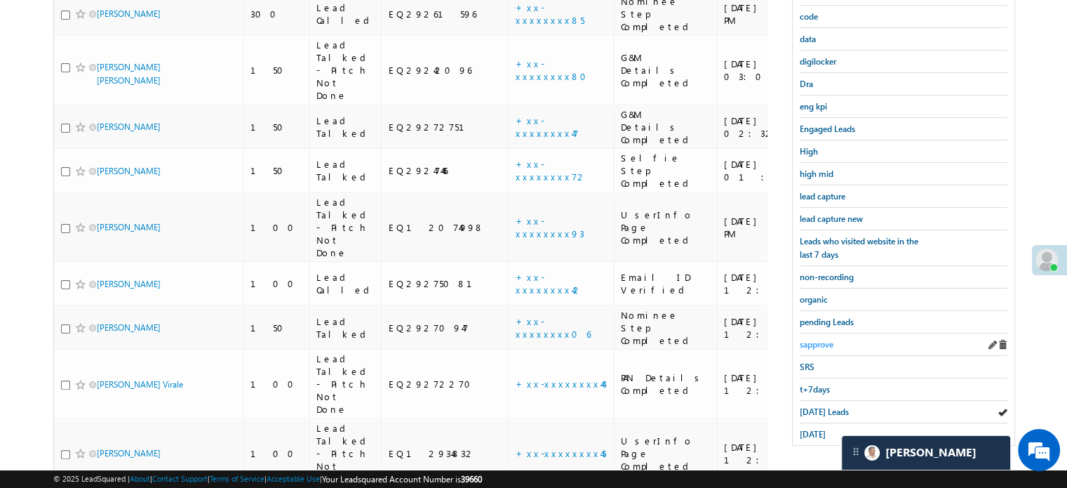
click at [819, 339] on span "sapprove" at bounding box center [817, 344] width 34 height 11
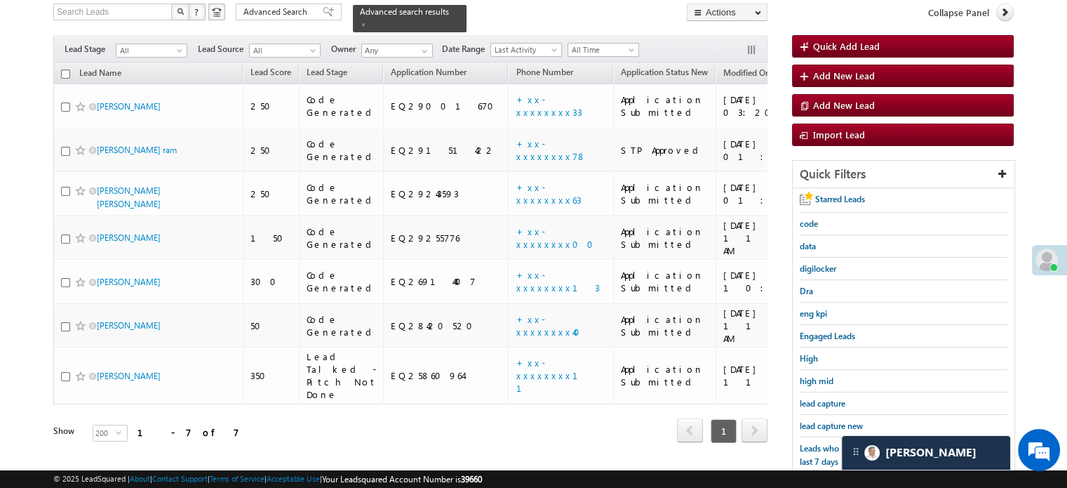
scroll to position [90, 0]
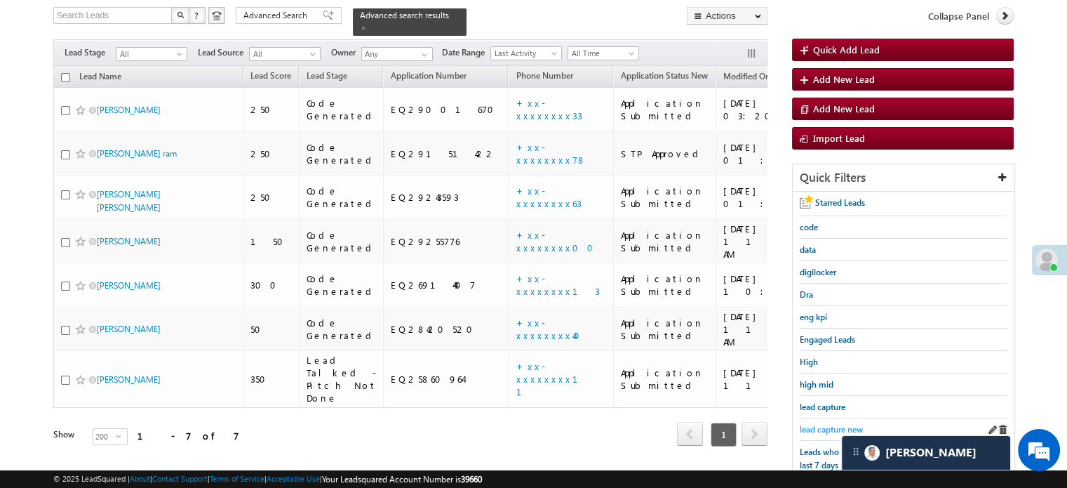
click at [831, 424] on span "lead capture new" at bounding box center [831, 429] width 63 height 11
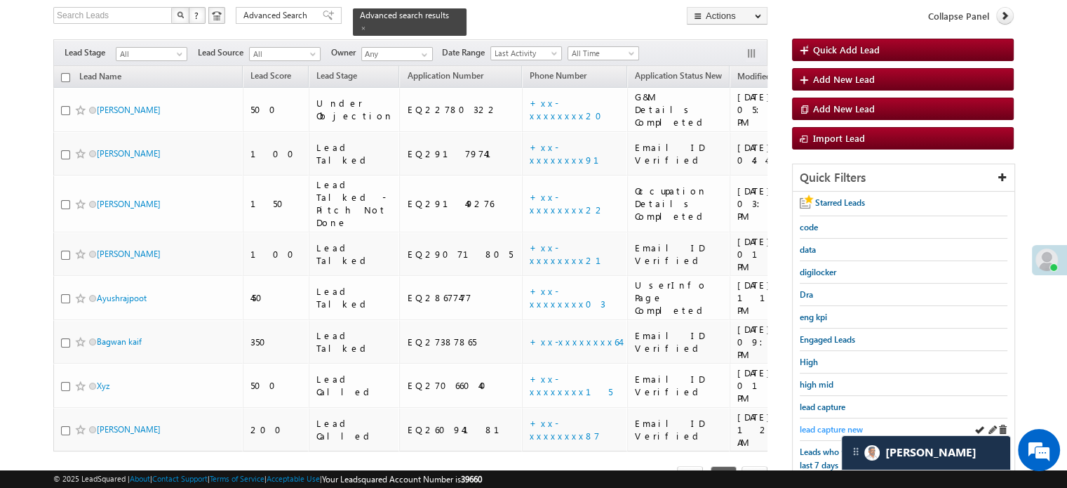
click at [830, 424] on span "lead capture new" at bounding box center [831, 429] width 63 height 11
click at [626, 439] on div "Tags × Select at-least one lead to tag... × Close Lead Name Lead Score" at bounding box center [410, 297] width 714 height 463
click at [825, 426] on span "lead capture new" at bounding box center [831, 429] width 63 height 11
click at [829, 427] on span "lead capture new" at bounding box center [831, 429] width 63 height 11
click at [831, 424] on span "lead capture new" at bounding box center [831, 429] width 63 height 11
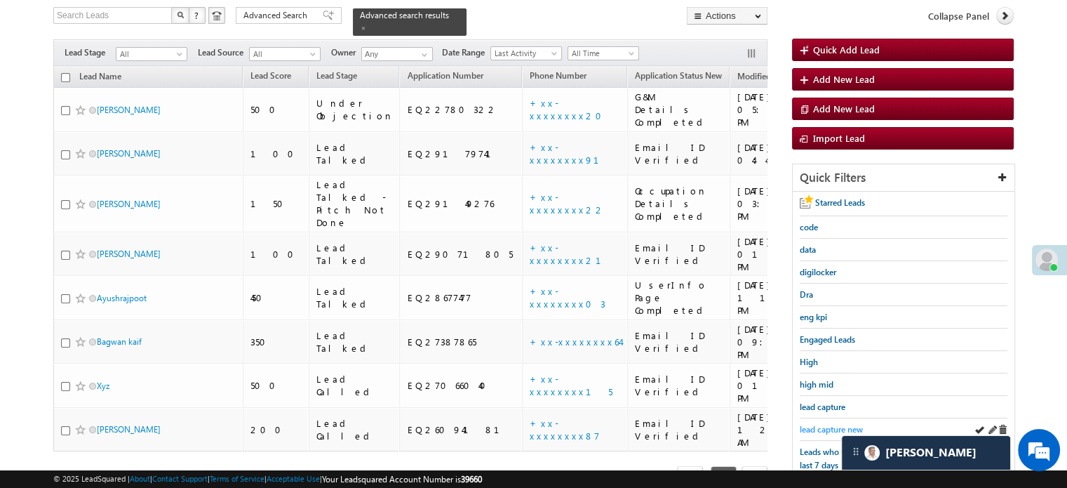
click at [815, 424] on span "lead capture new" at bounding box center [831, 429] width 63 height 11
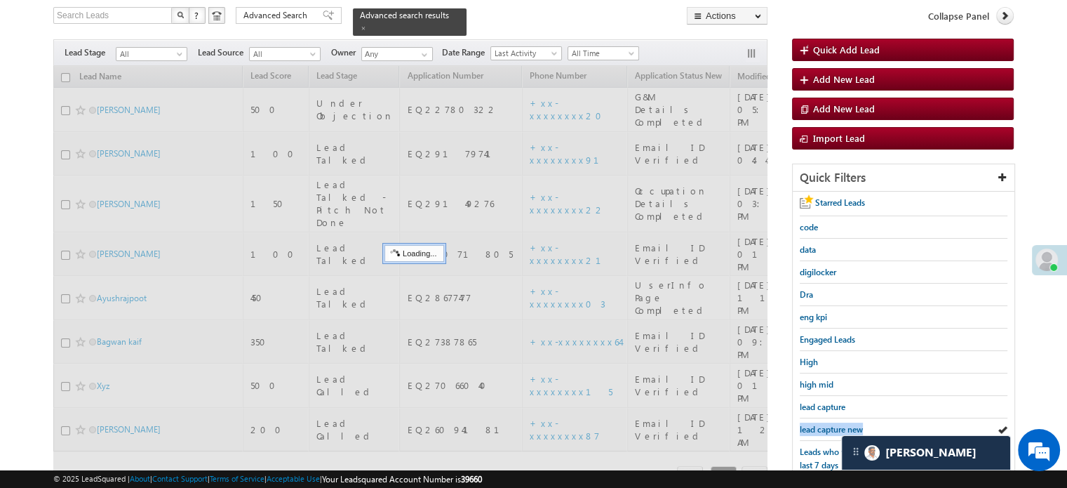
click at [815, 424] on span "lead capture new" at bounding box center [831, 429] width 63 height 11
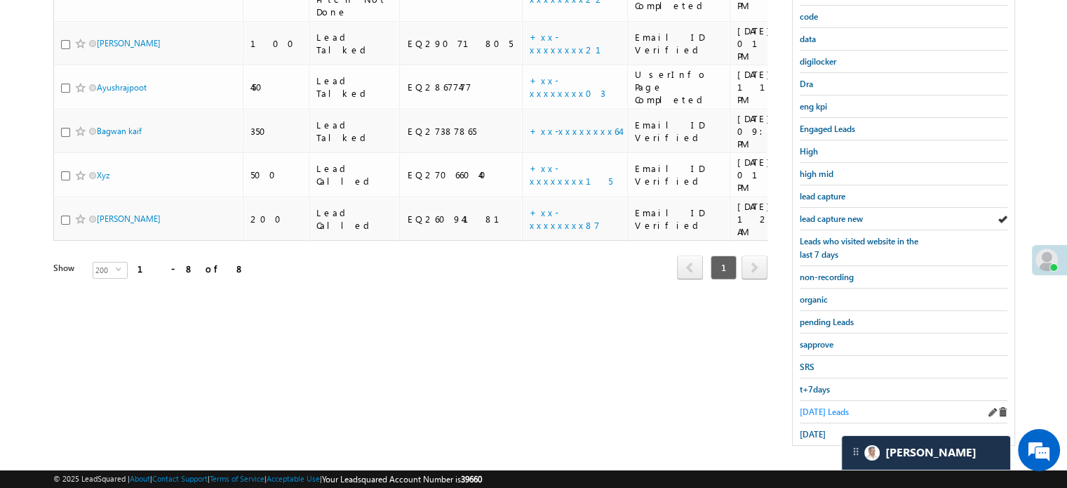
click at [808, 406] on span "Today's Leads" at bounding box center [824, 411] width 49 height 11
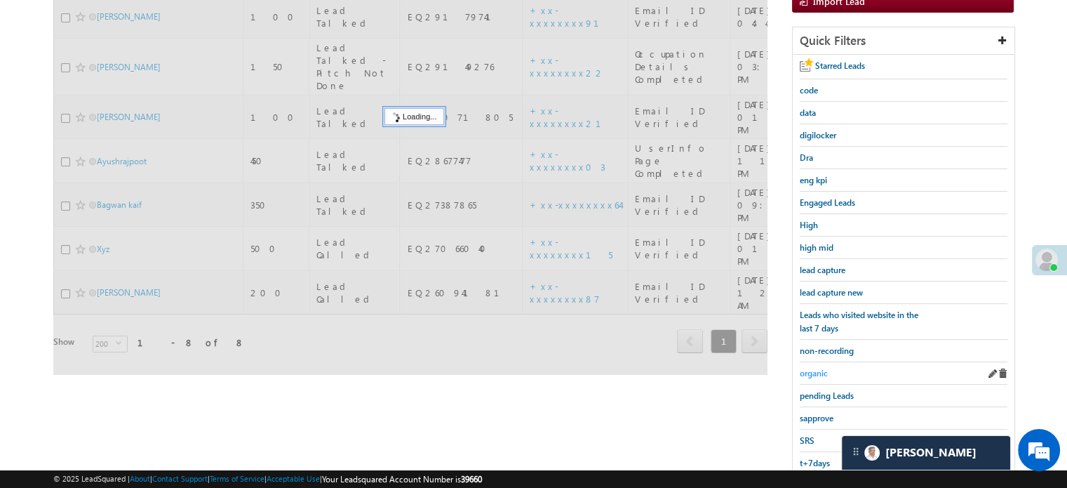
scroll to position [161, 0]
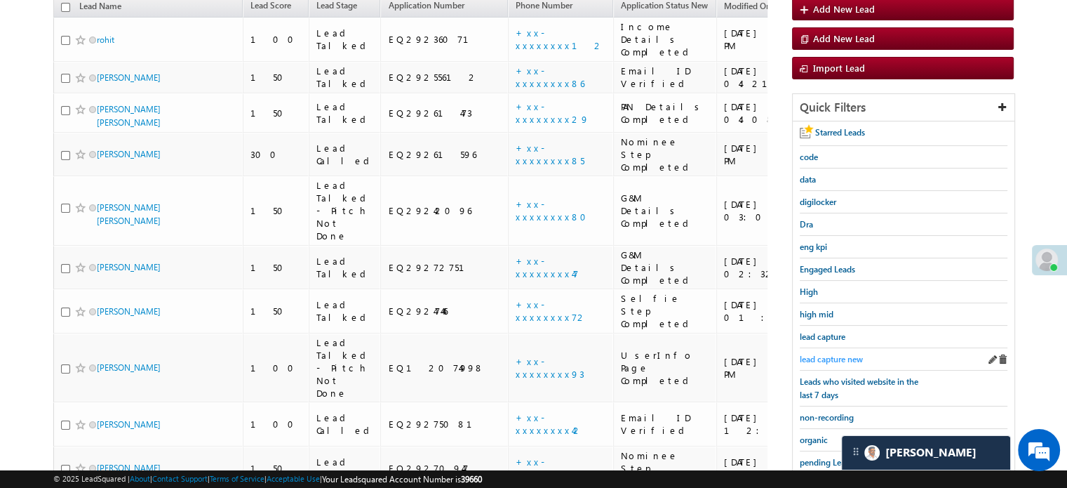
click at [831, 354] on span "lead capture new" at bounding box center [831, 359] width 63 height 11
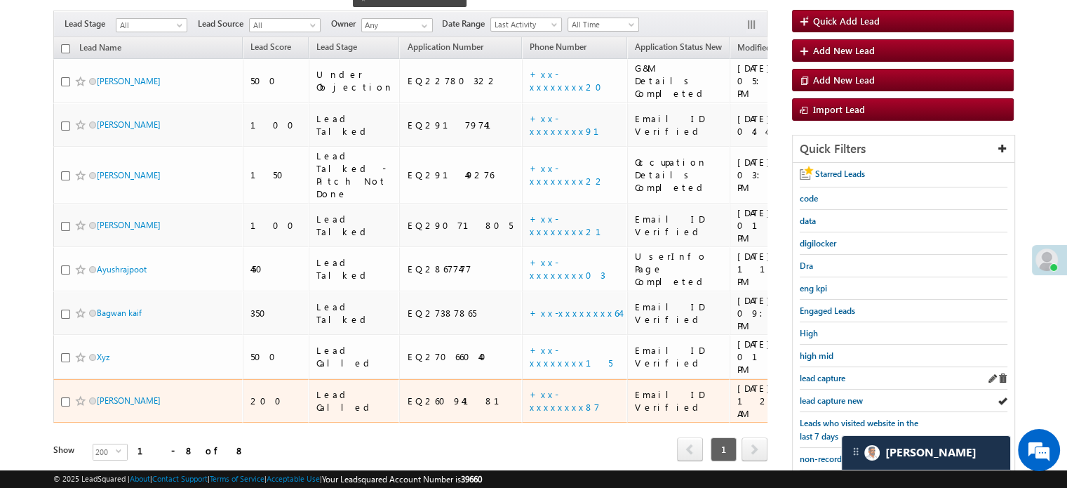
scroll to position [140, 0]
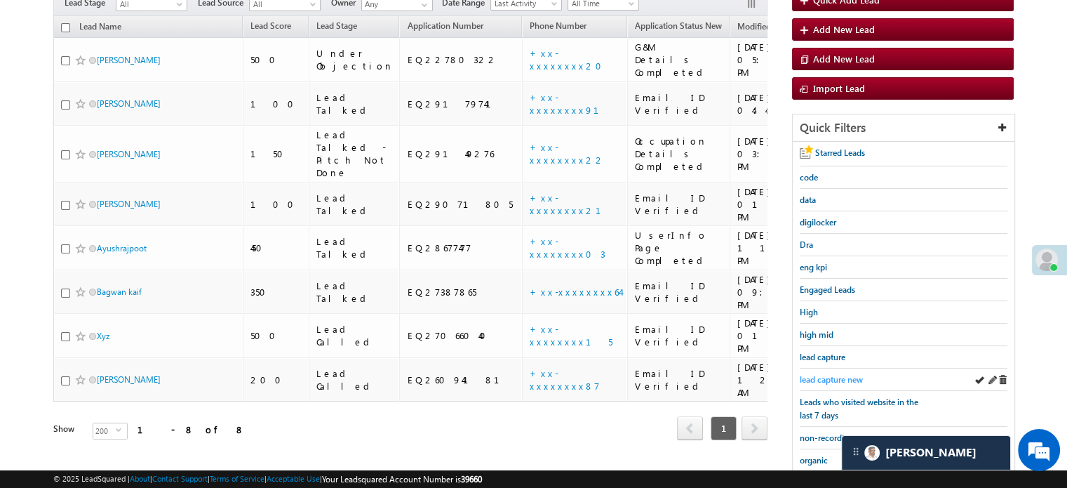
click at [828, 376] on span "lead capture new" at bounding box center [831, 379] width 63 height 11
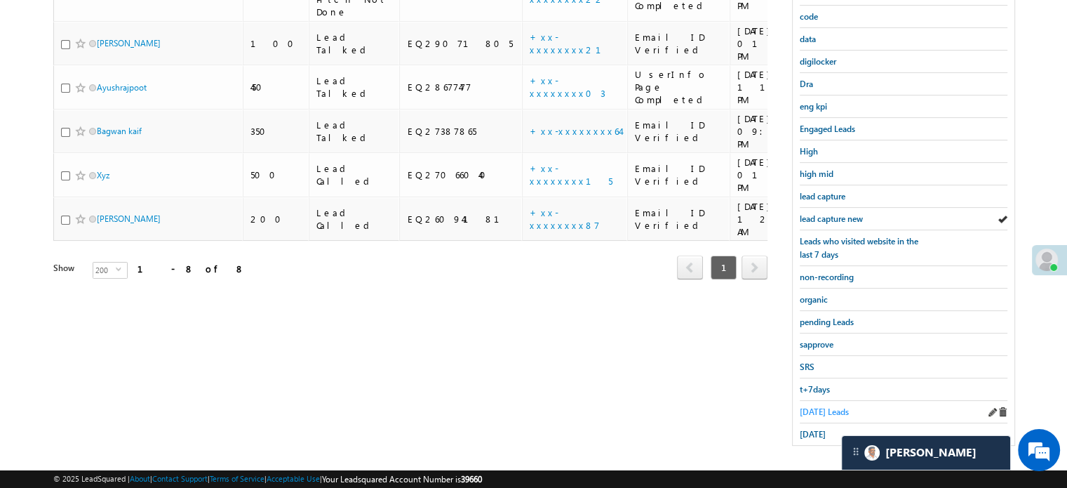
click at [817, 408] on span "Today's Leads" at bounding box center [824, 411] width 49 height 11
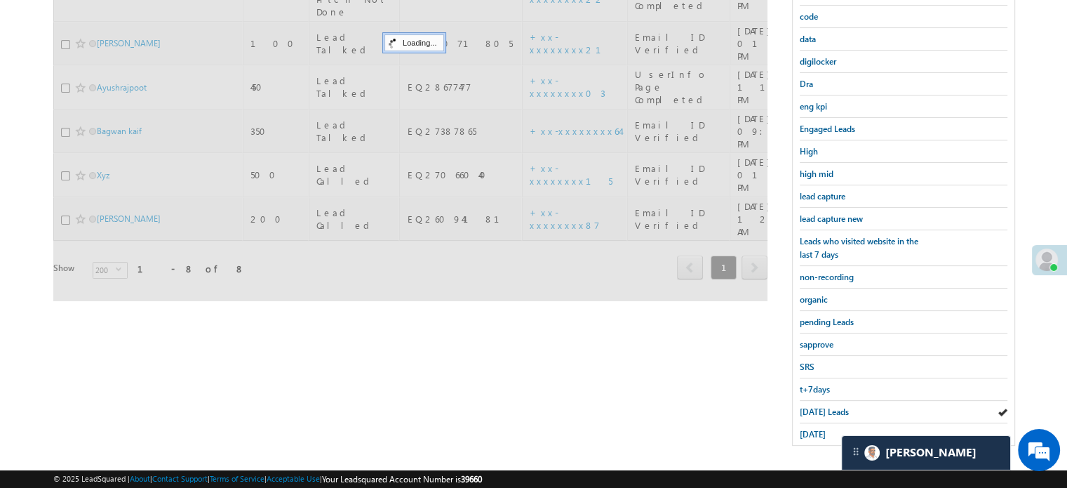
scroll to position [90, 0]
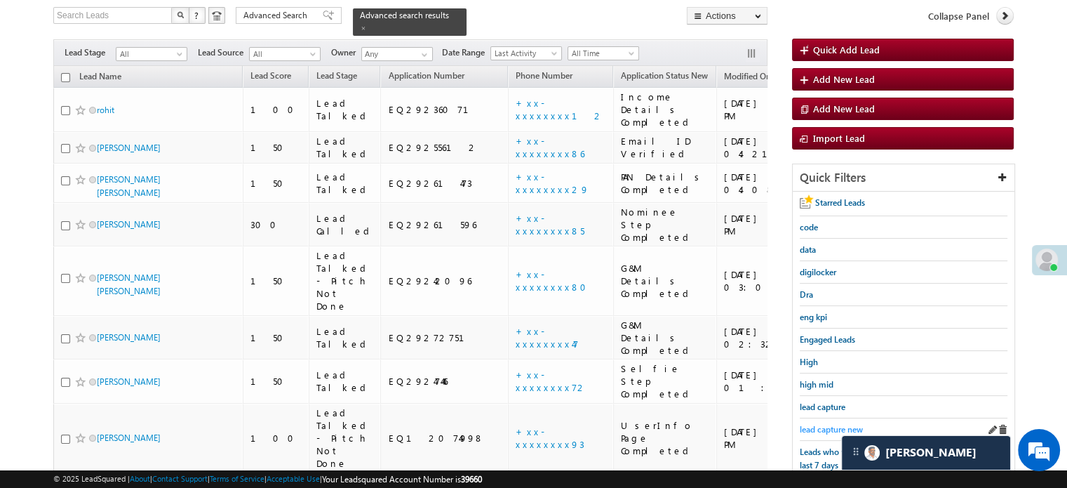
click at [824, 424] on span "lead capture new" at bounding box center [831, 429] width 63 height 11
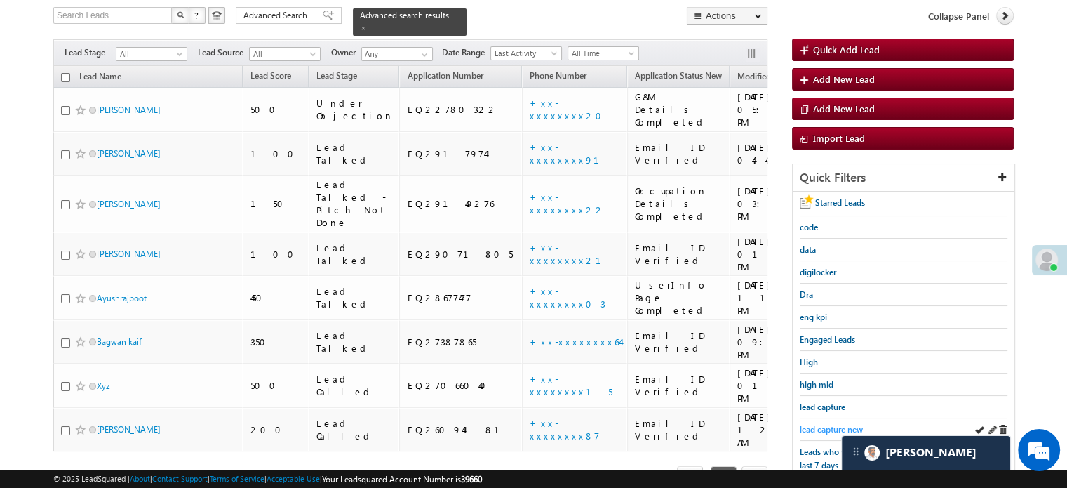
click at [836, 424] on span "lead capture new" at bounding box center [831, 429] width 63 height 11
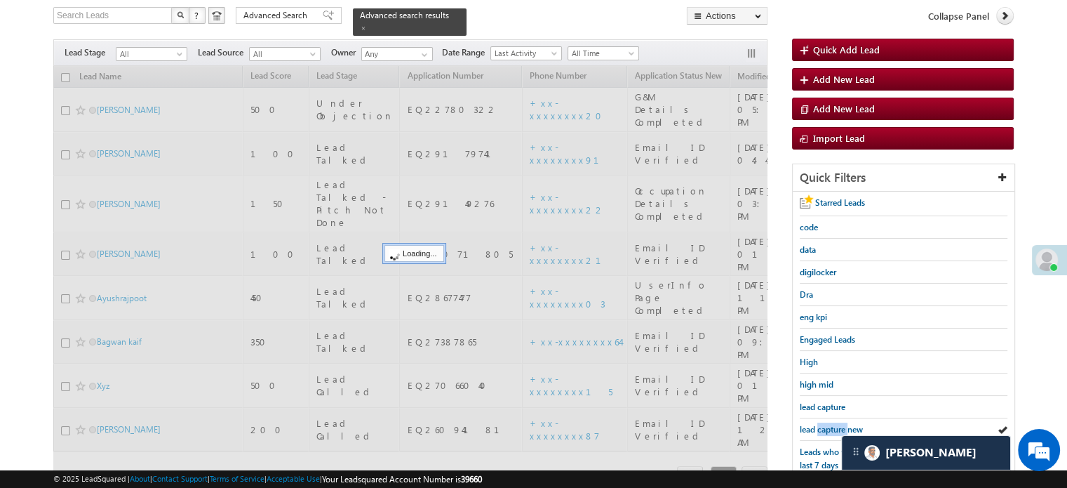
click at [836, 424] on span "lead capture new" at bounding box center [831, 429] width 63 height 11
click at [838, 424] on span "lead capture new" at bounding box center [831, 429] width 63 height 11
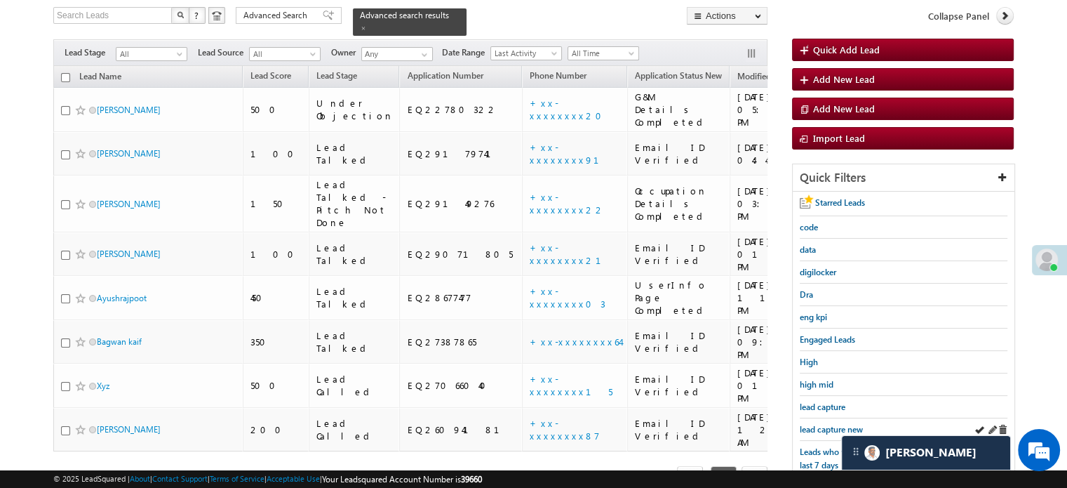
click at [829, 418] on div "lead capture new" at bounding box center [904, 429] width 208 height 22
click at [831, 418] on div "lead capture new" at bounding box center [904, 429] width 208 height 22
click at [836, 424] on span "lead capture new" at bounding box center [831, 429] width 63 height 11
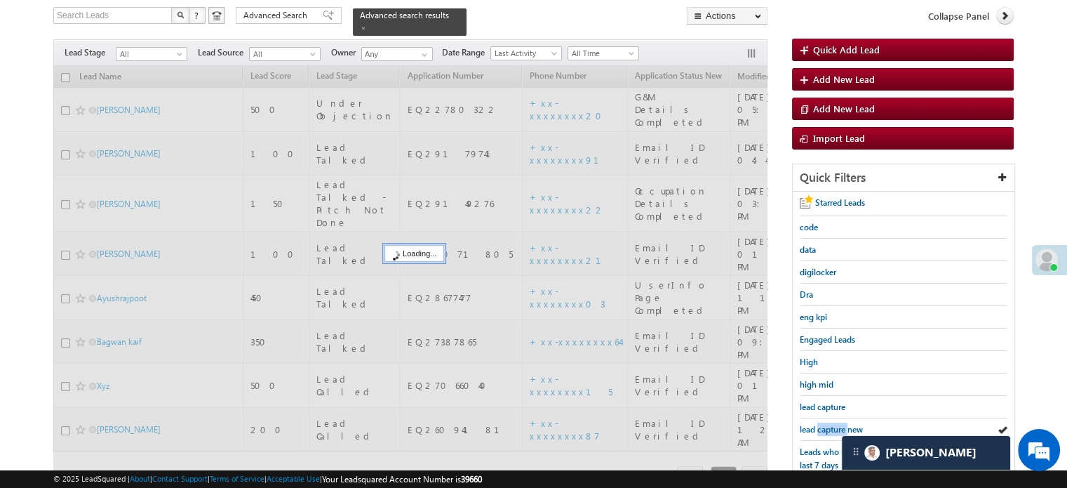
click at [836, 424] on span "lead capture new" at bounding box center [831, 429] width 63 height 11
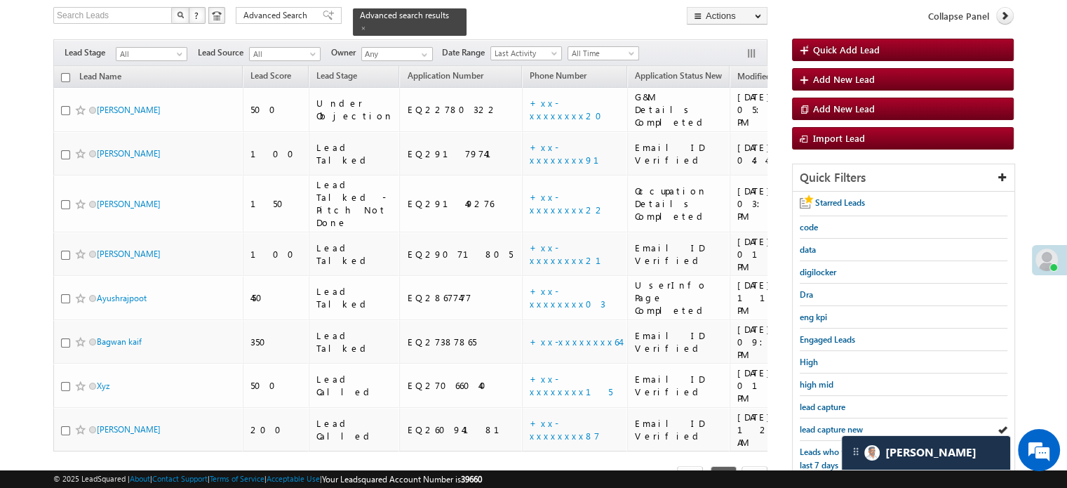
click at [836, 424] on span "lead capture new" at bounding box center [831, 429] width 63 height 11
click at [823, 426] on span "lead capture new" at bounding box center [831, 429] width 63 height 11
click at [823, 425] on span "lead capture new" at bounding box center [831, 429] width 63 height 11
click at [850, 424] on span "lead capture new" at bounding box center [831, 429] width 63 height 11
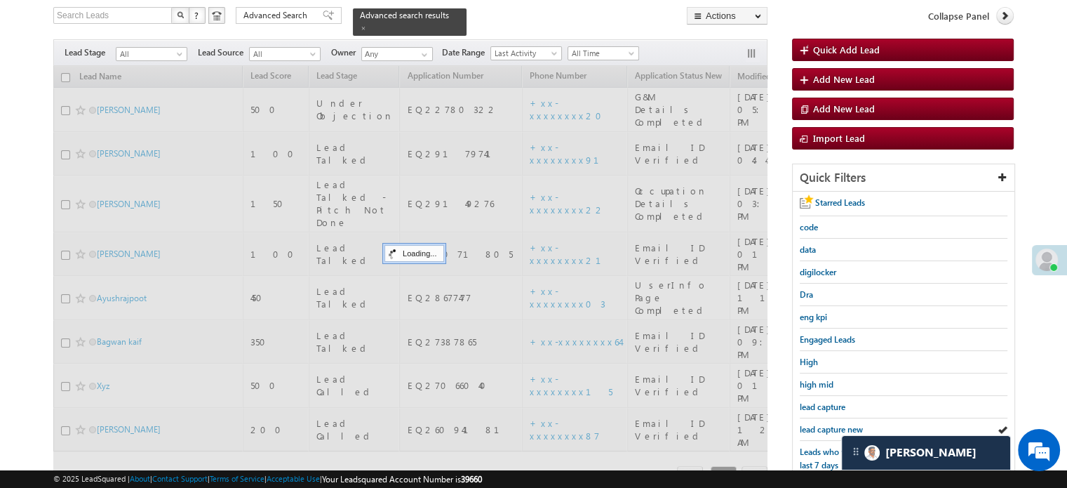
click at [850, 424] on span "lead capture new" at bounding box center [831, 429] width 63 height 11
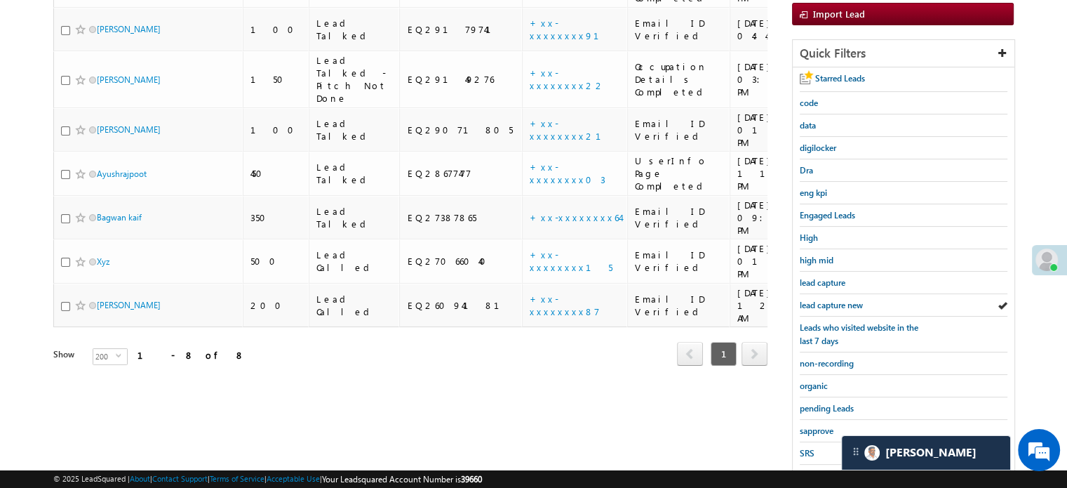
scroll to position [231, 0]
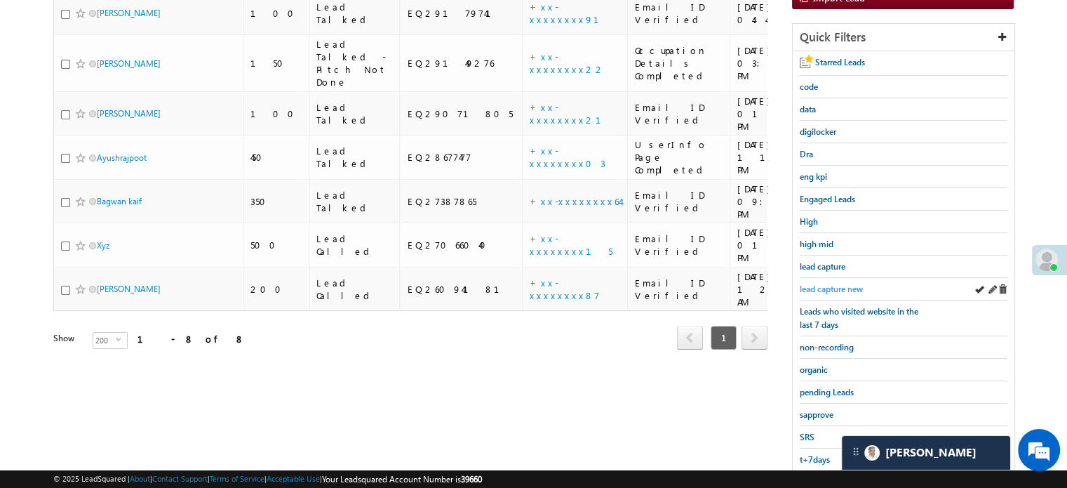
click at [814, 286] on span "lead capture new" at bounding box center [831, 288] width 63 height 11
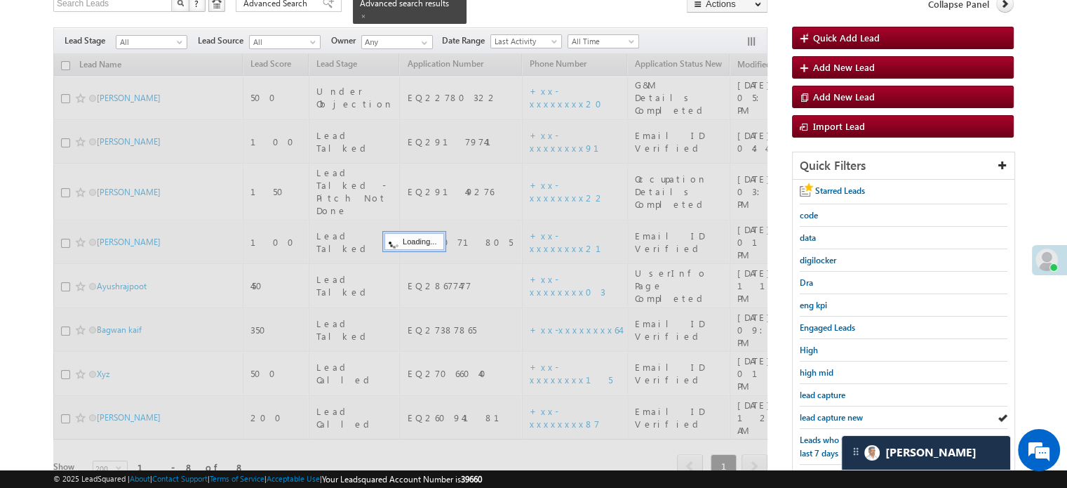
scroll to position [90, 0]
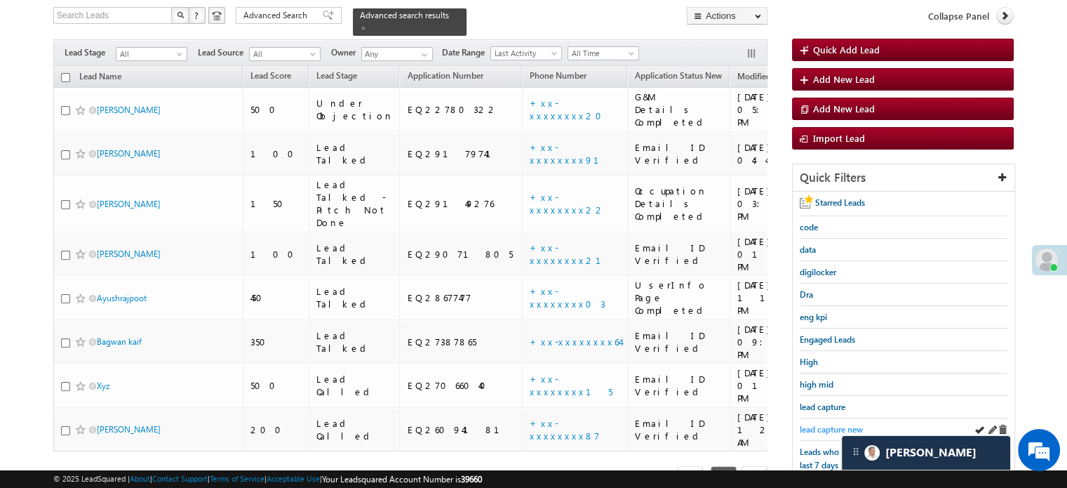
click at [824, 424] on span "lead capture new" at bounding box center [831, 429] width 63 height 11
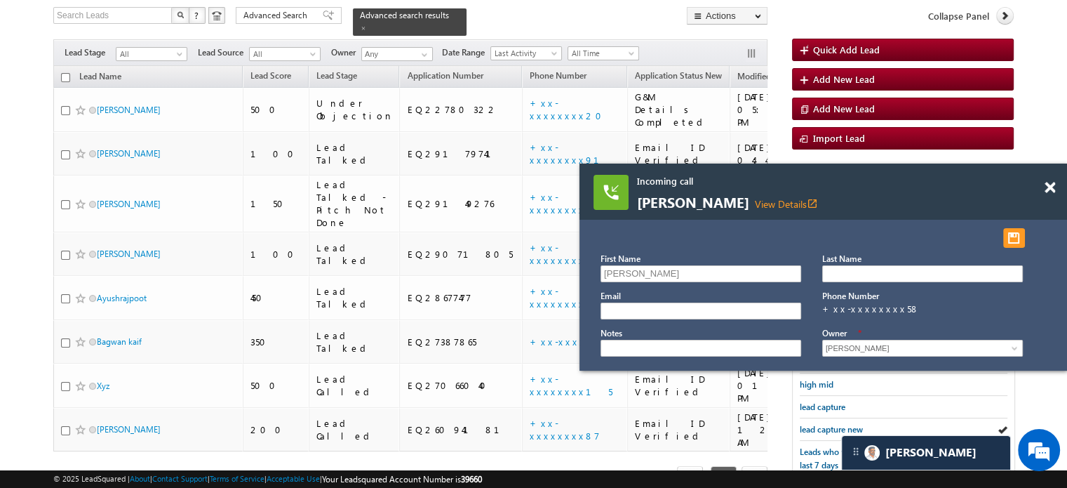
click at [1047, 189] on span at bounding box center [1050, 188] width 11 height 12
click at [1047, 190] on body "Incoming call Kamal Paul View Details open_in_new First Name Kamal Paul Email" at bounding box center [533, 290] width 1067 height 760
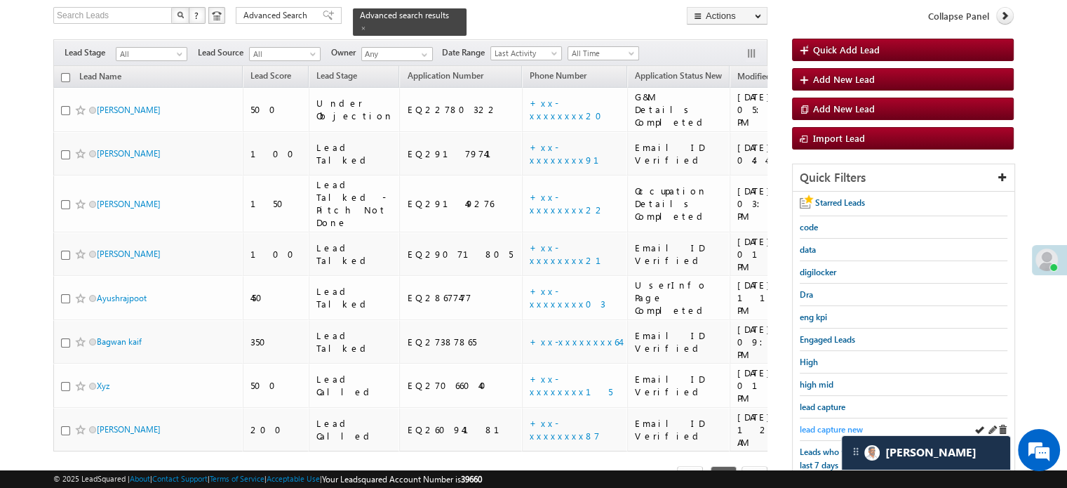
click at [834, 424] on span "lead capture new" at bounding box center [831, 429] width 63 height 11
click at [827, 425] on span "lead capture new" at bounding box center [831, 429] width 63 height 11
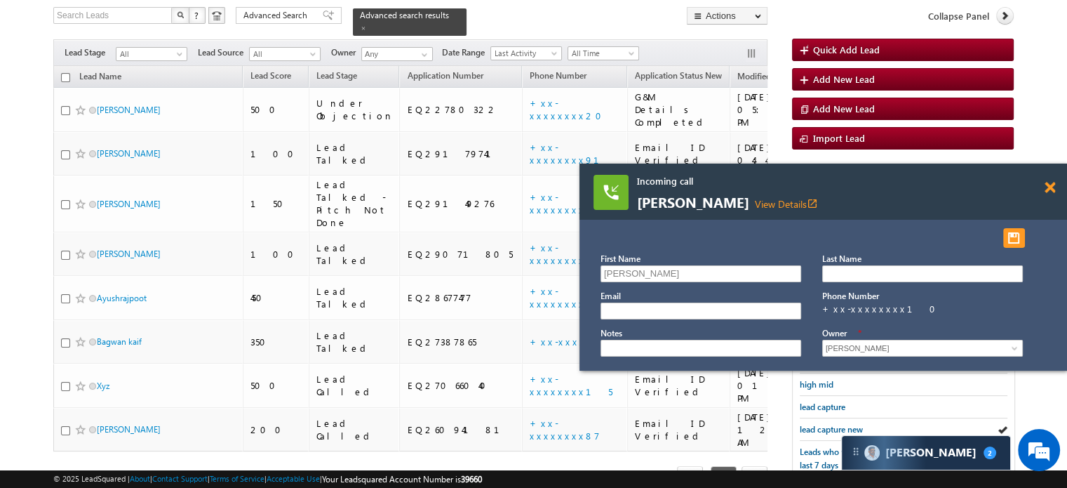
click at [1049, 190] on span at bounding box center [1050, 188] width 11 height 12
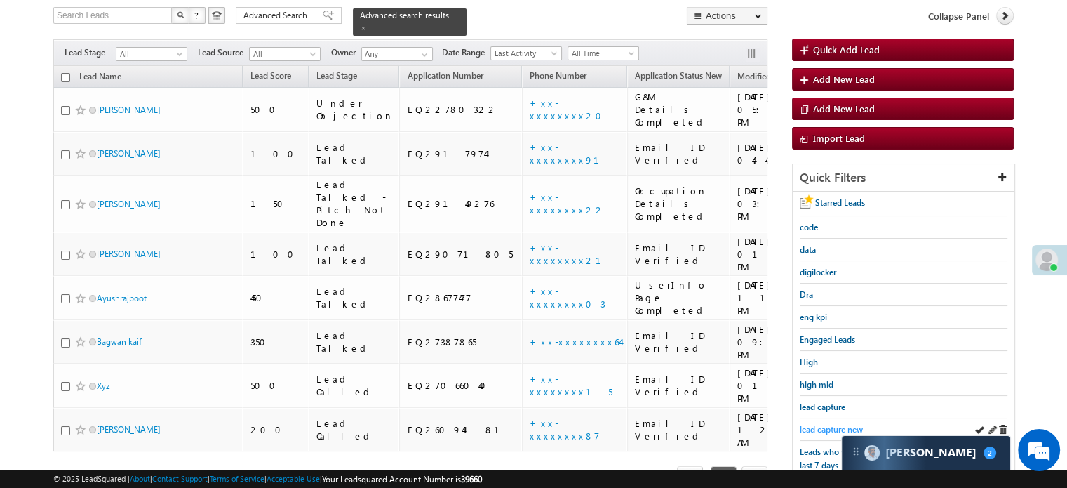
click at [811, 429] on span "lead capture new" at bounding box center [831, 429] width 63 height 11
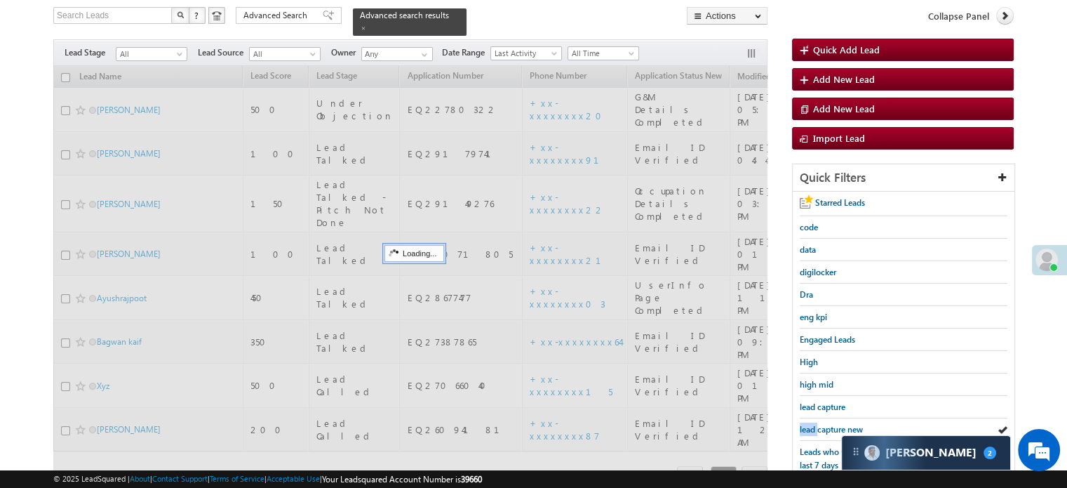
click at [811, 429] on span "lead capture new" at bounding box center [831, 429] width 63 height 11
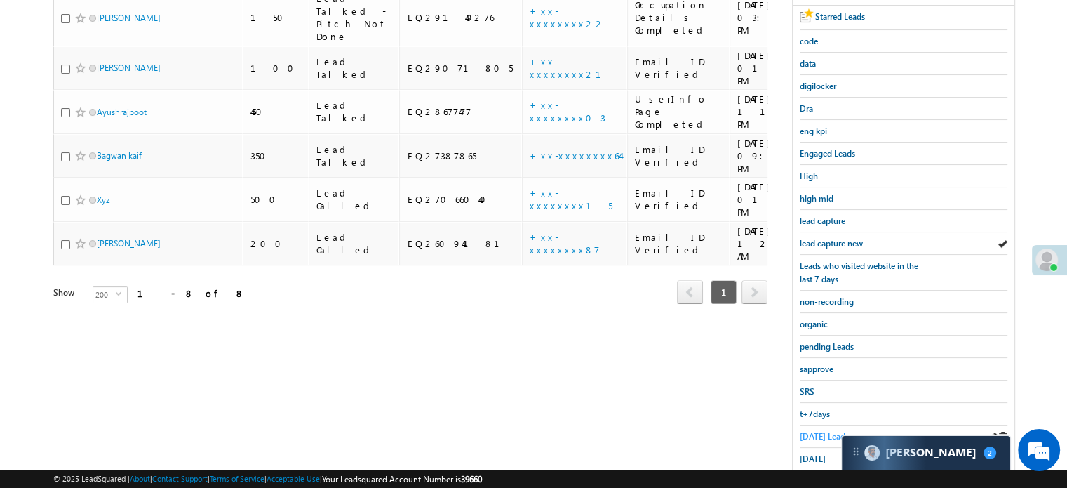
scroll to position [301, 0]
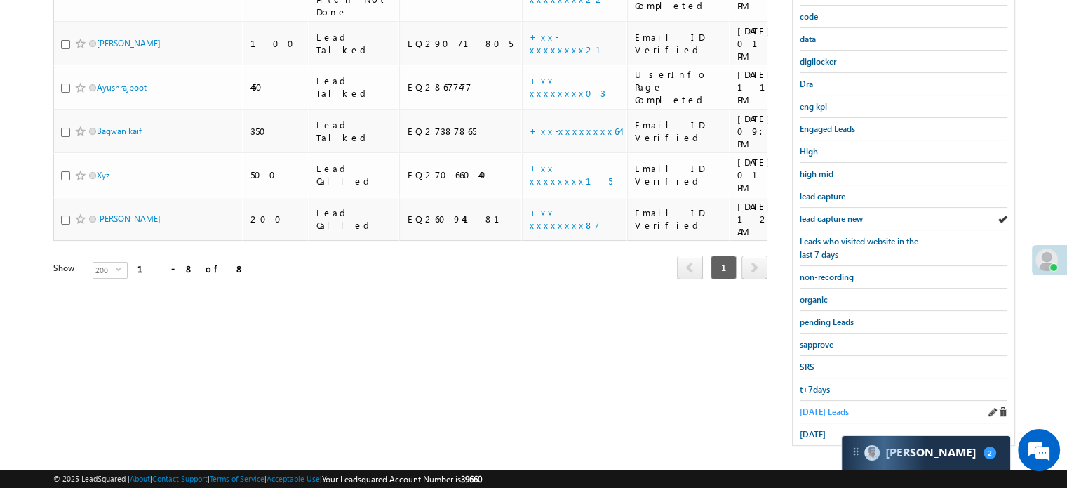
click at [812, 406] on span "Today's Leads" at bounding box center [824, 411] width 49 height 11
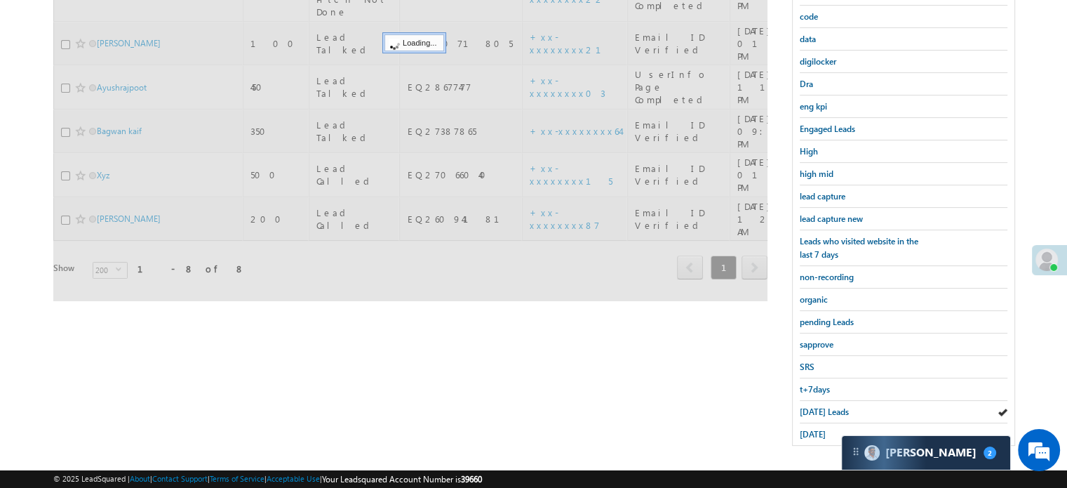
scroll to position [161, 0]
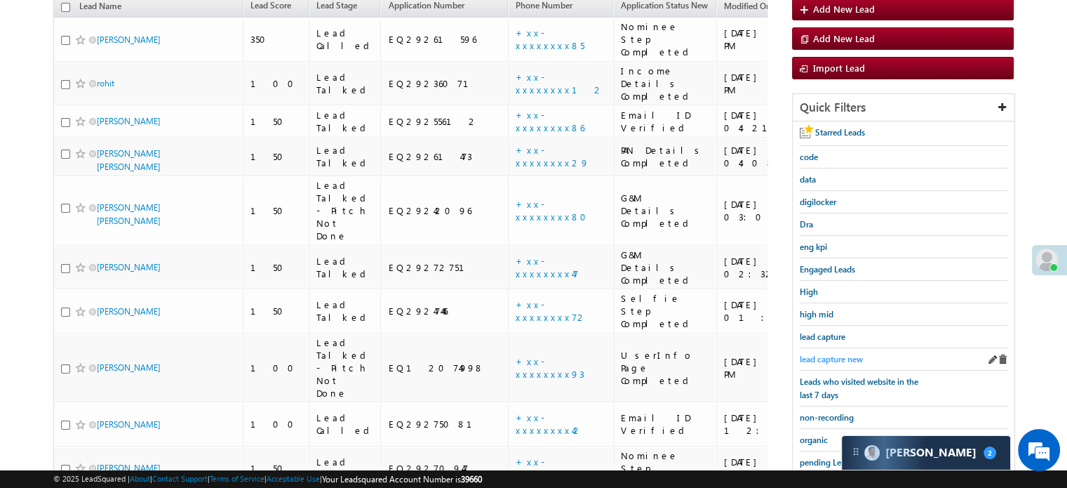
click at [825, 352] on link "lead capture new" at bounding box center [831, 358] width 63 height 13
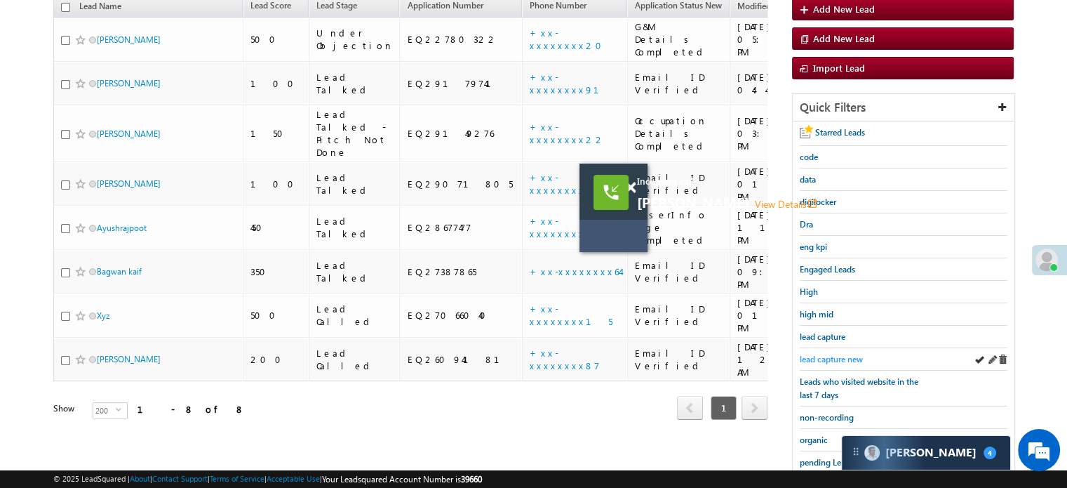
click at [819, 354] on span "lead capture new" at bounding box center [831, 359] width 63 height 11
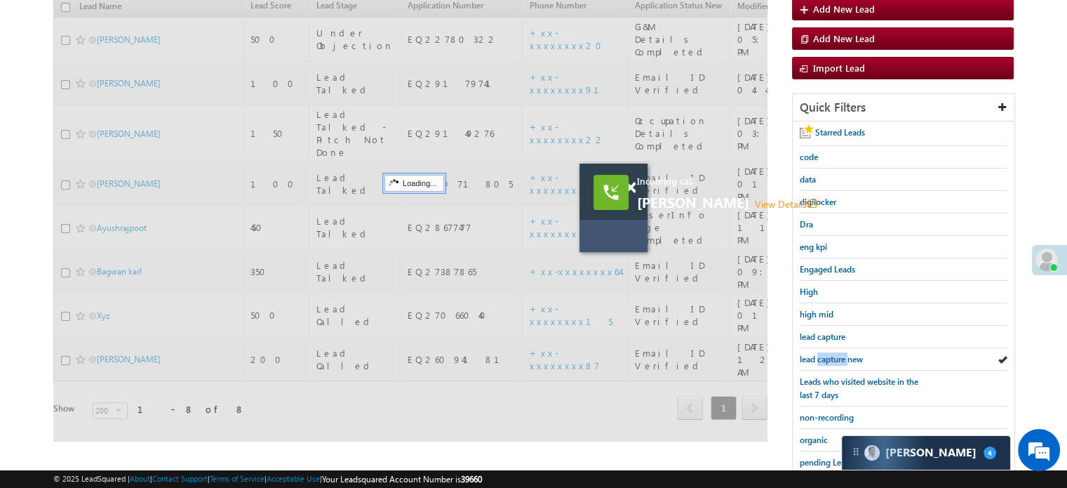
click at [819, 354] on span "lead capture new" at bounding box center [831, 359] width 63 height 11
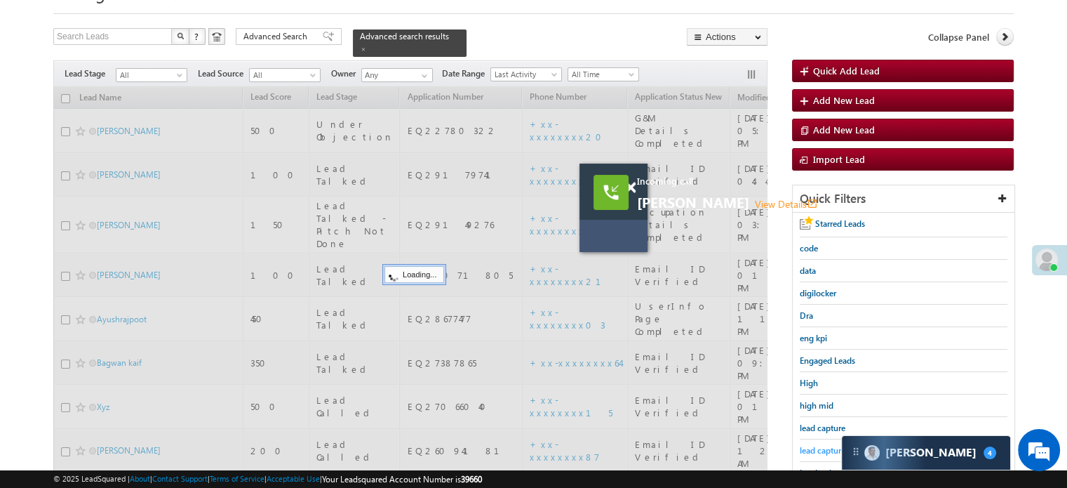
scroll to position [20, 0]
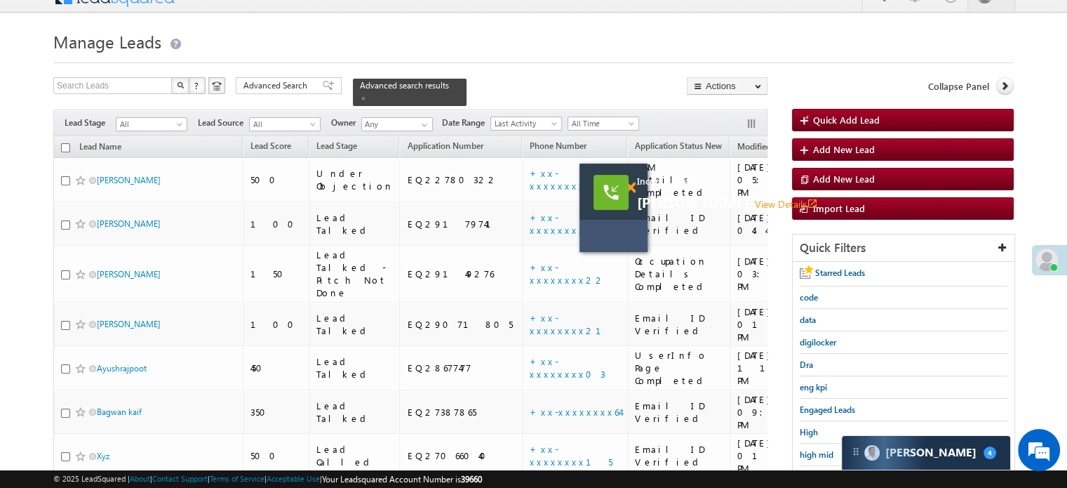
click at [635, 185] on span at bounding box center [630, 188] width 11 height 12
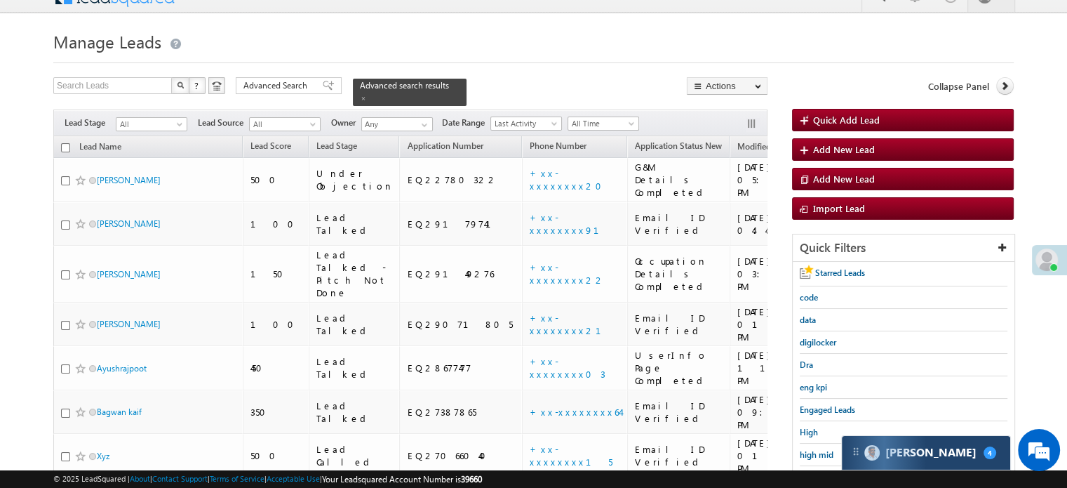
scroll to position [90, 0]
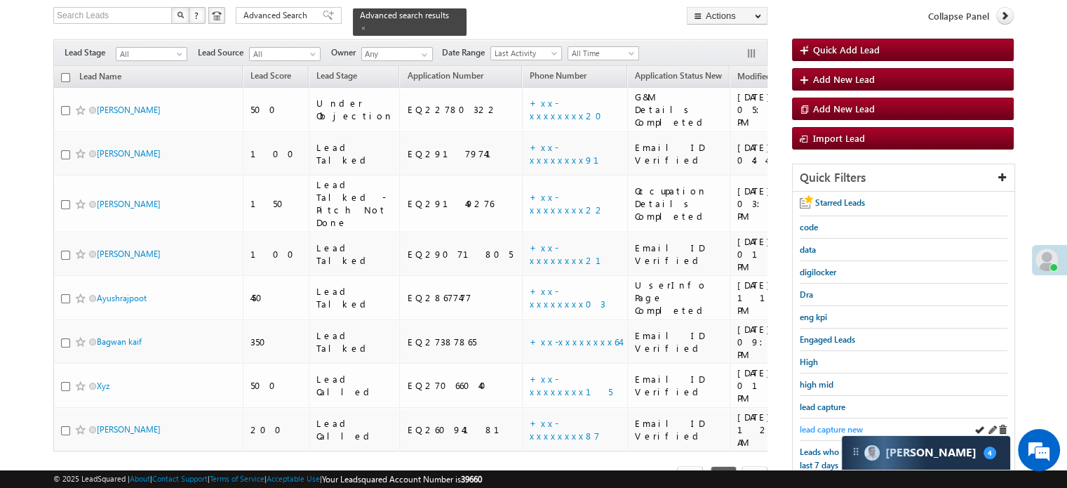
click at [819, 425] on span "lead capture new" at bounding box center [831, 429] width 63 height 11
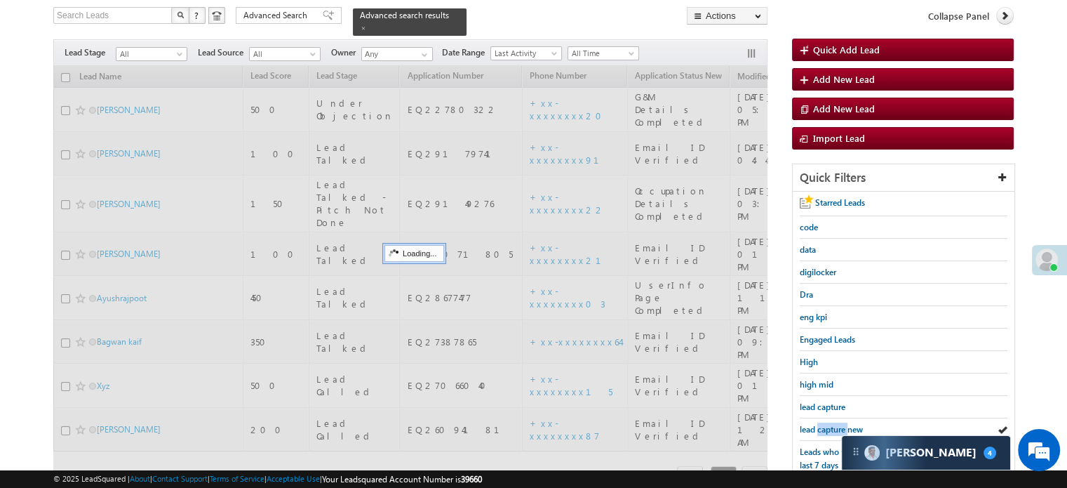
click at [819, 425] on span "lead capture new" at bounding box center [831, 429] width 63 height 11
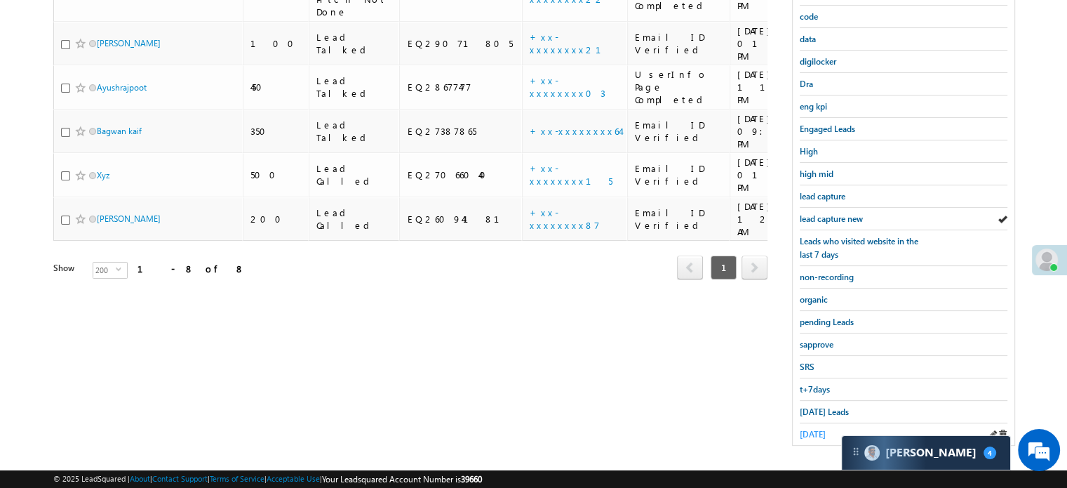
click at [813, 429] on span "yesterday" at bounding box center [813, 434] width 26 height 11
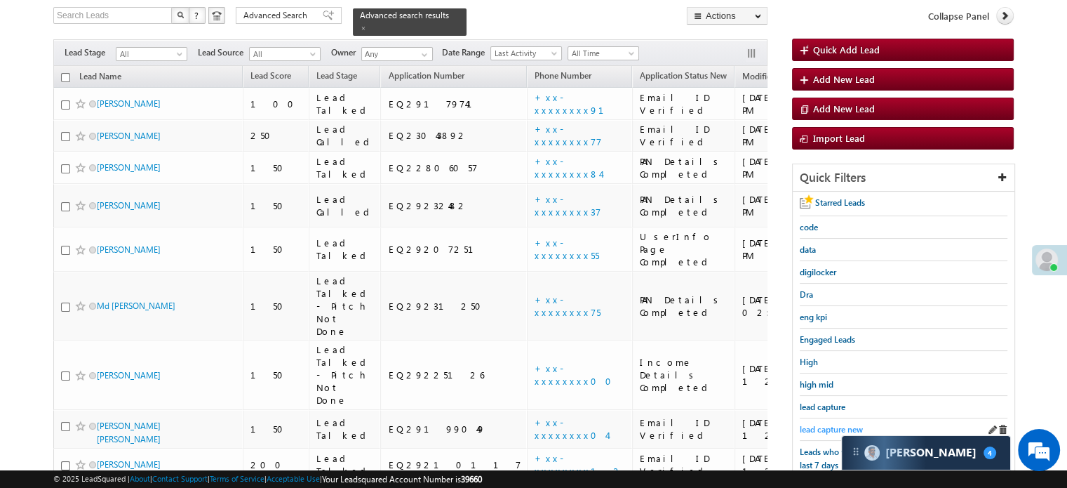
click at [819, 424] on span "lead capture new" at bounding box center [831, 429] width 63 height 11
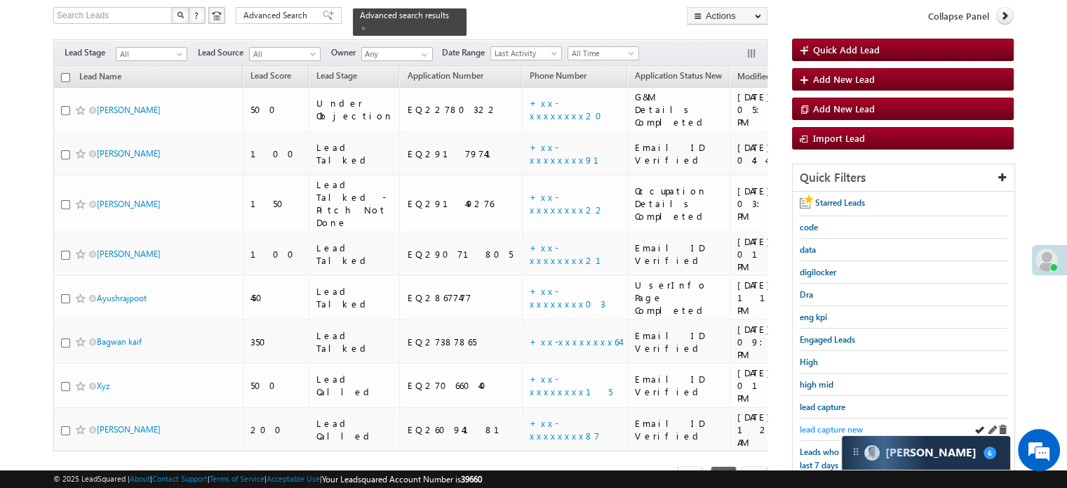
click at [818, 427] on span "lead capture new" at bounding box center [831, 429] width 63 height 11
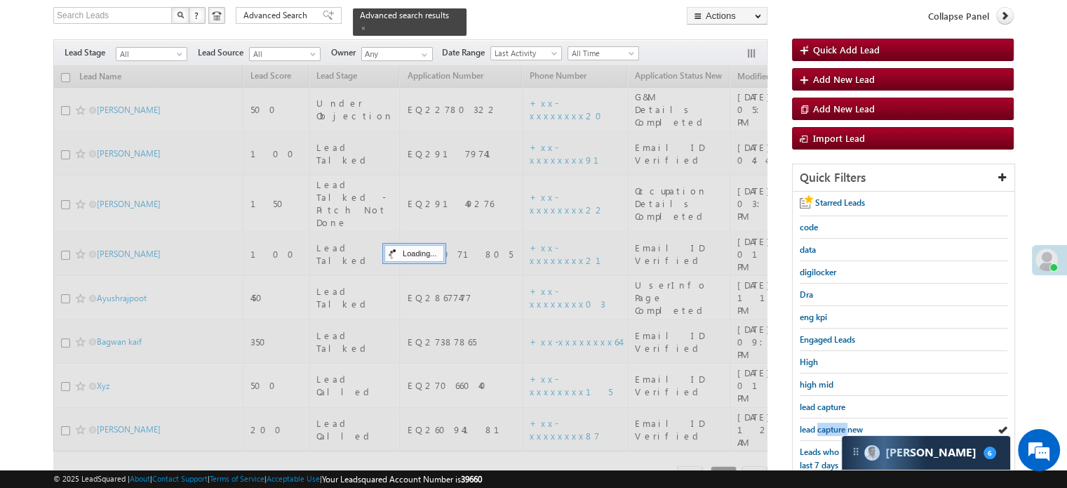
click at [818, 427] on span "lead capture new" at bounding box center [831, 429] width 63 height 11
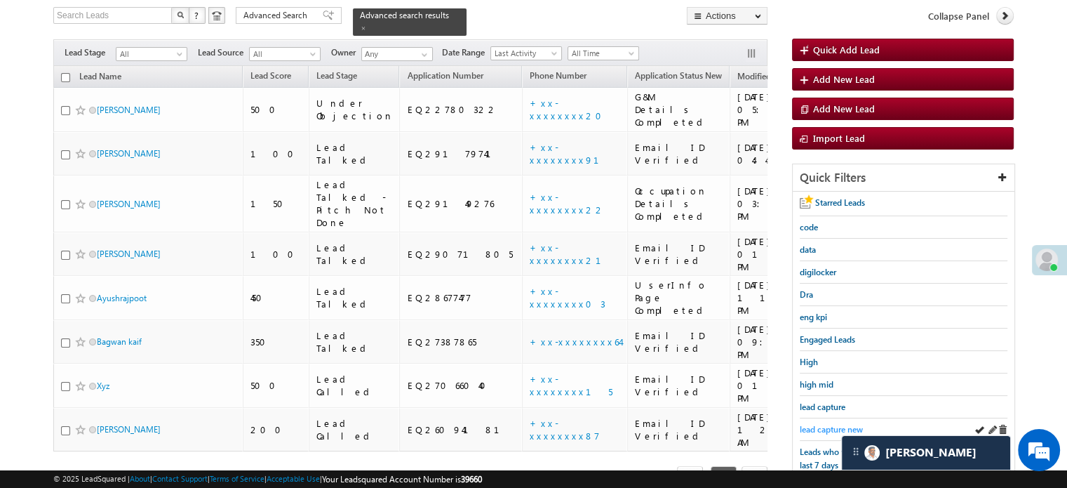
click at [824, 426] on span "lead capture new" at bounding box center [831, 429] width 63 height 11
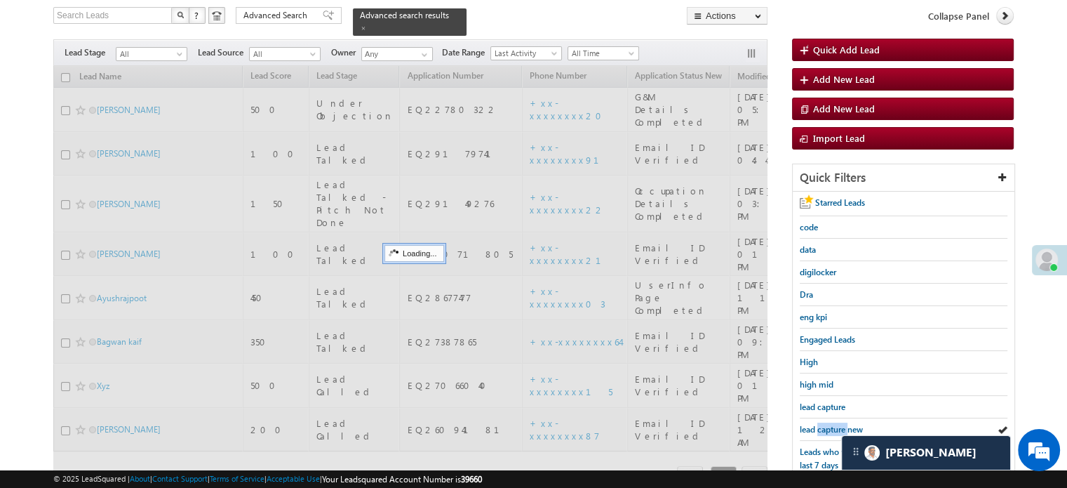
click at [824, 426] on span "lead capture new" at bounding box center [831, 429] width 63 height 11
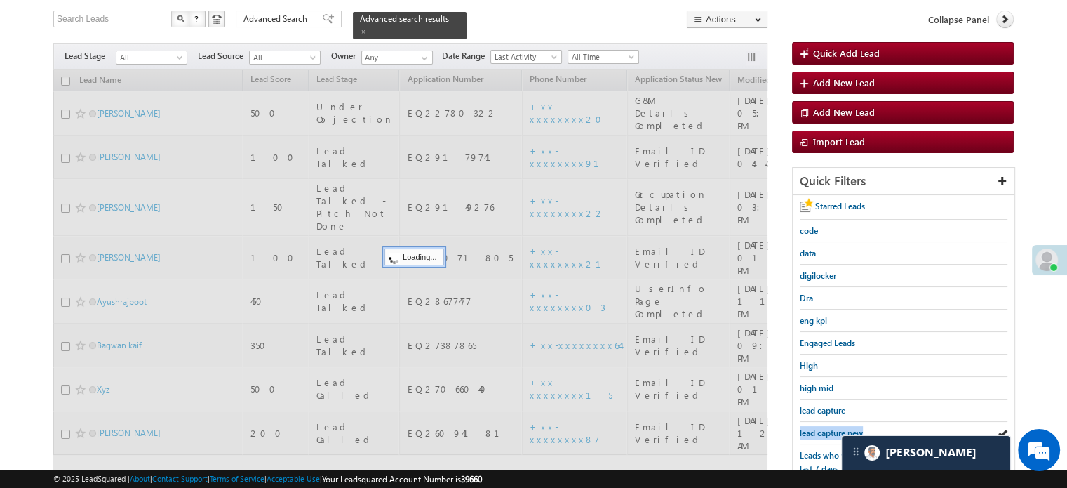
click at [824, 427] on span "lead capture new" at bounding box center [831, 432] width 63 height 11
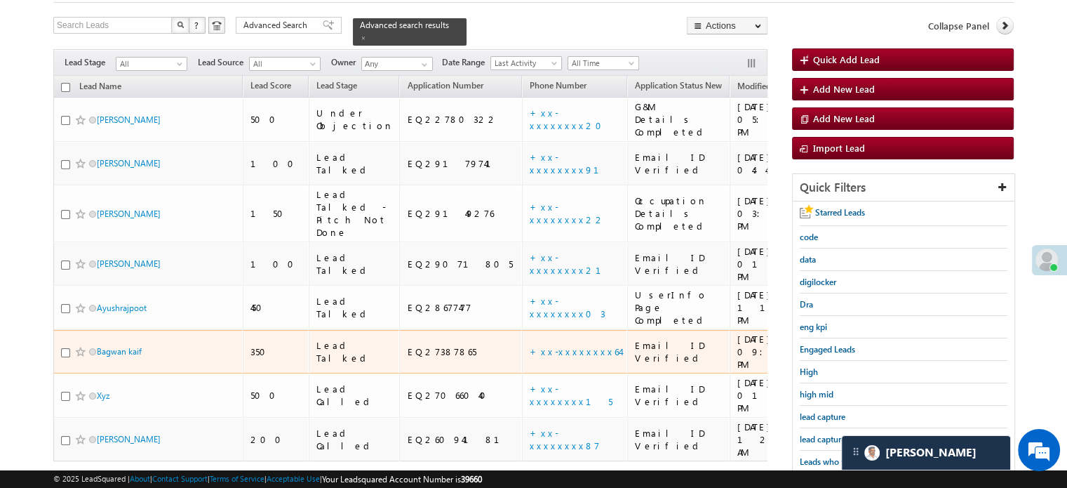
scroll to position [140, 0]
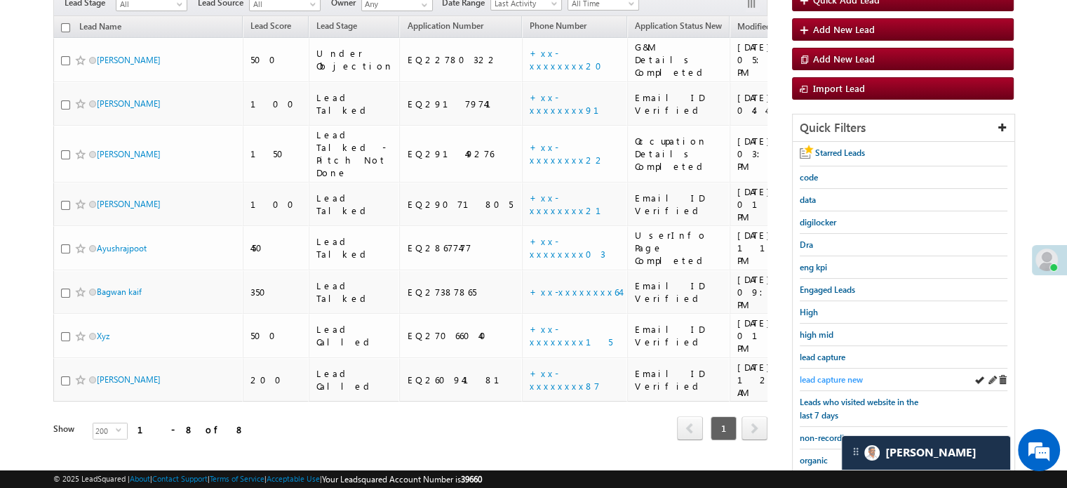
click at [825, 373] on link "lead capture new" at bounding box center [831, 379] width 63 height 13
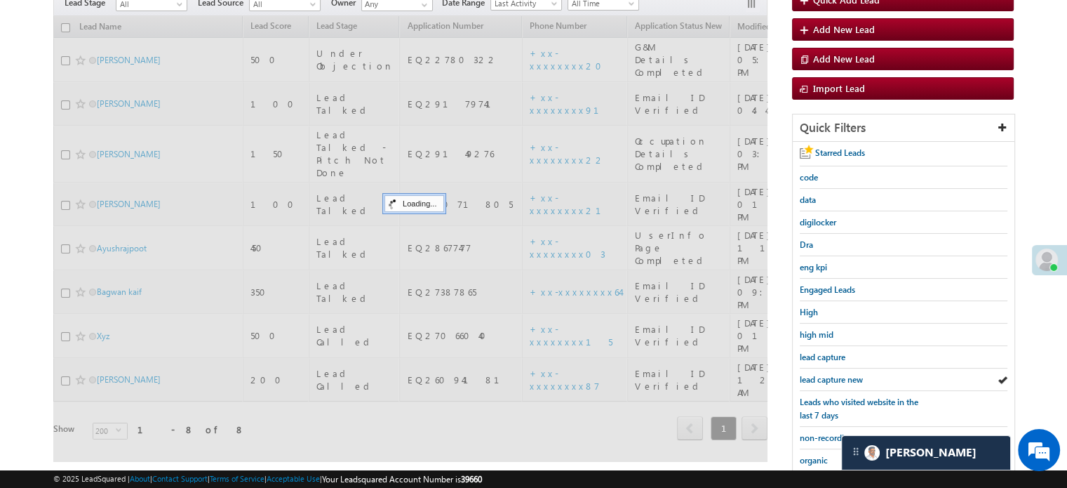
click at [825, 374] on span "lead capture new" at bounding box center [831, 379] width 63 height 11
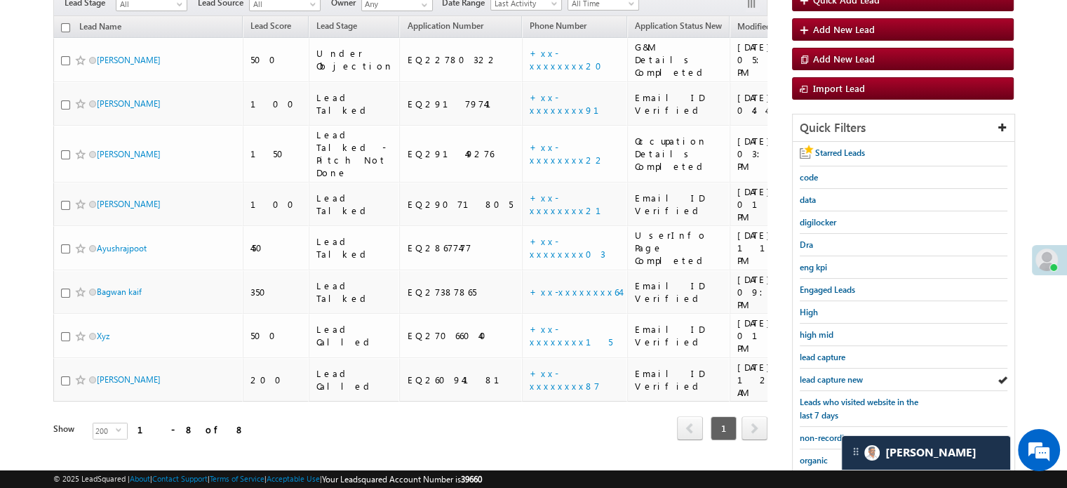
click at [825, 374] on span "lead capture new" at bounding box center [831, 379] width 63 height 11
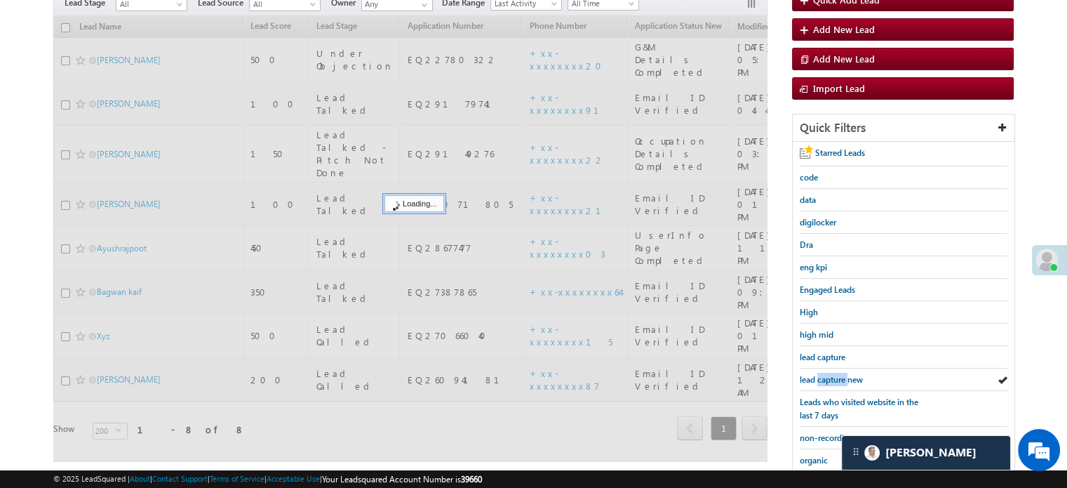
click at [825, 374] on span "lead capture new" at bounding box center [831, 379] width 63 height 11
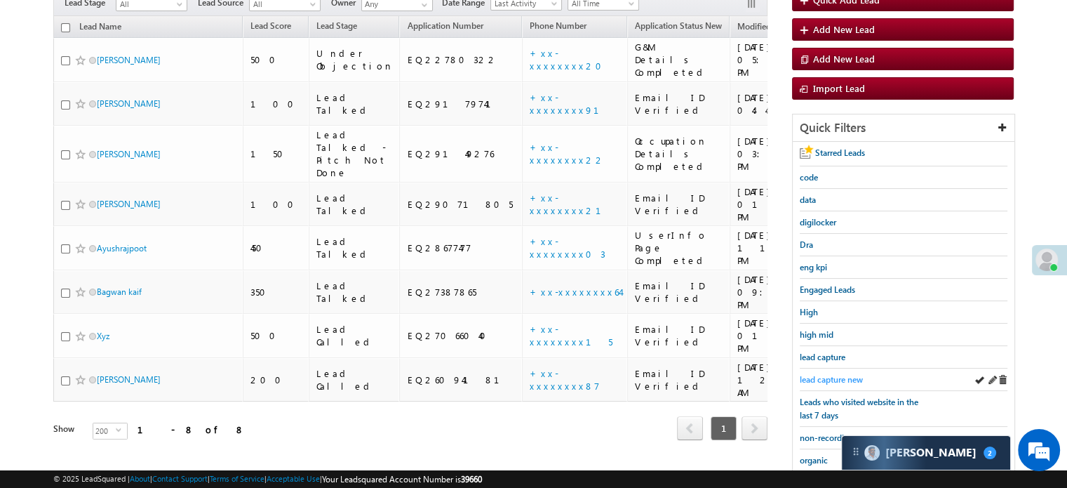
click at [836, 374] on span "lead capture new" at bounding box center [831, 379] width 63 height 11
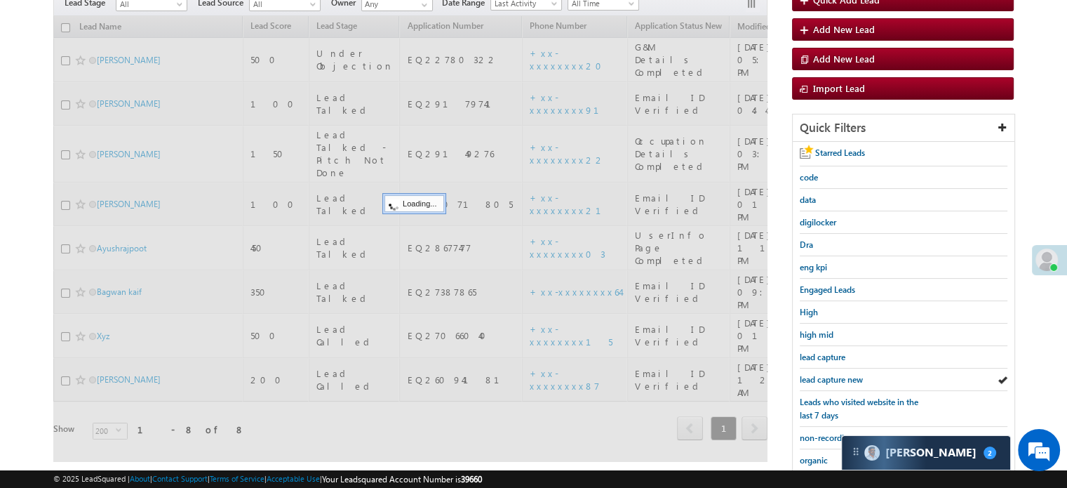
click at [836, 374] on span "lead capture new" at bounding box center [831, 379] width 63 height 11
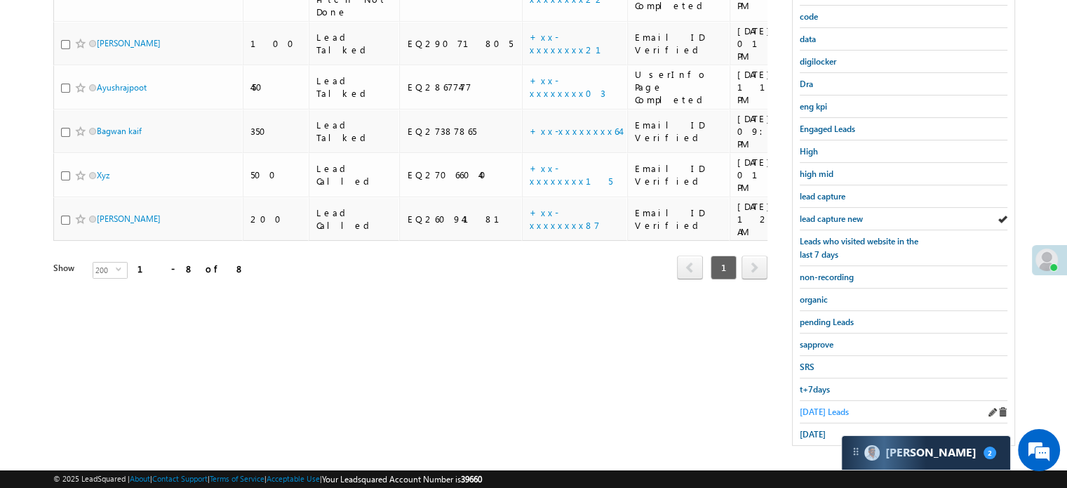
click at [811, 406] on span "Today's Leads" at bounding box center [824, 411] width 49 height 11
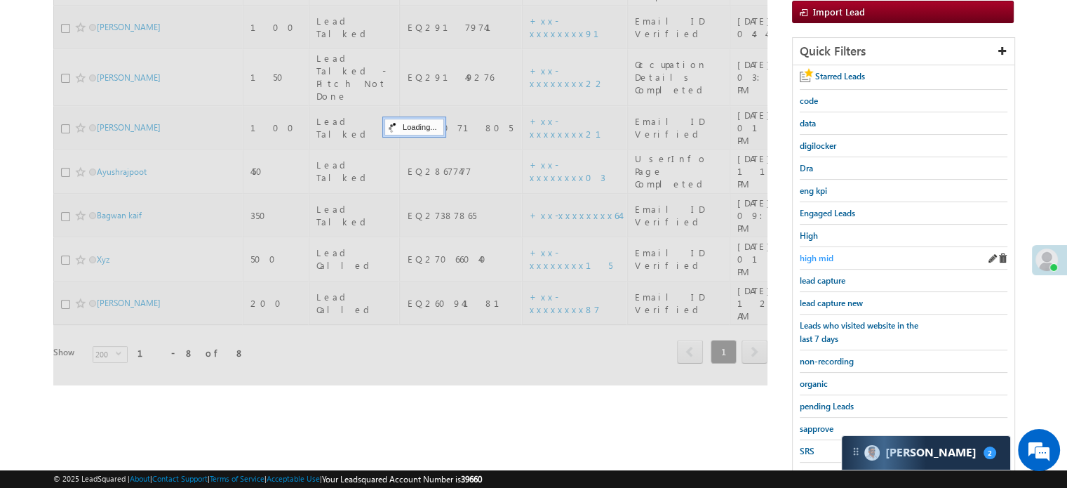
scroll to position [90, 0]
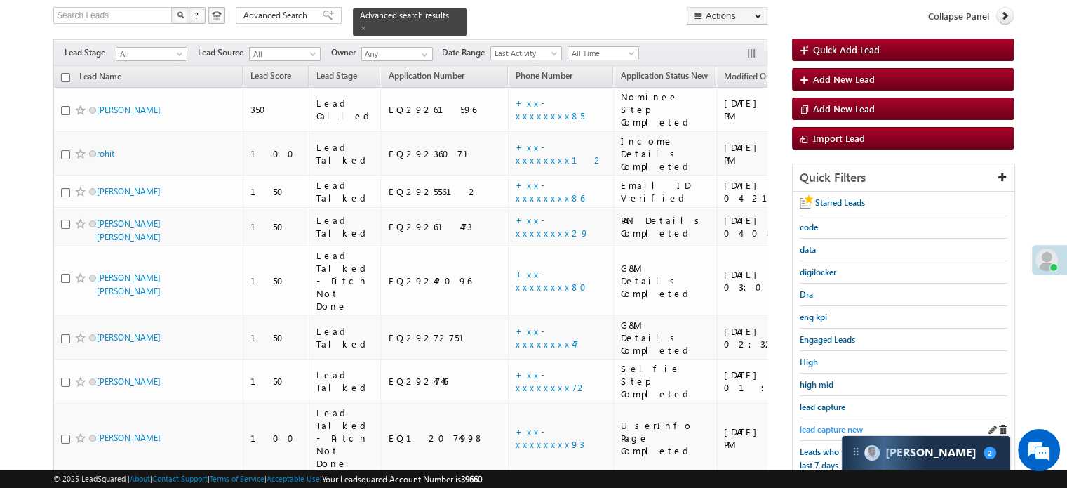
click at [818, 424] on span "lead capture new" at bounding box center [831, 429] width 63 height 11
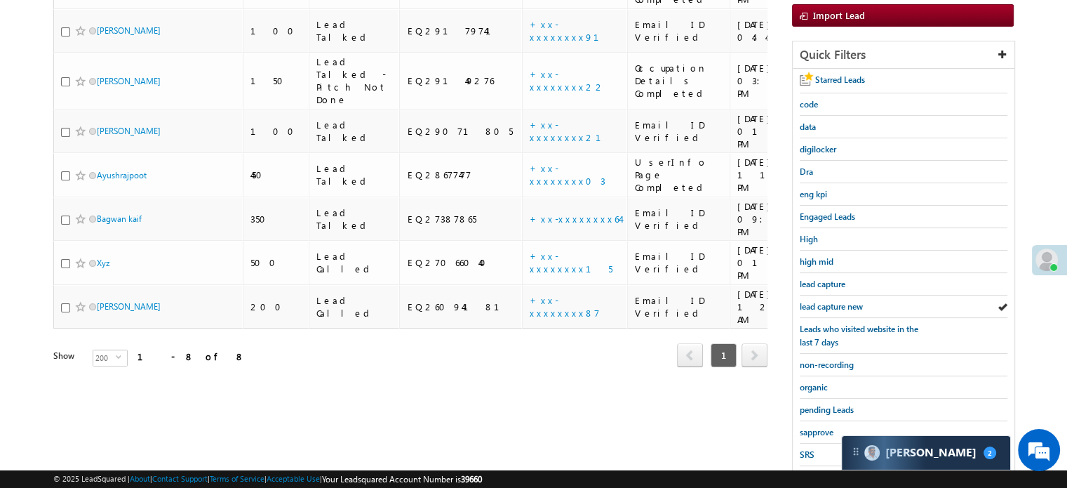
scroll to position [301, 0]
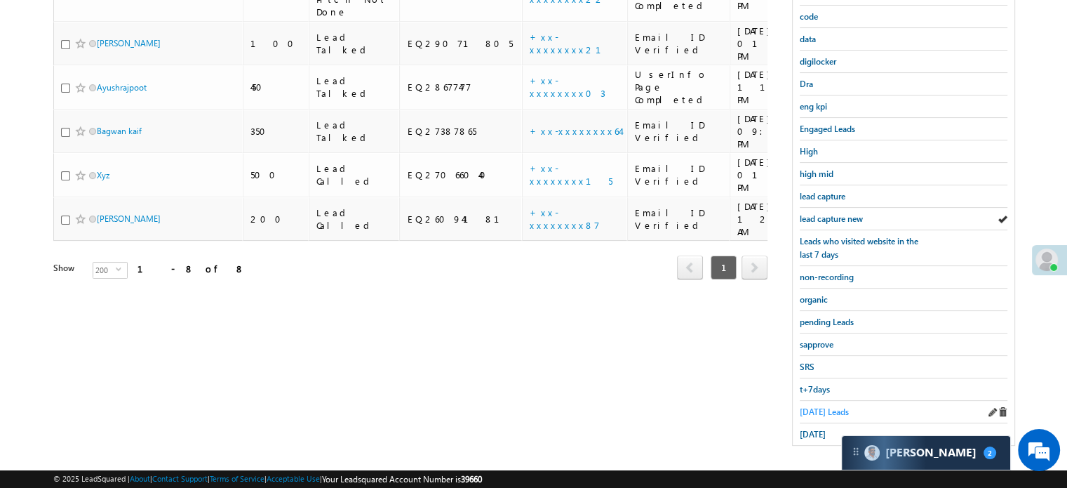
click at [814, 406] on span "Today's Leads" at bounding box center [824, 411] width 49 height 11
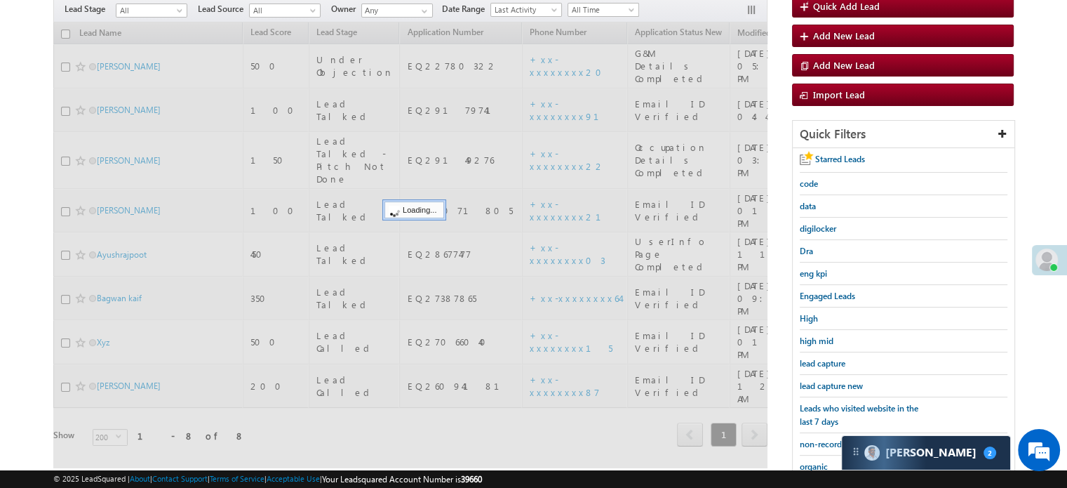
scroll to position [90, 0]
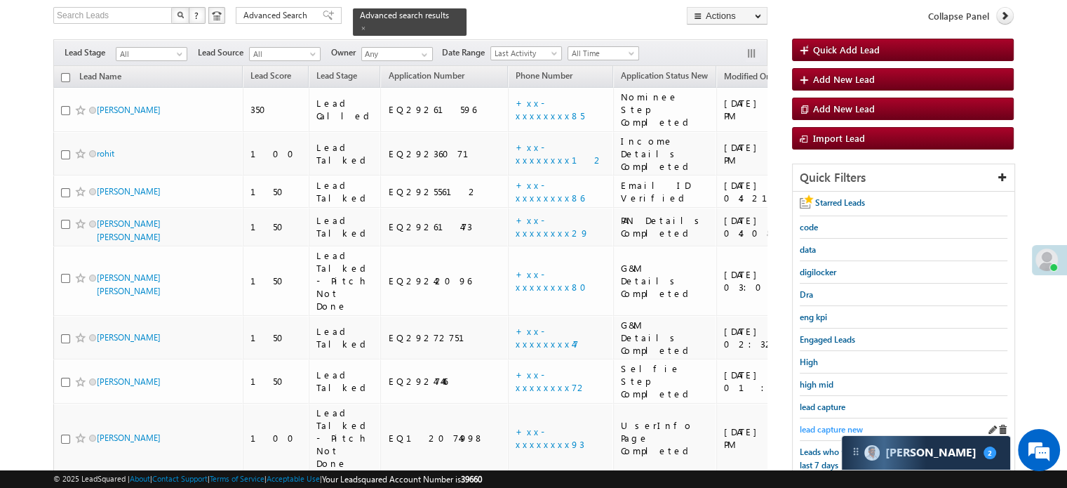
click at [831, 424] on span "lead capture new" at bounding box center [831, 429] width 63 height 11
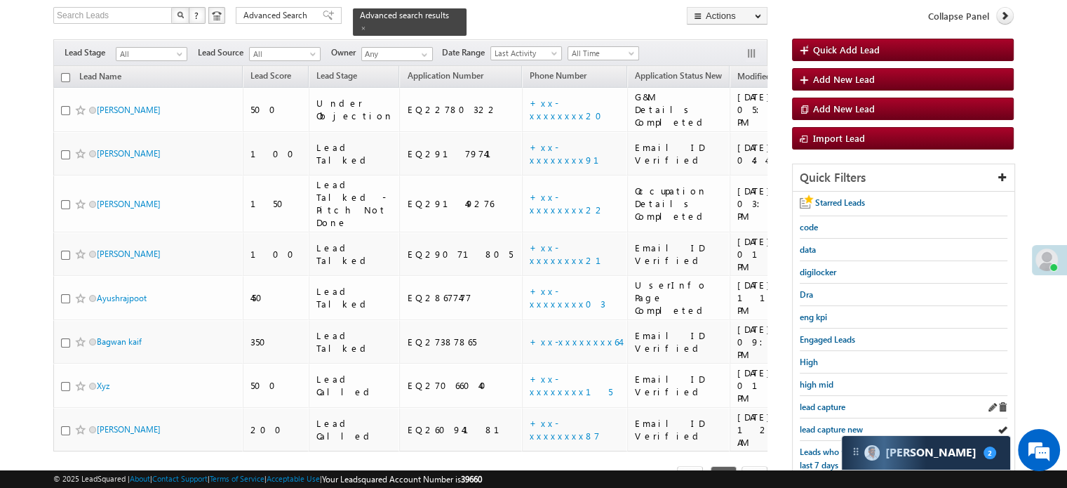
scroll to position [231, 0]
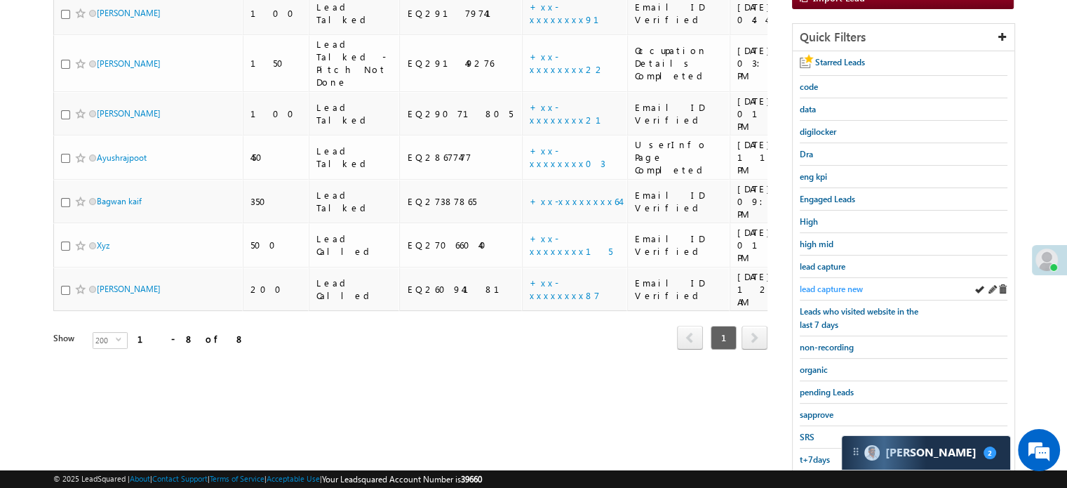
click at [833, 283] on span "lead capture new" at bounding box center [831, 288] width 63 height 11
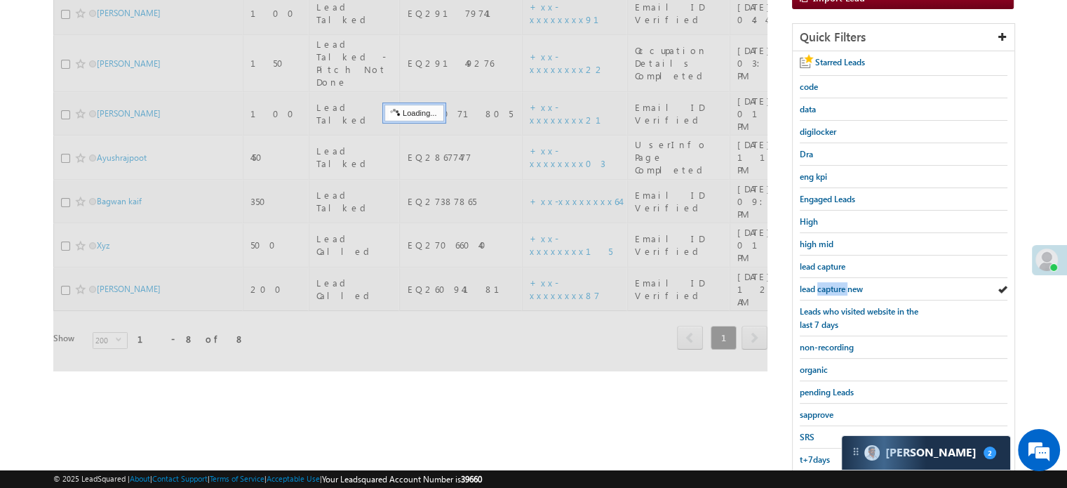
click at [833, 283] on span "lead capture new" at bounding box center [831, 288] width 63 height 11
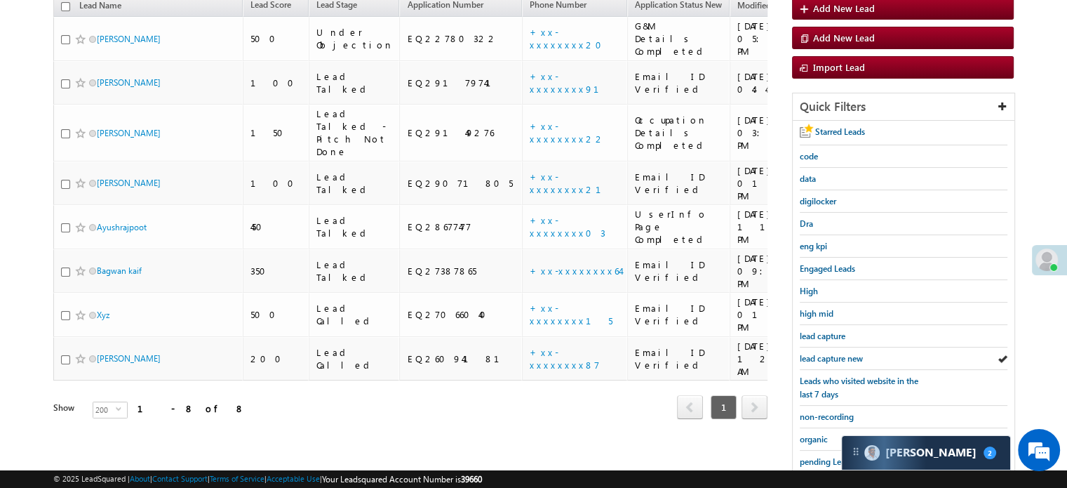
scroll to position [301, 0]
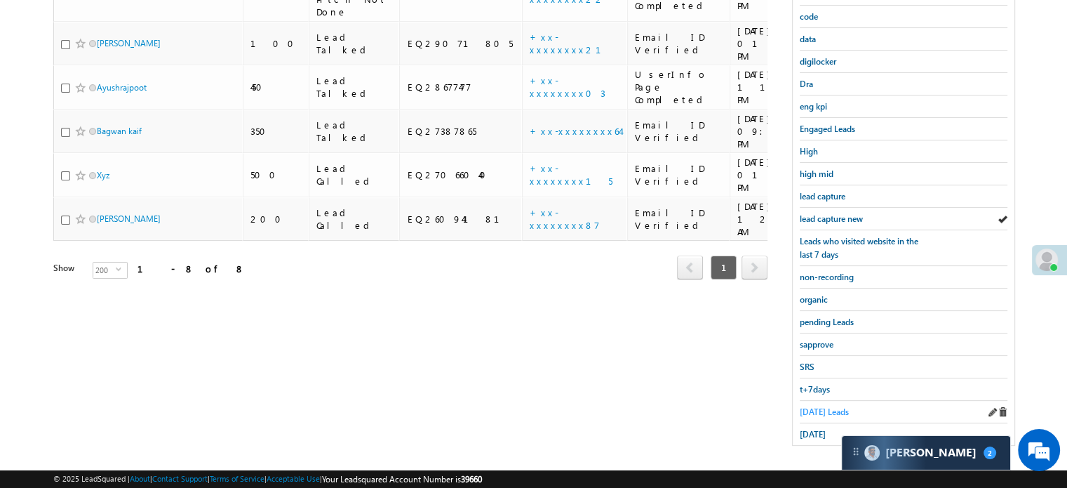
click at [836, 406] on span "Today's Leads" at bounding box center [824, 411] width 49 height 11
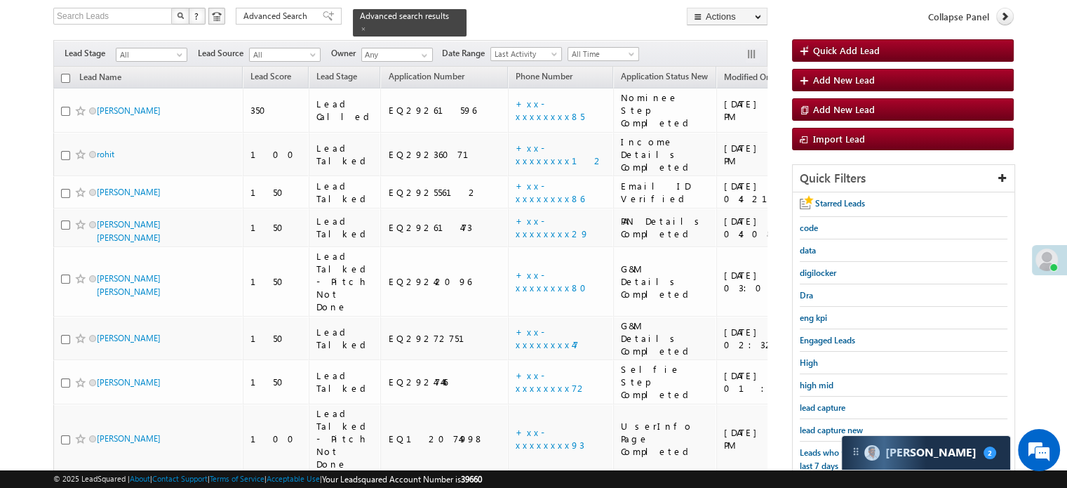
scroll to position [90, 0]
click at [827, 418] on div "lead capture new" at bounding box center [904, 429] width 208 height 22
click at [826, 418] on div "lead capture new" at bounding box center [904, 429] width 208 height 22
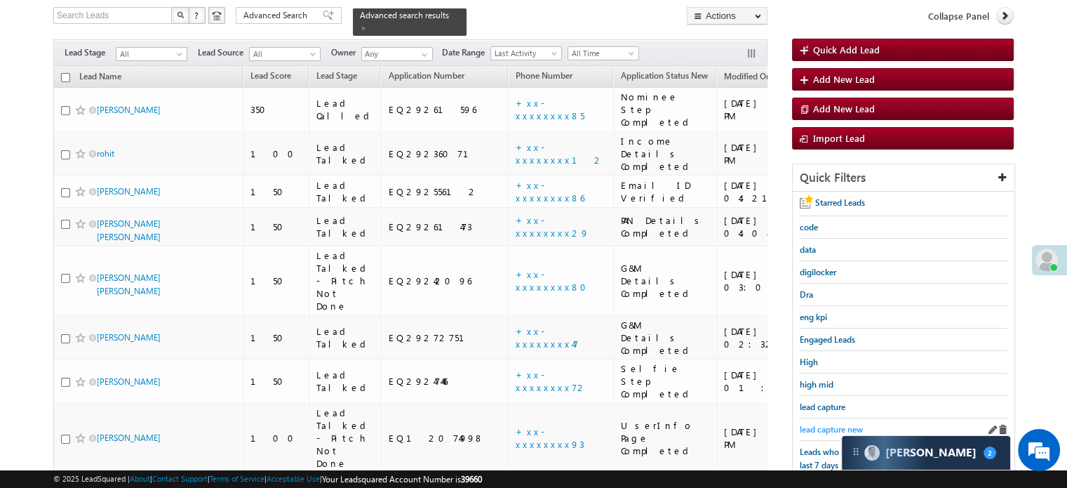
click at [825, 424] on span "lead capture new" at bounding box center [831, 429] width 63 height 11
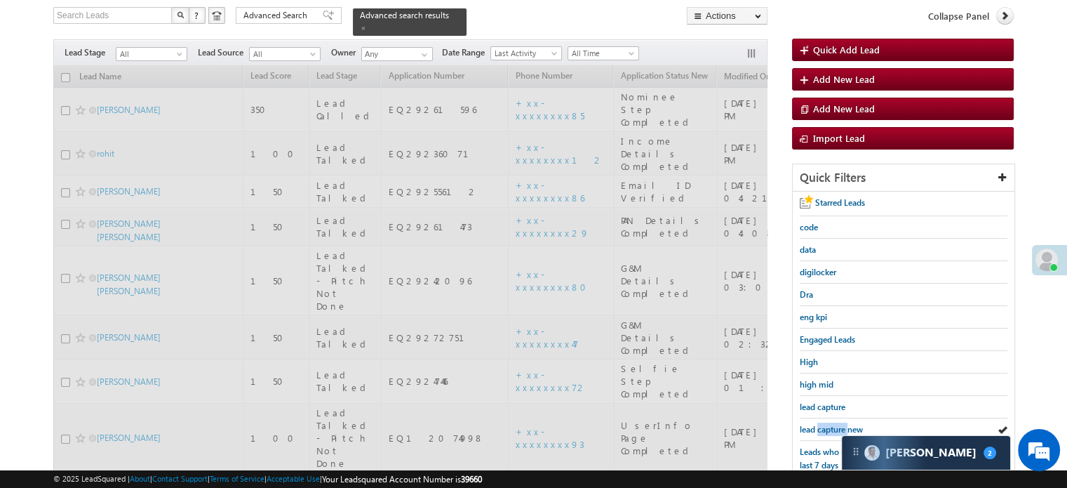
click at [825, 424] on span "lead capture new" at bounding box center [831, 429] width 63 height 11
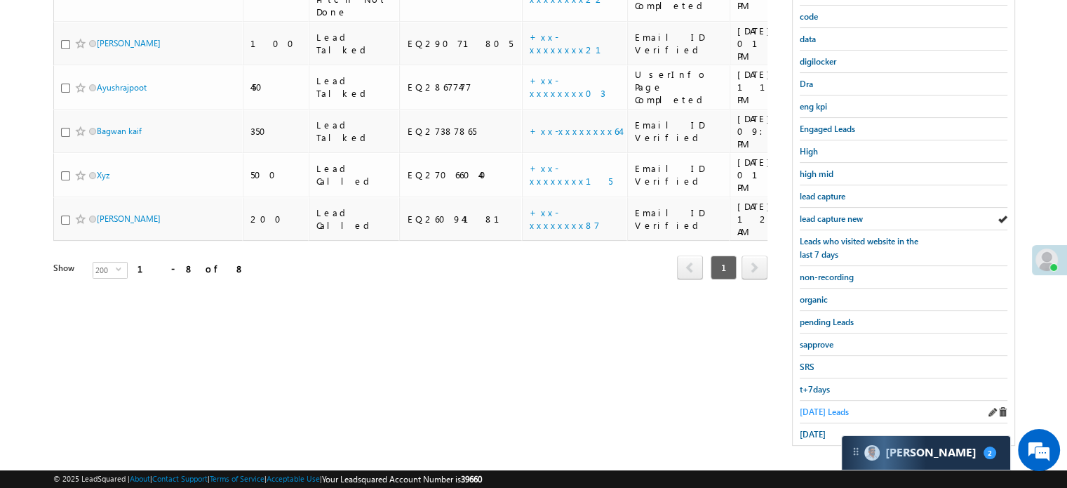
click at [826, 406] on span "Today's Leads" at bounding box center [824, 411] width 49 height 11
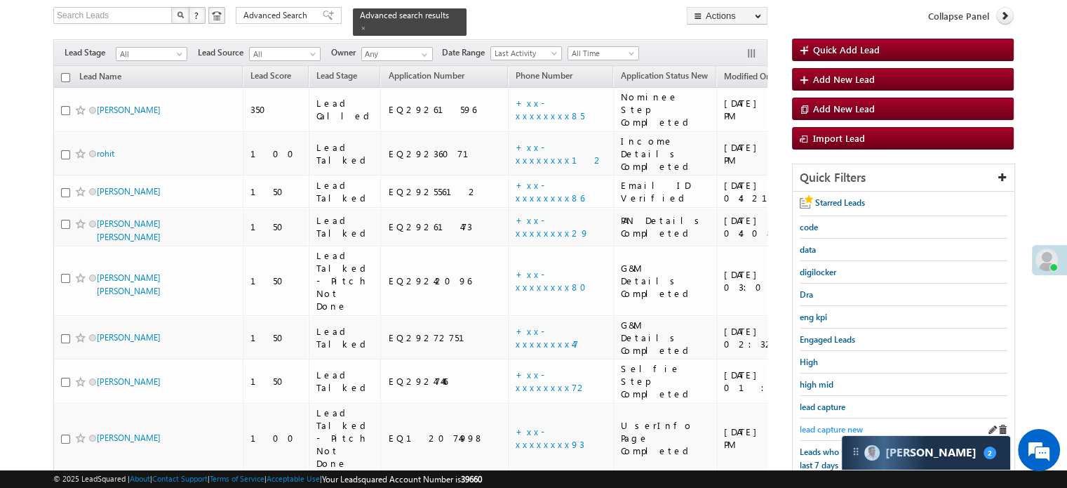
click at [831, 424] on span "lead capture new" at bounding box center [831, 429] width 63 height 11
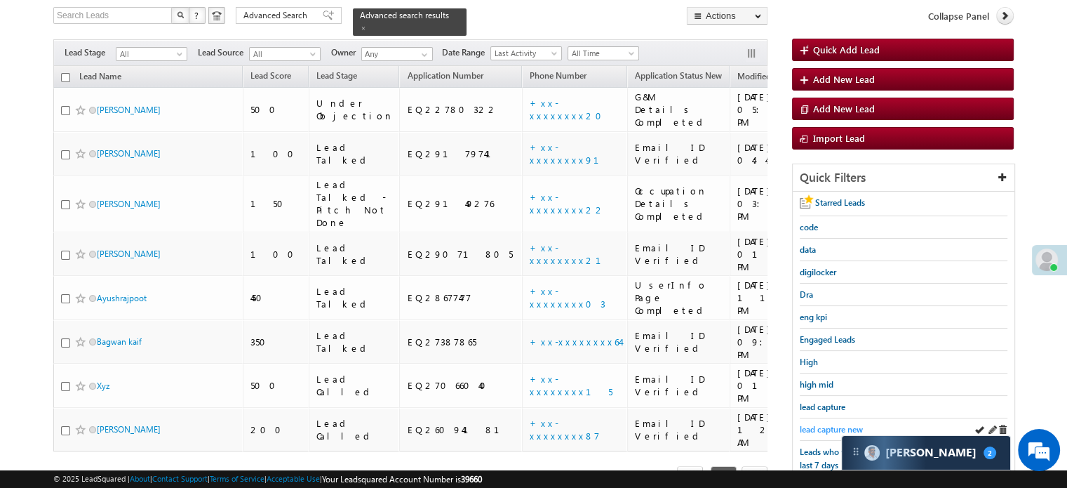
click at [821, 428] on span "lead capture new" at bounding box center [831, 429] width 63 height 11
click at [819, 431] on link "lead capture new" at bounding box center [831, 428] width 63 height 13
click at [817, 418] on div "lead capture new" at bounding box center [904, 429] width 208 height 22
click at [824, 424] on span "lead capture new" at bounding box center [831, 429] width 63 height 11
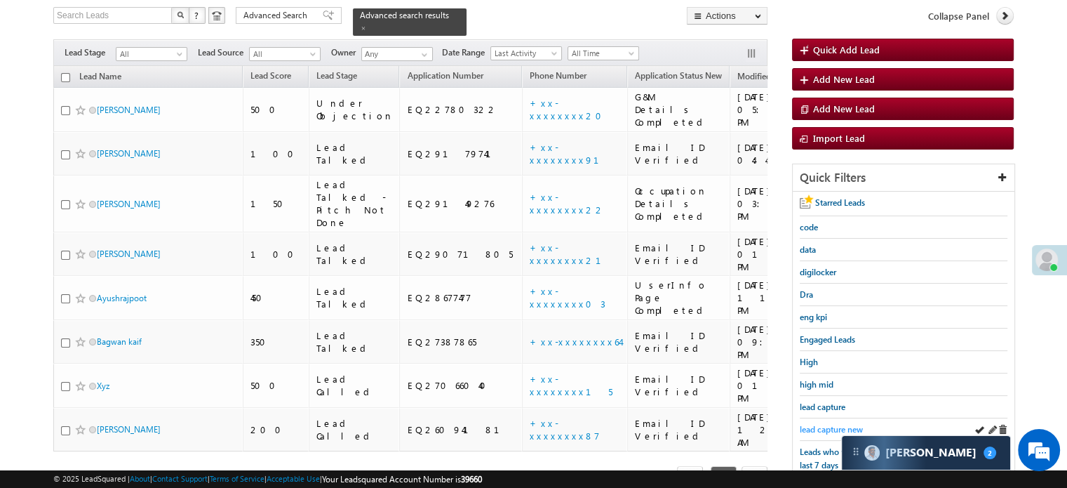
click at [824, 427] on span "lead capture new" at bounding box center [831, 429] width 63 height 11
click at [829, 418] on div "lead capture new" at bounding box center [904, 429] width 208 height 22
click at [828, 424] on span "lead capture new" at bounding box center [831, 429] width 63 height 11
click at [817, 424] on span "lead capture new" at bounding box center [831, 429] width 63 height 11
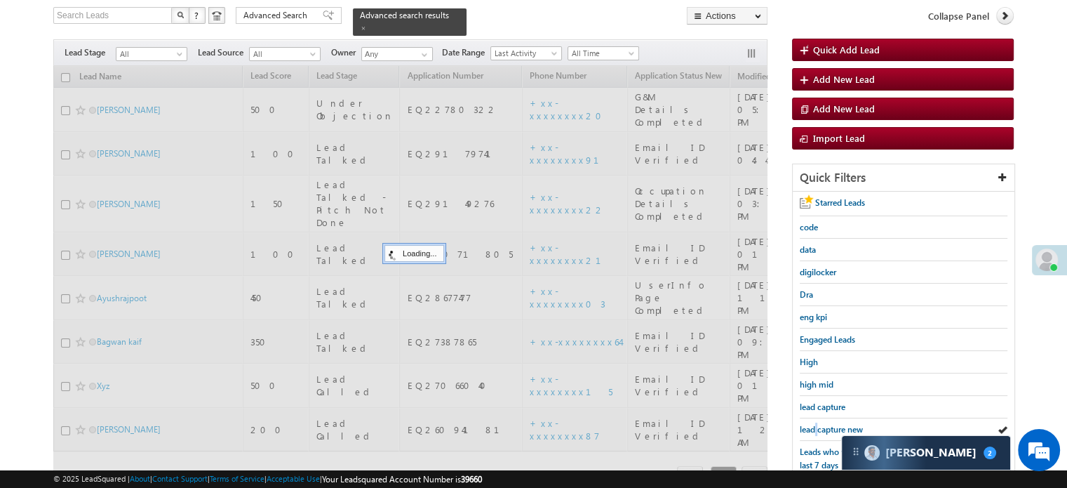
click at [817, 424] on span "lead capture new" at bounding box center [831, 429] width 63 height 11
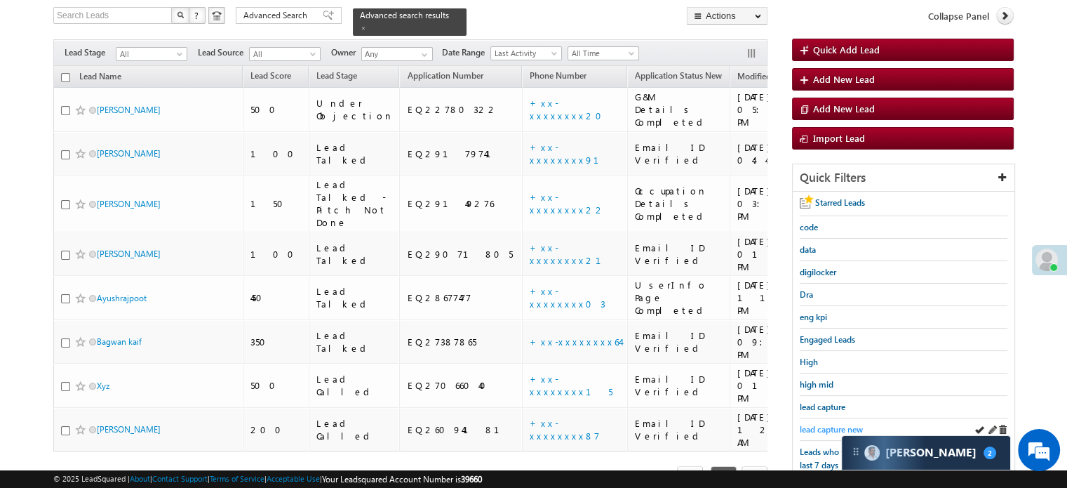
click at [837, 429] on span "lead capture new" at bounding box center [831, 429] width 63 height 11
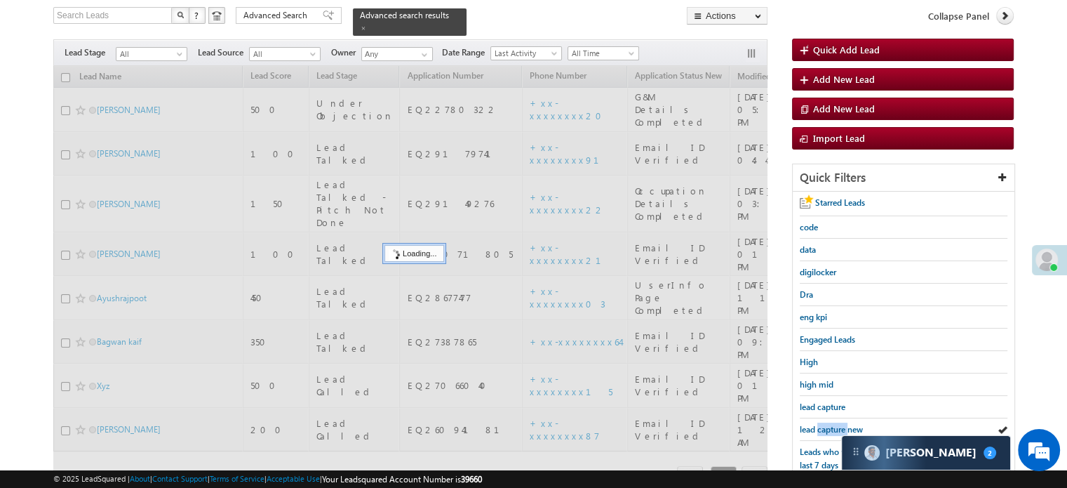
click at [837, 429] on span "lead capture new" at bounding box center [831, 429] width 63 height 11
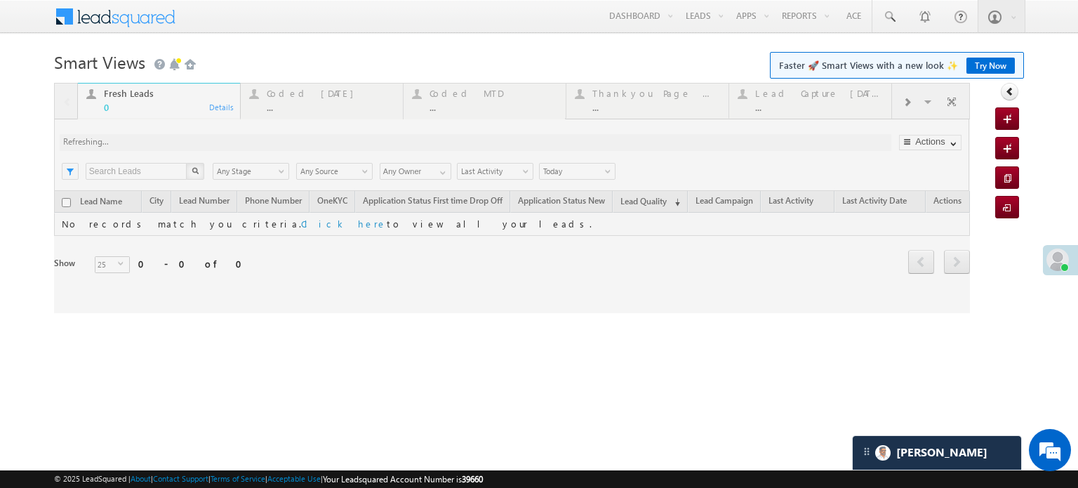
scroll to position [6580, 0]
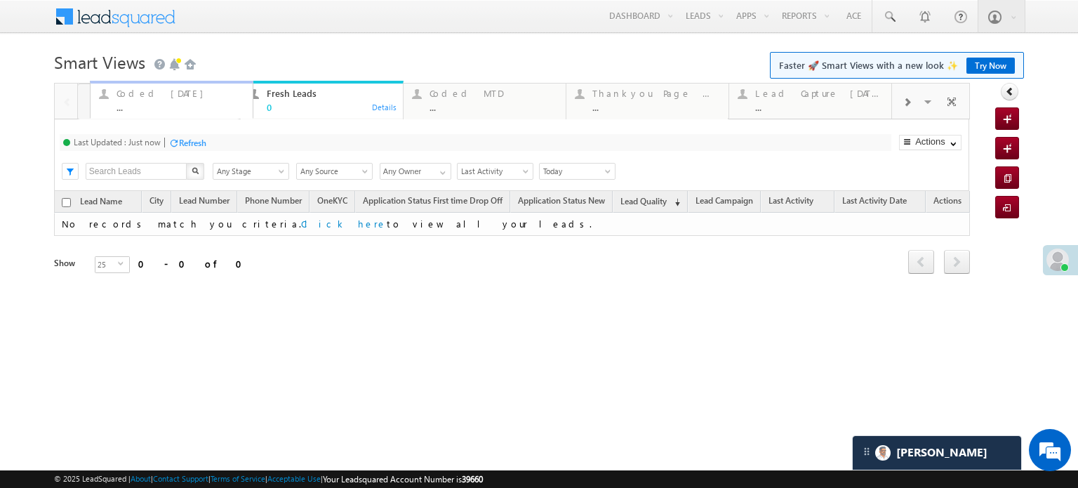
drag, startPoint x: 314, startPoint y: 95, endPoint x: 163, endPoint y: 112, distance: 151.8
click at [198, 140] on div "Refresh" at bounding box center [192, 142] width 27 height 11
click at [95, 98] on div at bounding box center [91, 94] width 18 height 18
click at [121, 102] on div "..." at bounding box center [168, 107] width 128 height 11
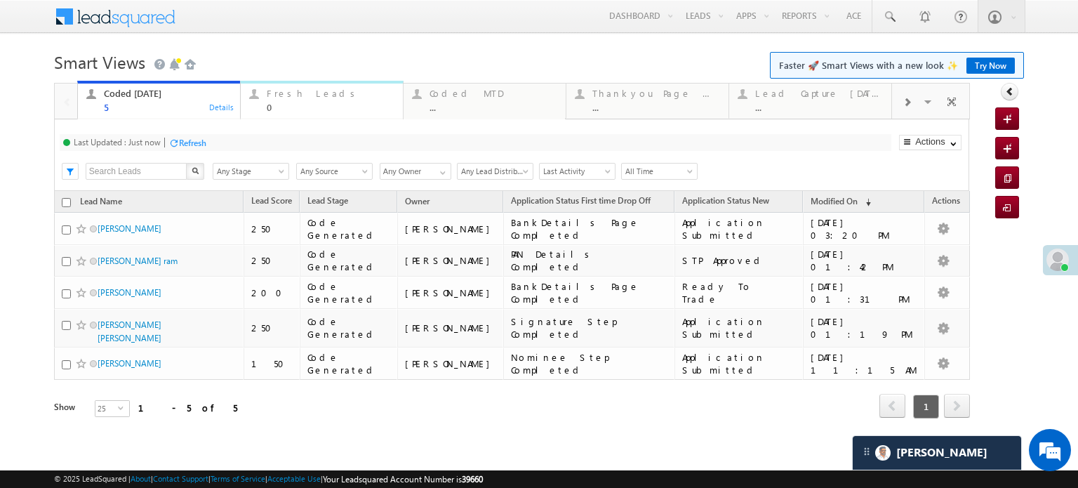
click at [304, 95] on div "Fresh Leads" at bounding box center [331, 93] width 128 height 11
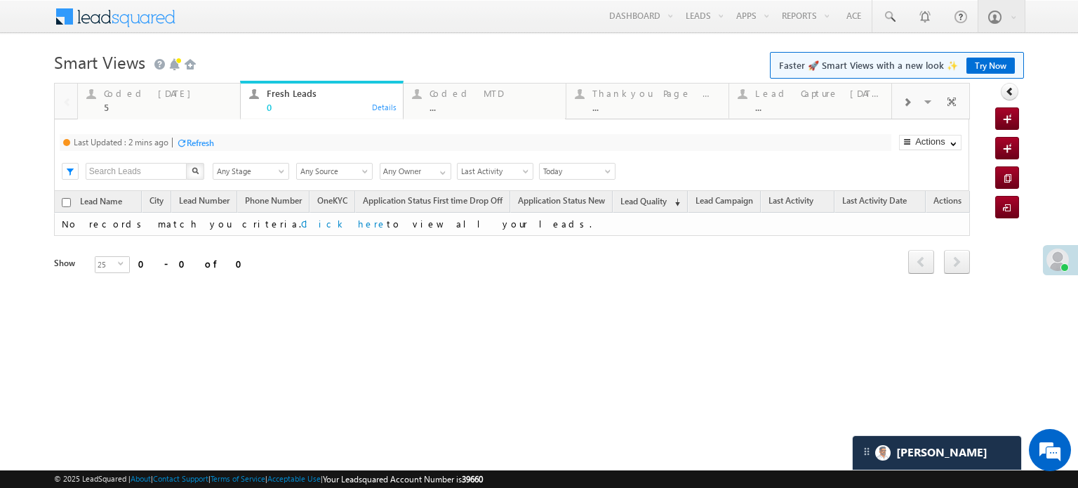
click at [209, 144] on div "Refresh" at bounding box center [200, 142] width 27 height 11
click at [157, 103] on div "5" at bounding box center [168, 107] width 128 height 11
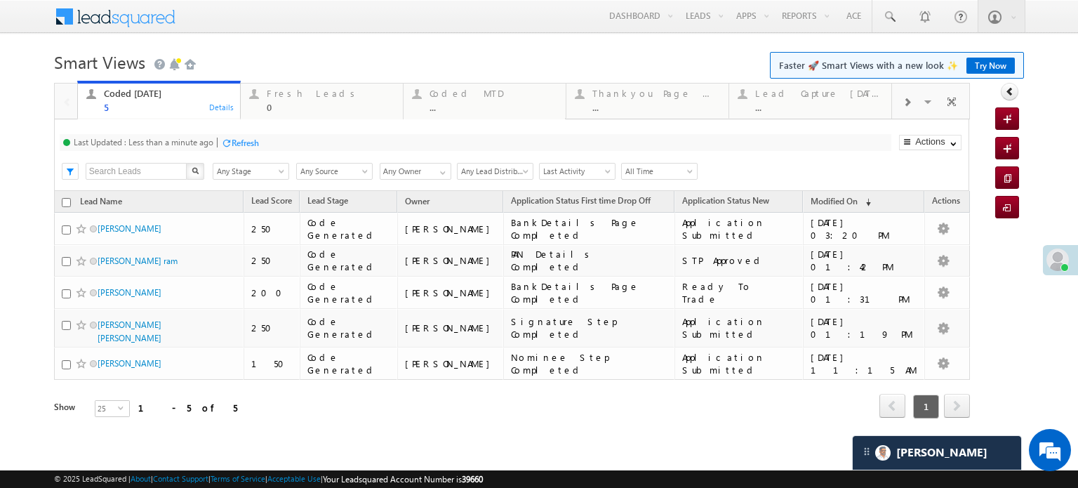
click at [254, 132] on div "Last Updated : Less than a minute ago Refresh Refreshing... Search X Lead Stage…" at bounding box center [511, 155] width 915 height 72
click at [254, 136] on div "Refresh" at bounding box center [240, 141] width 38 height 13
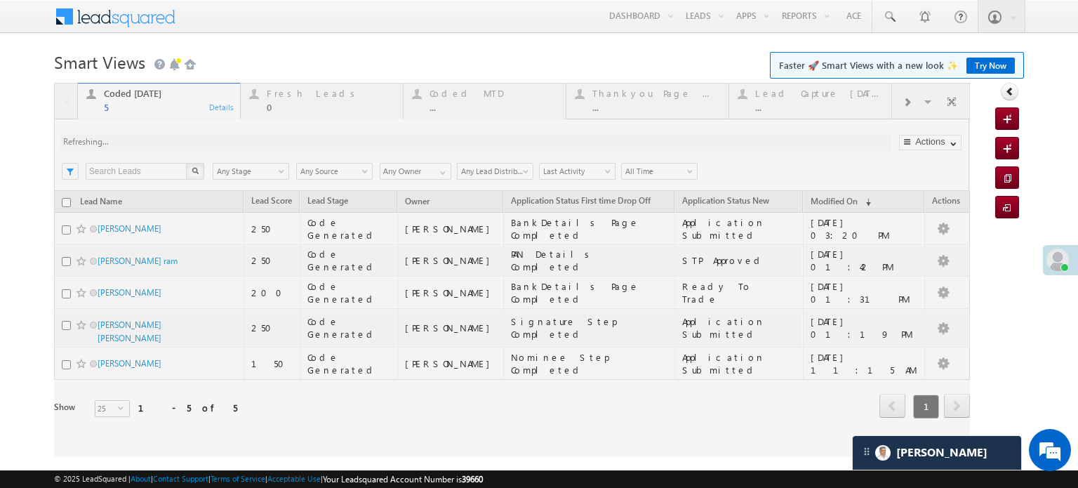
click at [254, 136] on div at bounding box center [511, 270] width 915 height 374
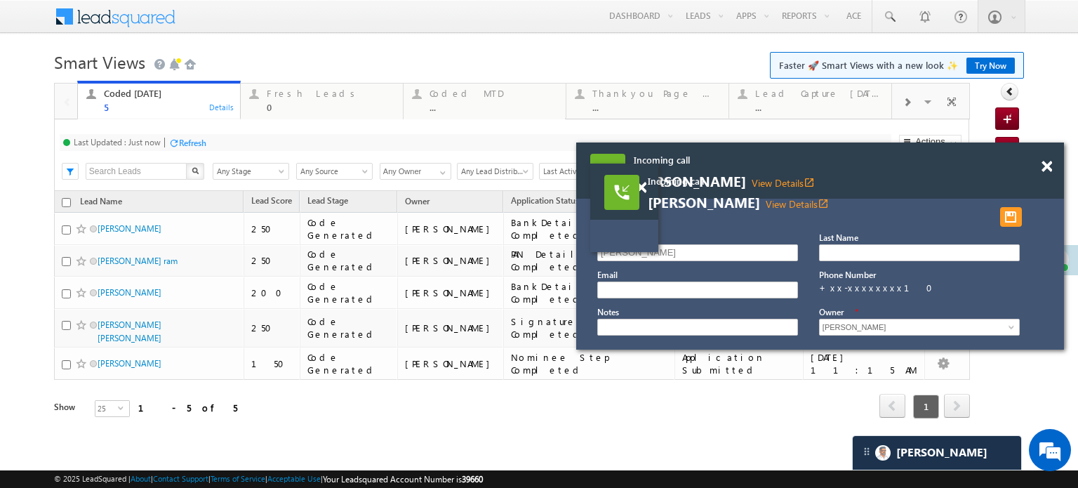
click at [1049, 158] on div at bounding box center [1054, 159] width 19 height 35
click at [1049, 162] on span at bounding box center [1046, 167] width 11 height 12
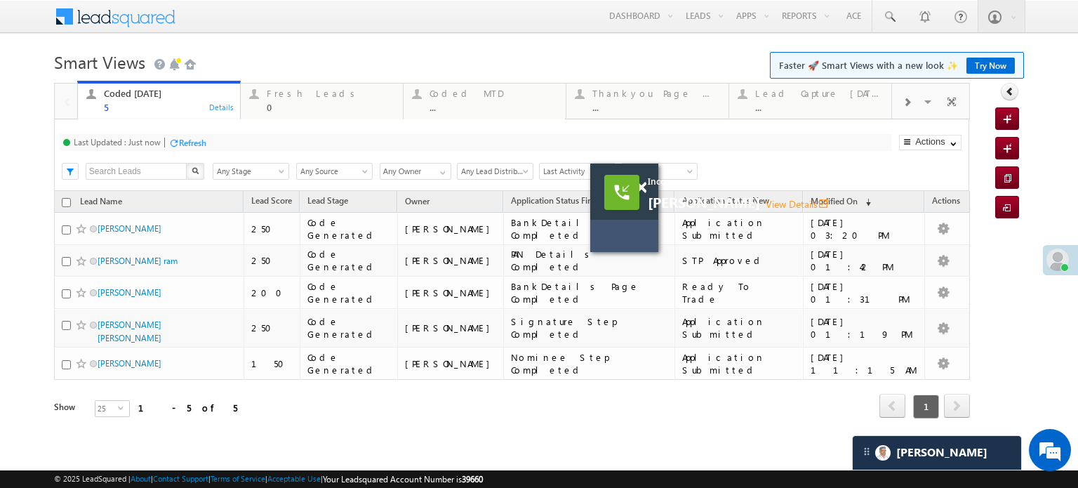
click at [648, 182] on span "Incoming call" at bounding box center [816, 181] width 337 height 13
click at [647, 189] on div "Incoming call Parmar Sanjaybhai View Details open_in_new" at bounding box center [815, 194] width 337 height 36
click at [638, 185] on div at bounding box center [620, 193] width 35 height 35
drag, startPoint x: 642, startPoint y: 185, endPoint x: 606, endPoint y: 196, distance: 37.5
click at [642, 185] on span at bounding box center [640, 189] width 11 height 12
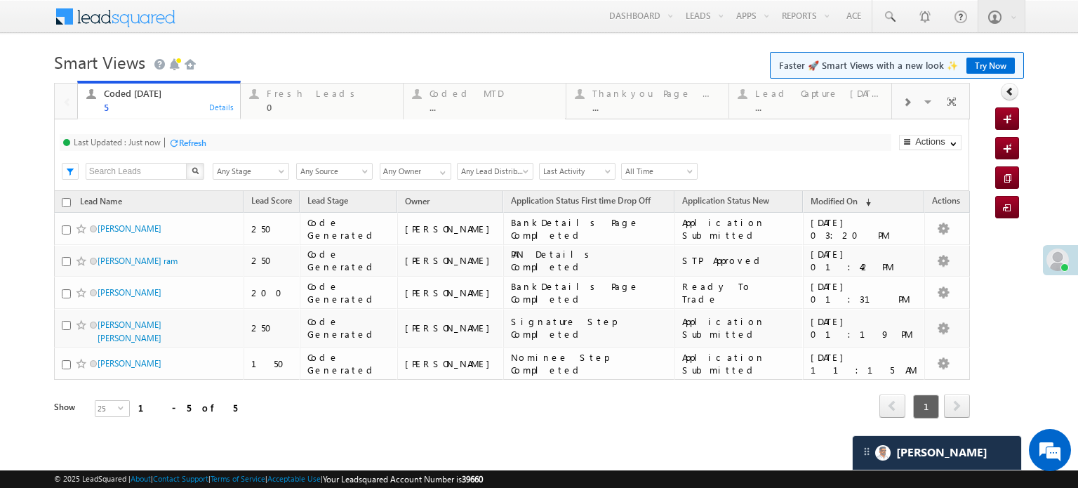
click at [199, 143] on div "Refresh" at bounding box center [192, 142] width 27 height 11
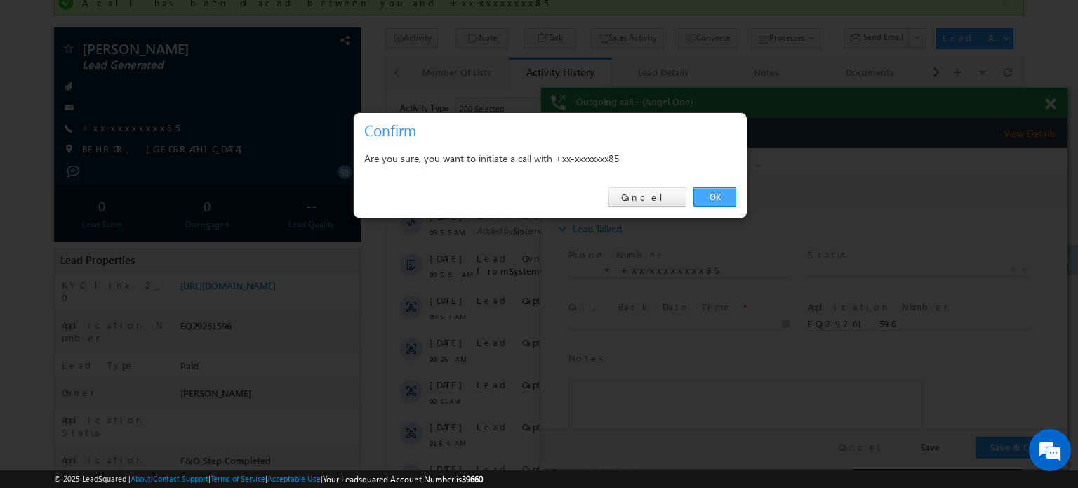
click at [722, 196] on link "OK" at bounding box center [714, 197] width 43 height 20
